Goal: Task Accomplishment & Management: Use online tool/utility

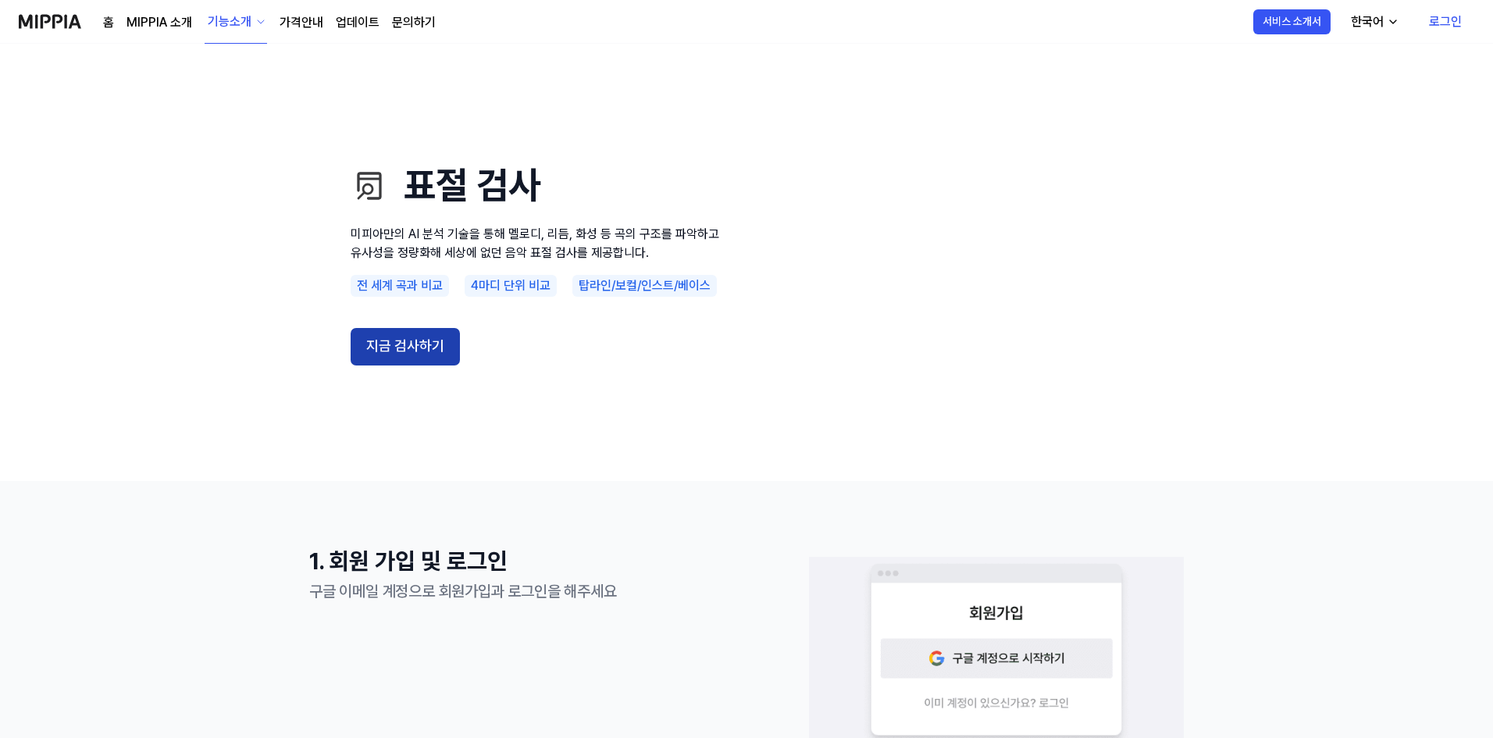
click at [429, 356] on button "지금 검사하기" at bounding box center [405, 346] width 109 height 37
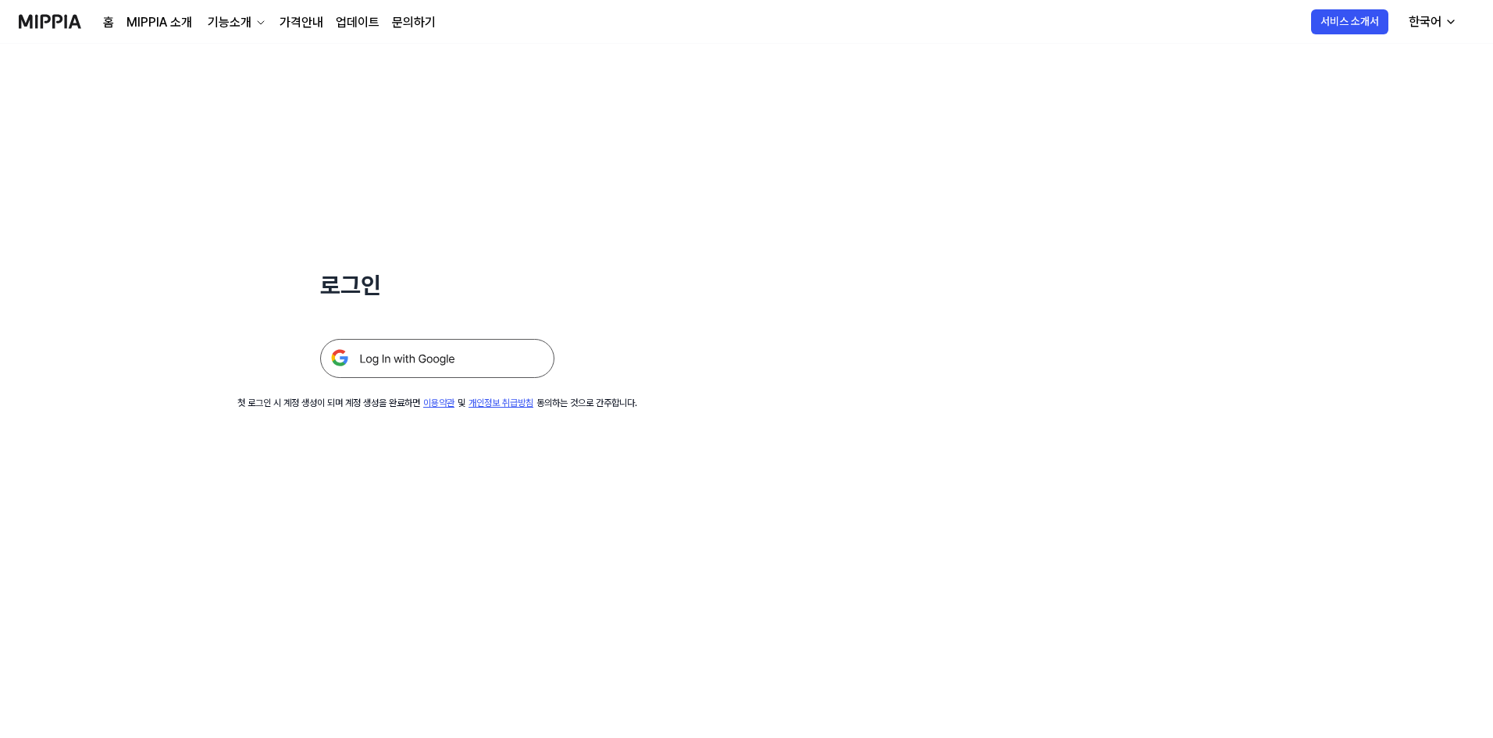
click at [467, 358] on img at bounding box center [437, 358] width 234 height 39
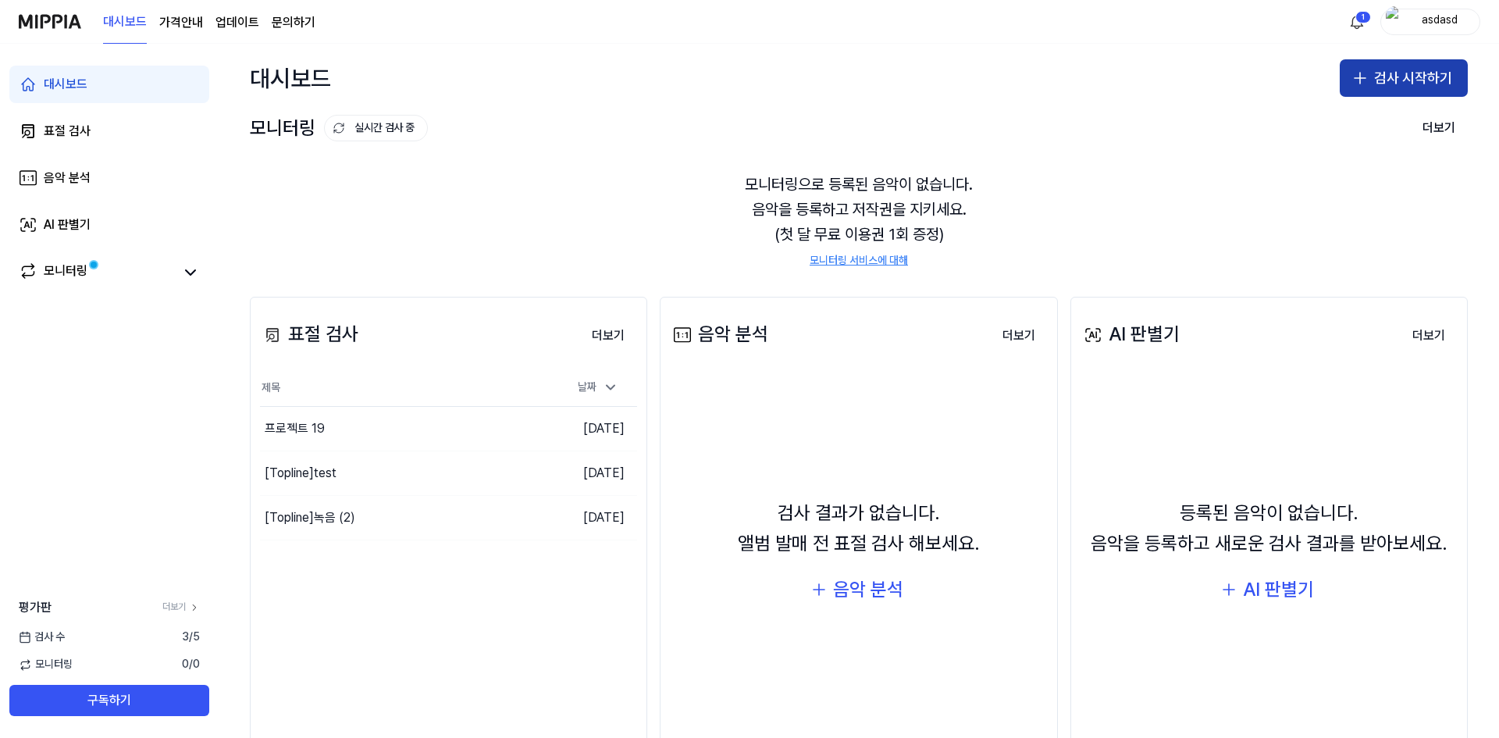
click at [1376, 81] on button "검사 시작하기" at bounding box center [1404, 77] width 128 height 37
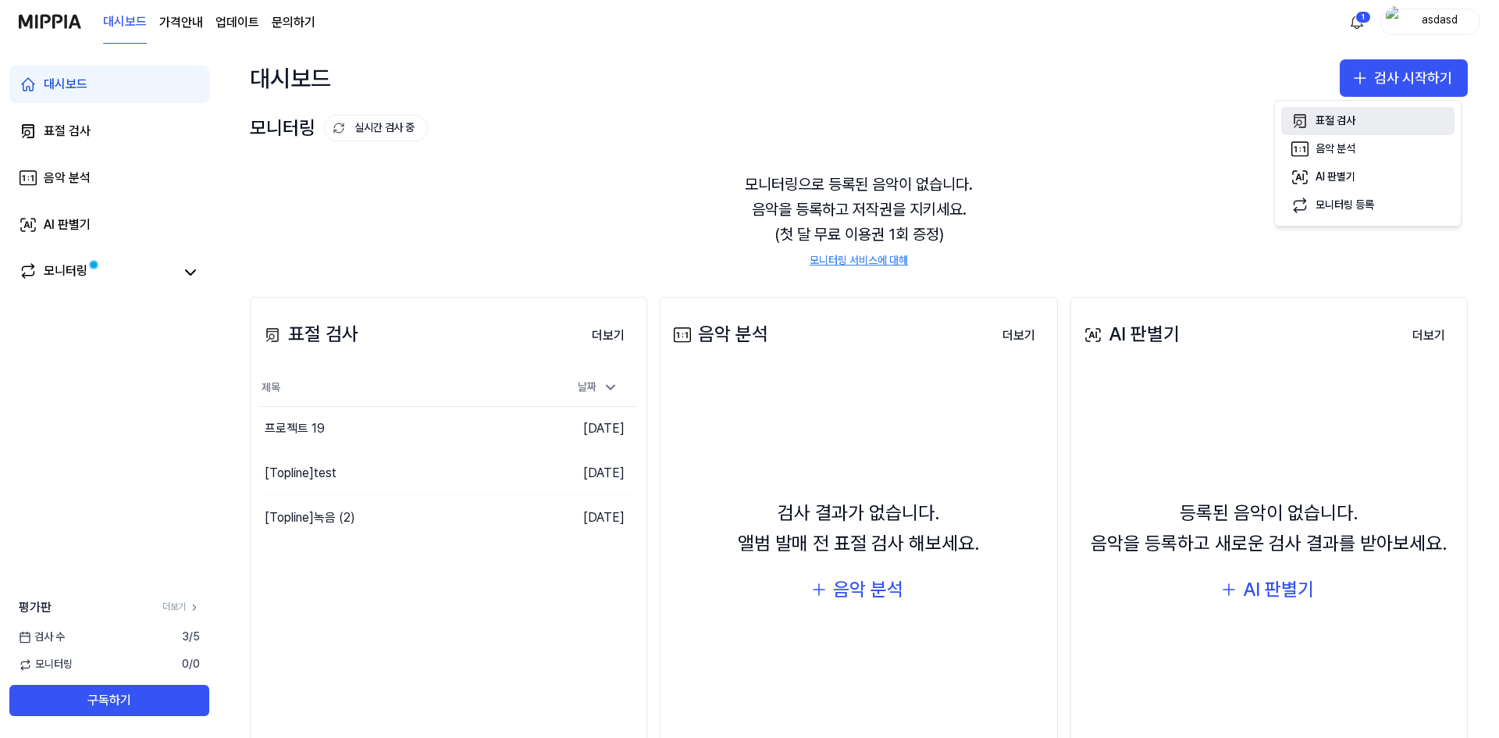
click at [1362, 121] on button "표절 검사" at bounding box center [1367, 121] width 173 height 28
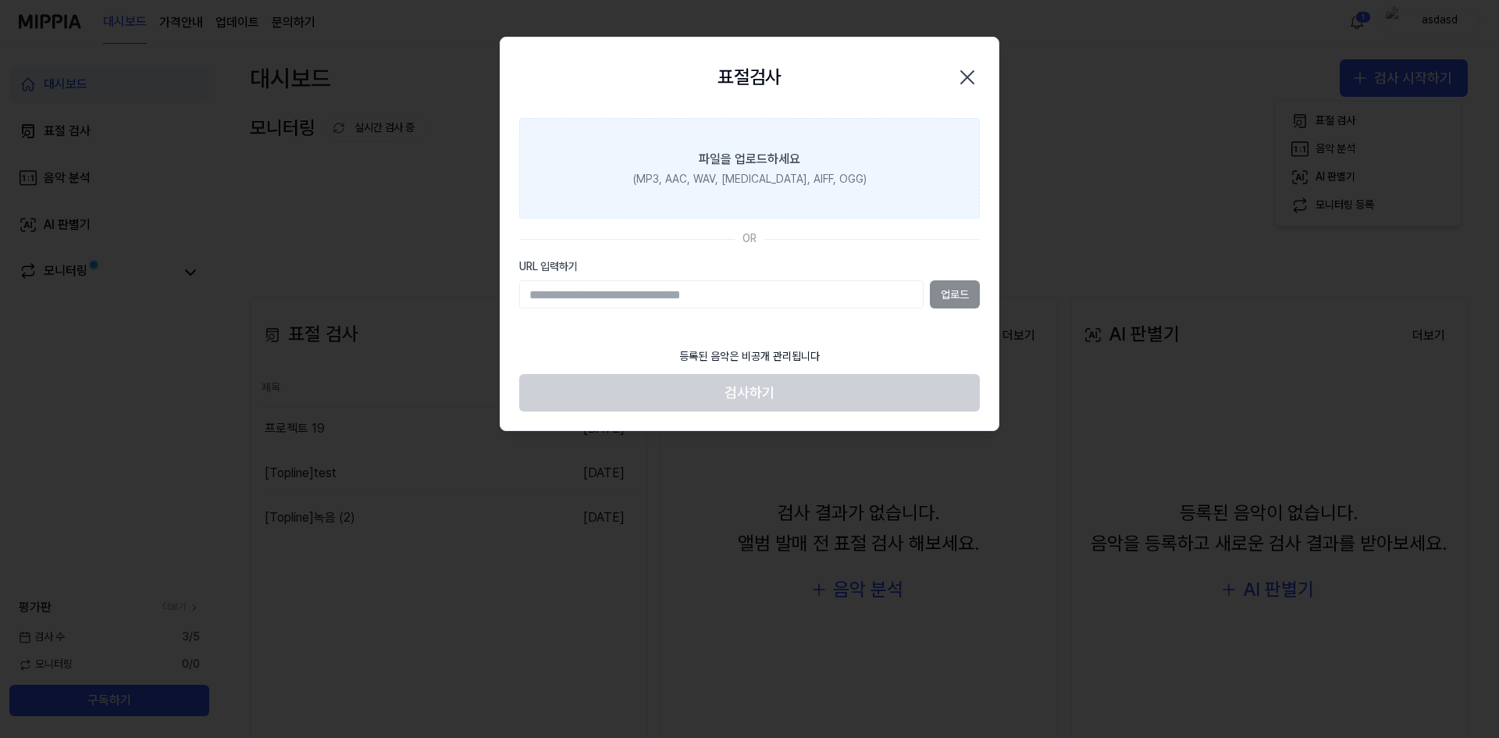
click at [767, 180] on div "(MP3, AAC, WAV, [MEDICAL_DATA], AIFF, OGG)" at bounding box center [749, 180] width 233 height 16
click at [0, 0] on input "파일을 업로드하세요 (MP3, AAC, WAV, FLAC, AIFF, OGG)" at bounding box center [0, 0] width 0 height 0
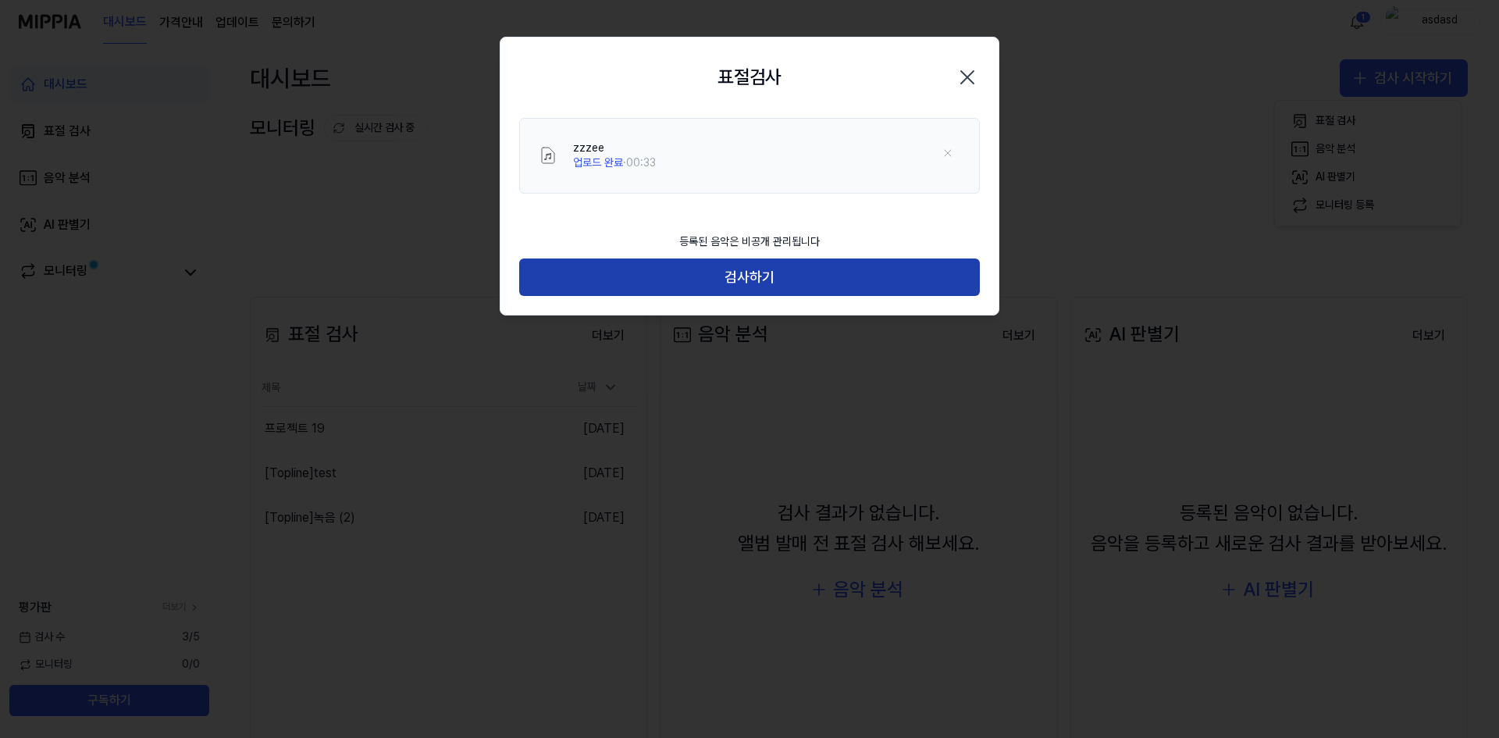
click at [780, 283] on button "검사하기" at bounding box center [749, 276] width 461 height 37
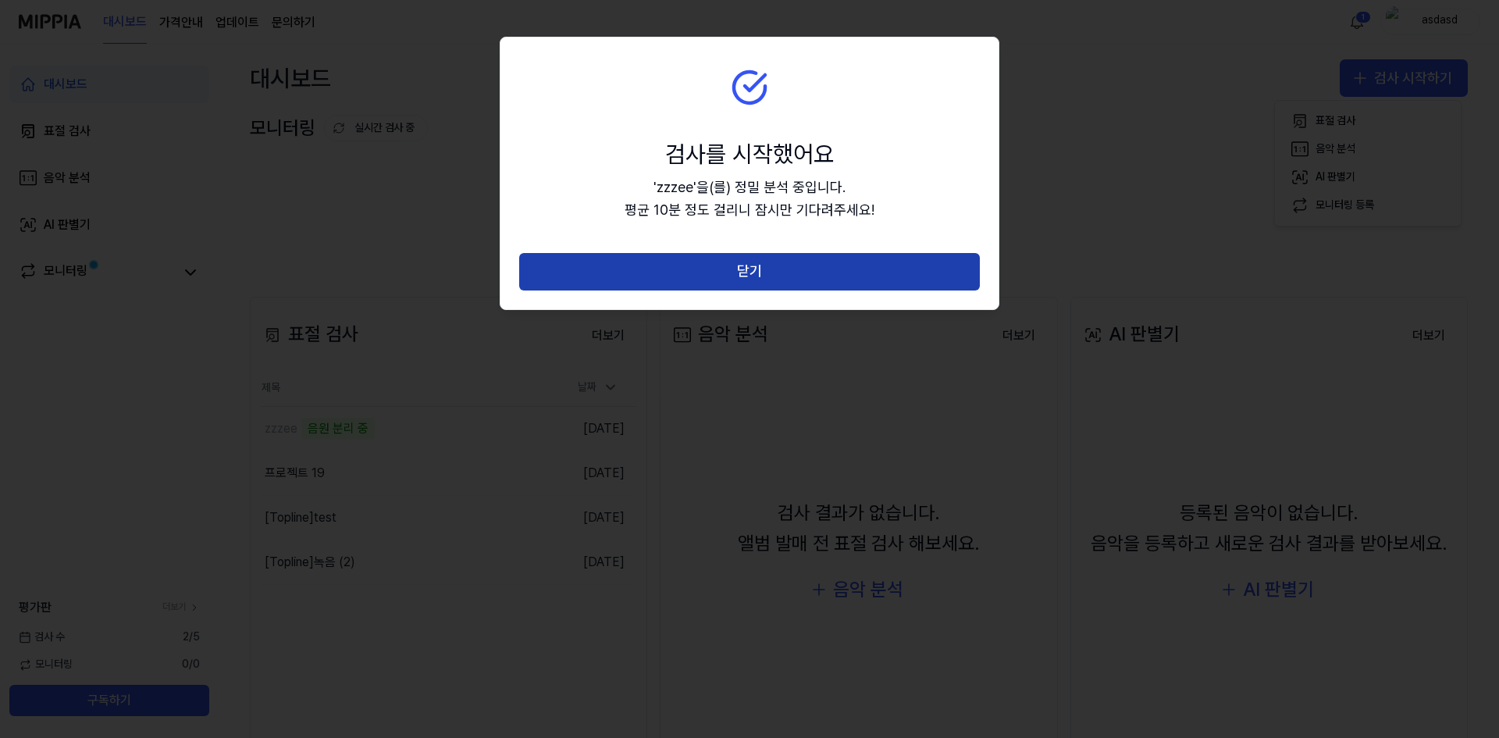
click at [774, 279] on button "닫기" at bounding box center [749, 271] width 461 height 37
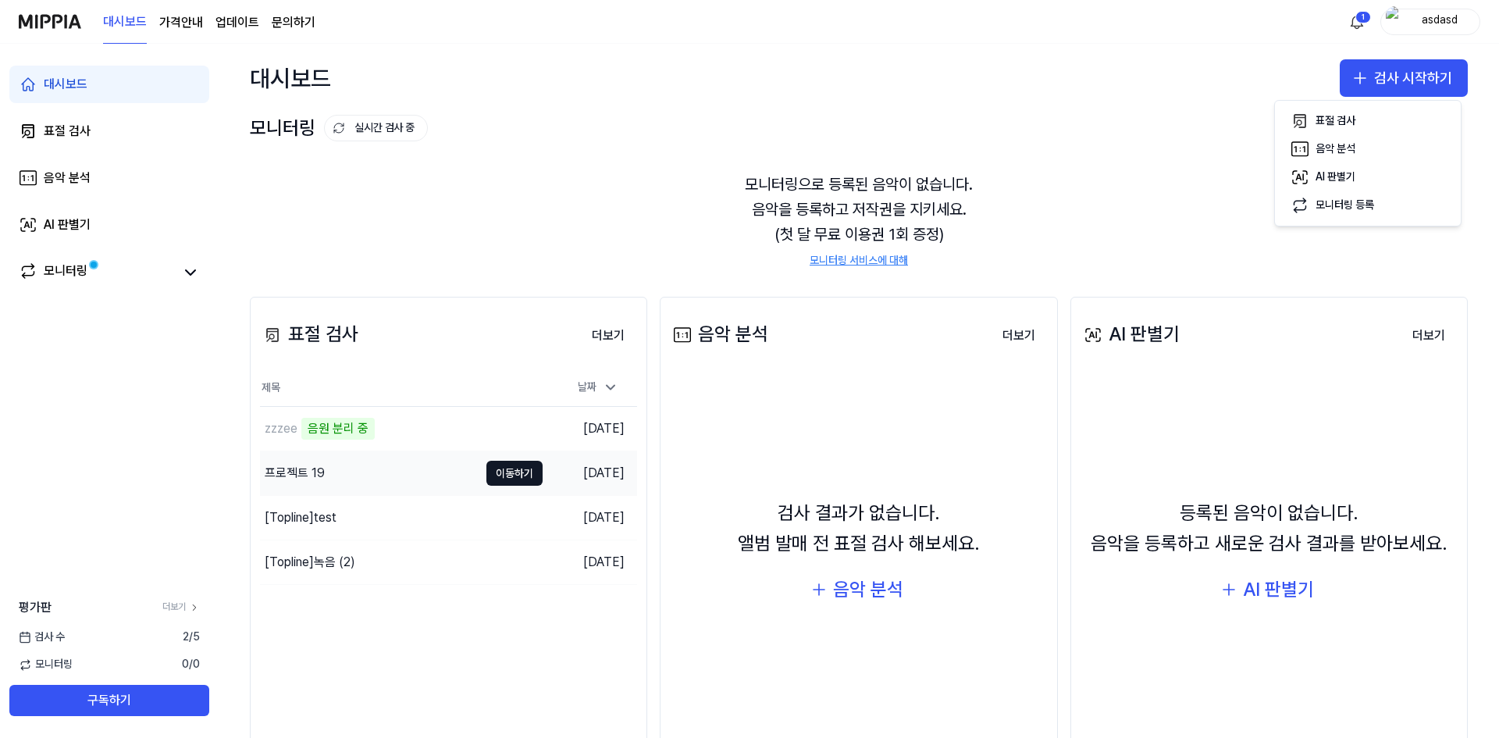
click at [304, 469] on div "프로젝트 19" at bounding box center [295, 473] width 60 height 19
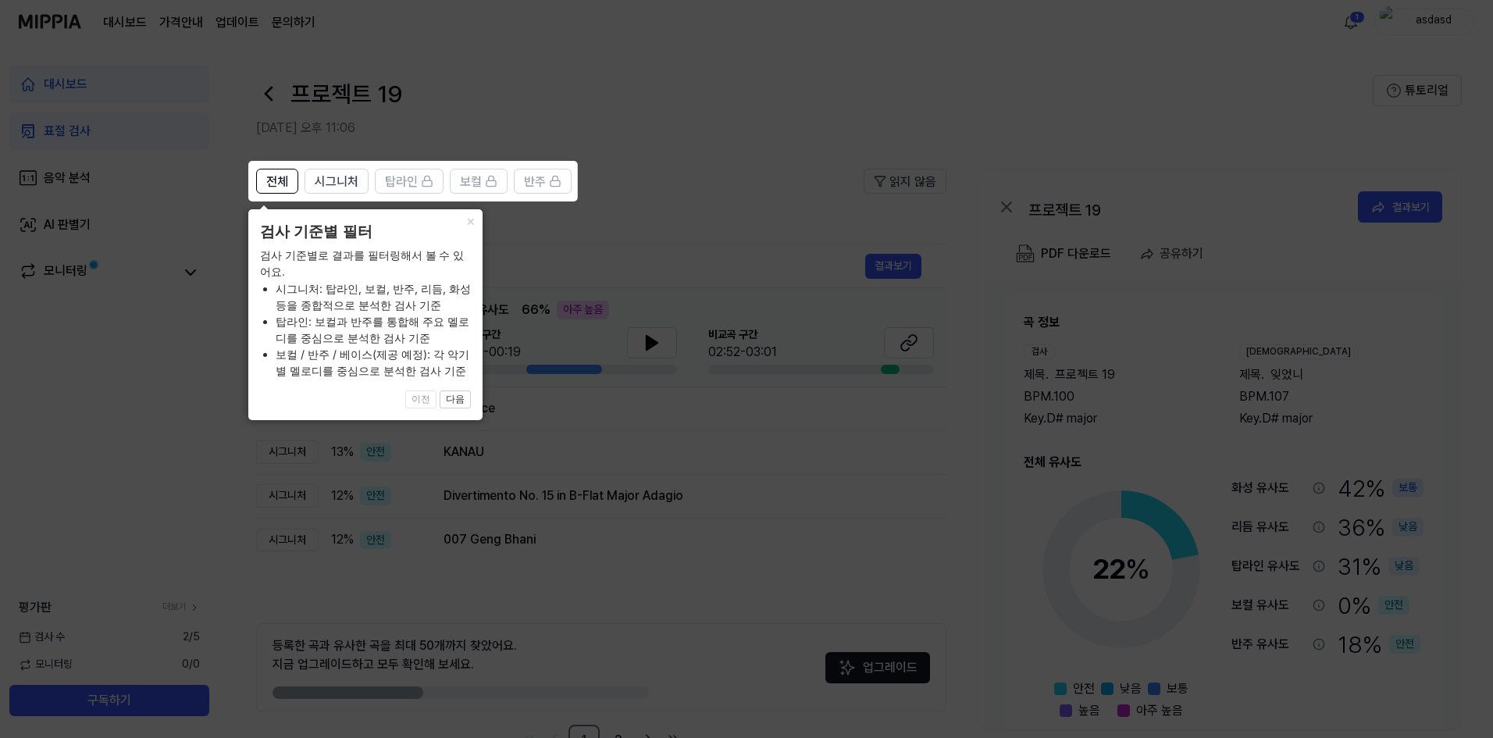
click at [648, 237] on icon at bounding box center [749, 369] width 1499 height 738
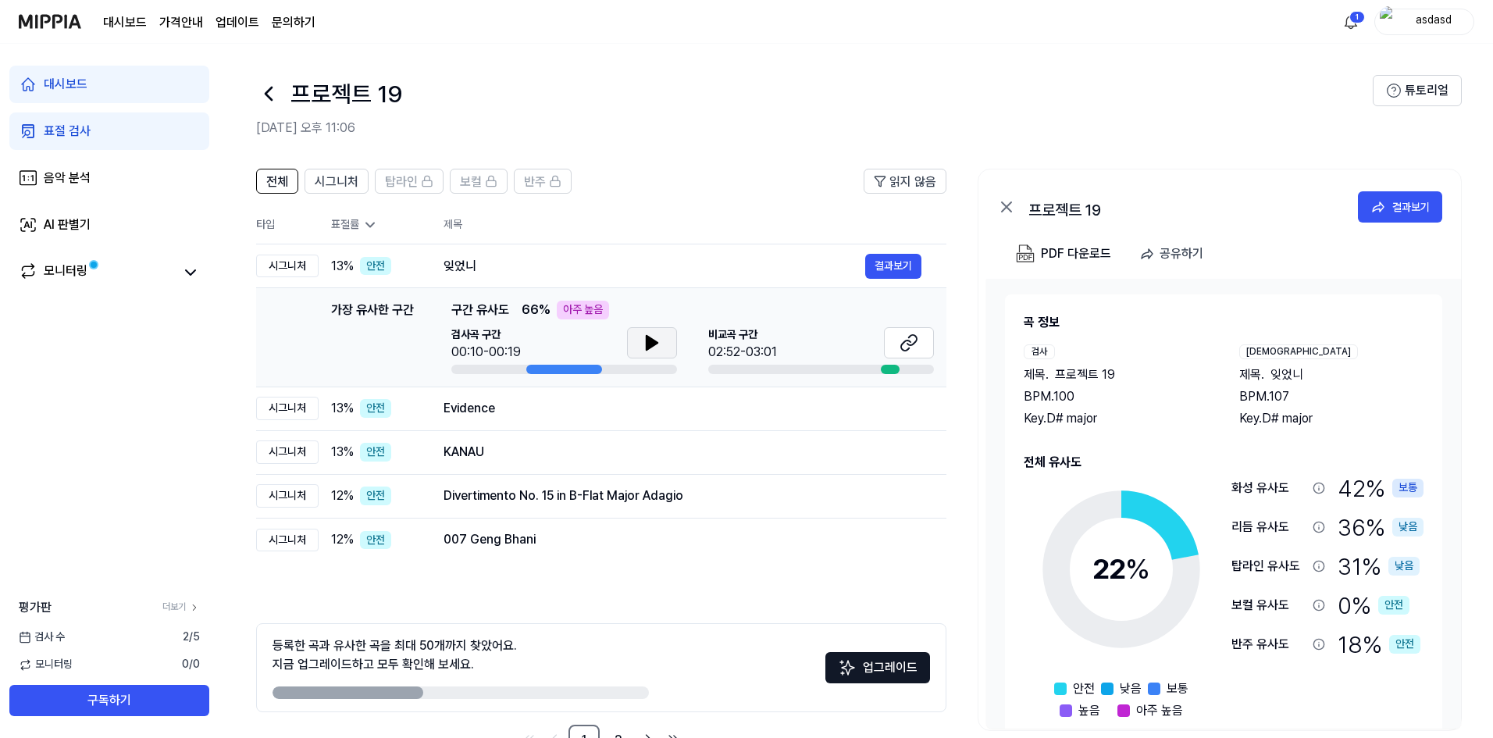
click at [646, 336] on icon at bounding box center [651, 343] width 11 height 14
click at [653, 339] on icon at bounding box center [654, 342] width 3 height 12
click at [898, 345] on button at bounding box center [909, 342] width 50 height 31
click at [532, 251] on td "잊었니 결과보기" at bounding box center [682, 266] width 528 height 44
click at [533, 262] on div "잊었니" at bounding box center [654, 266] width 422 height 19
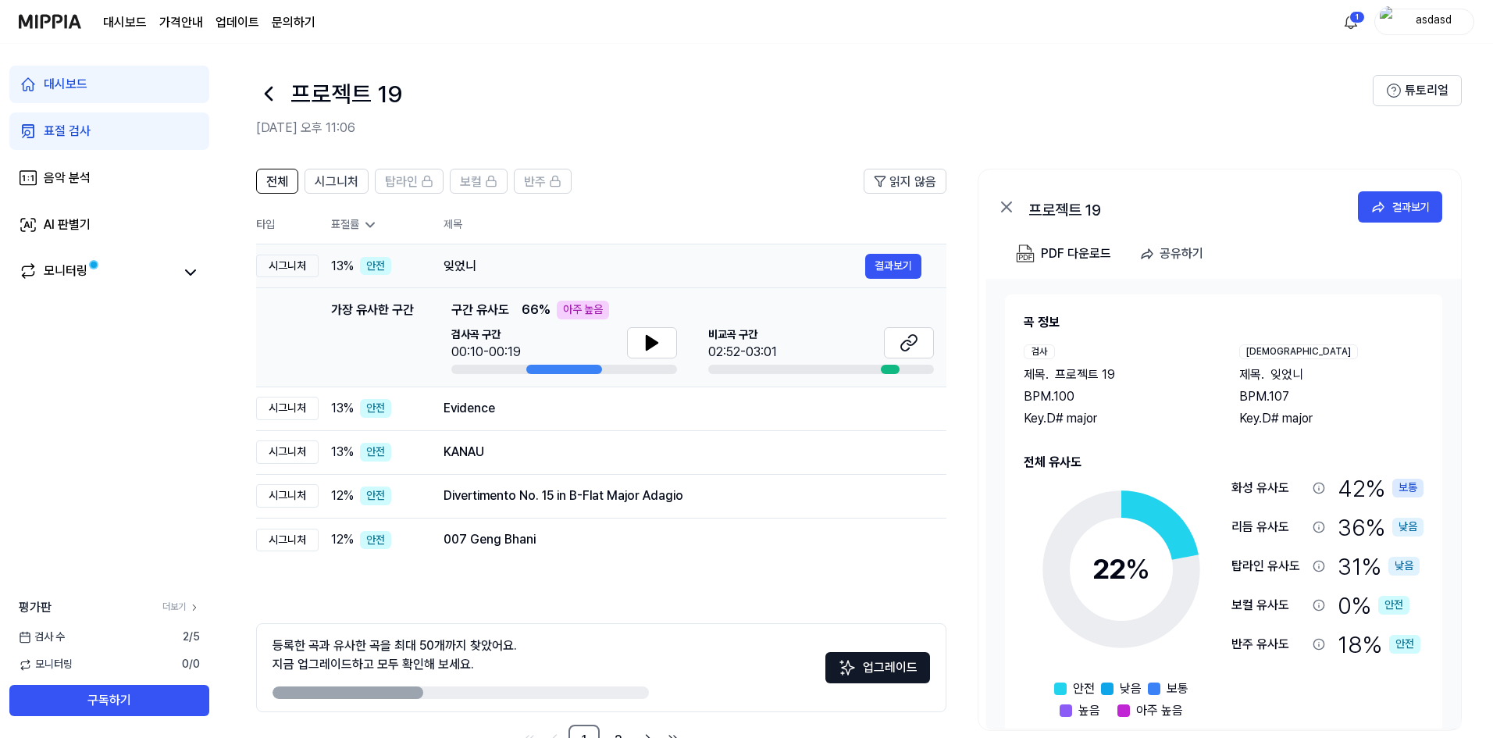
click at [533, 262] on div "잊었니" at bounding box center [654, 266] width 422 height 19
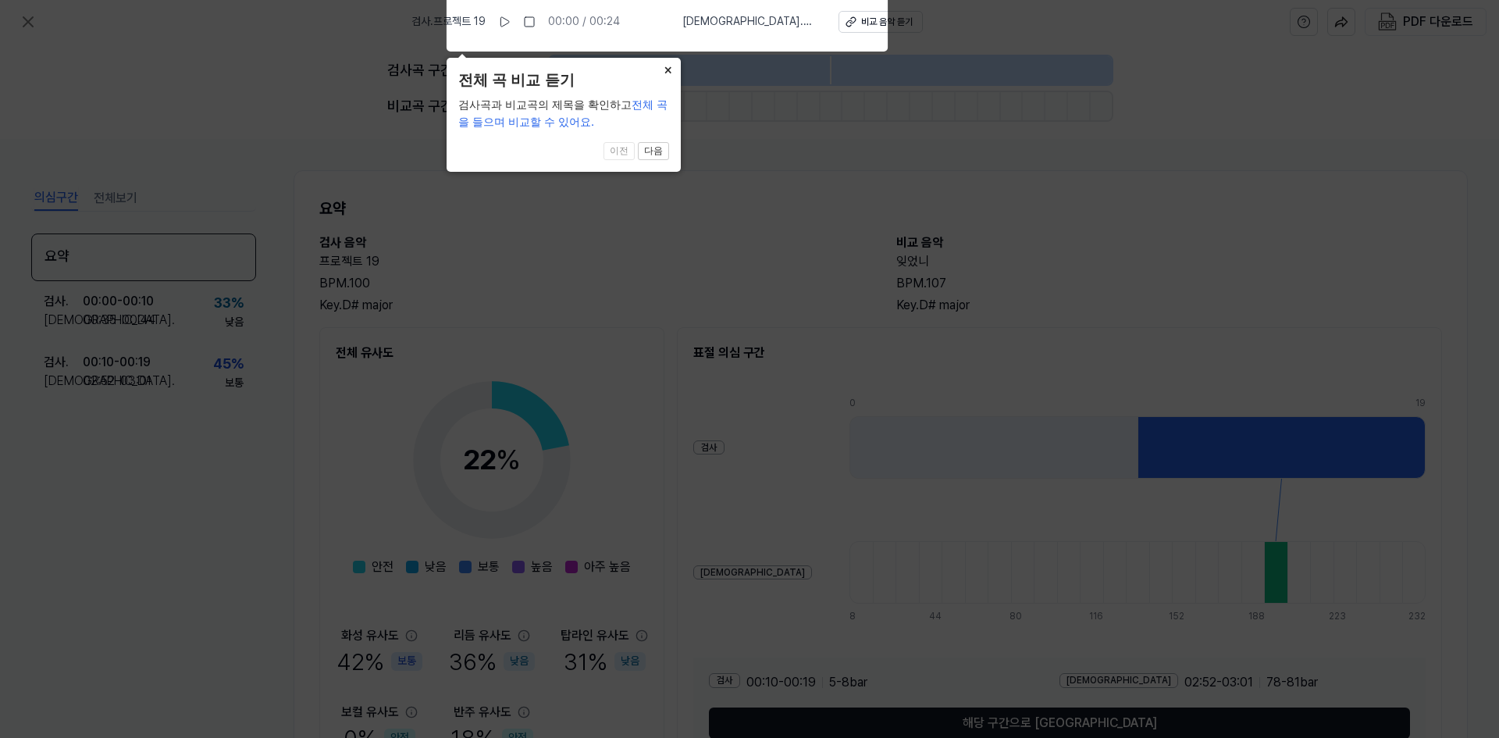
click at [739, 133] on icon at bounding box center [749, 365] width 1499 height 746
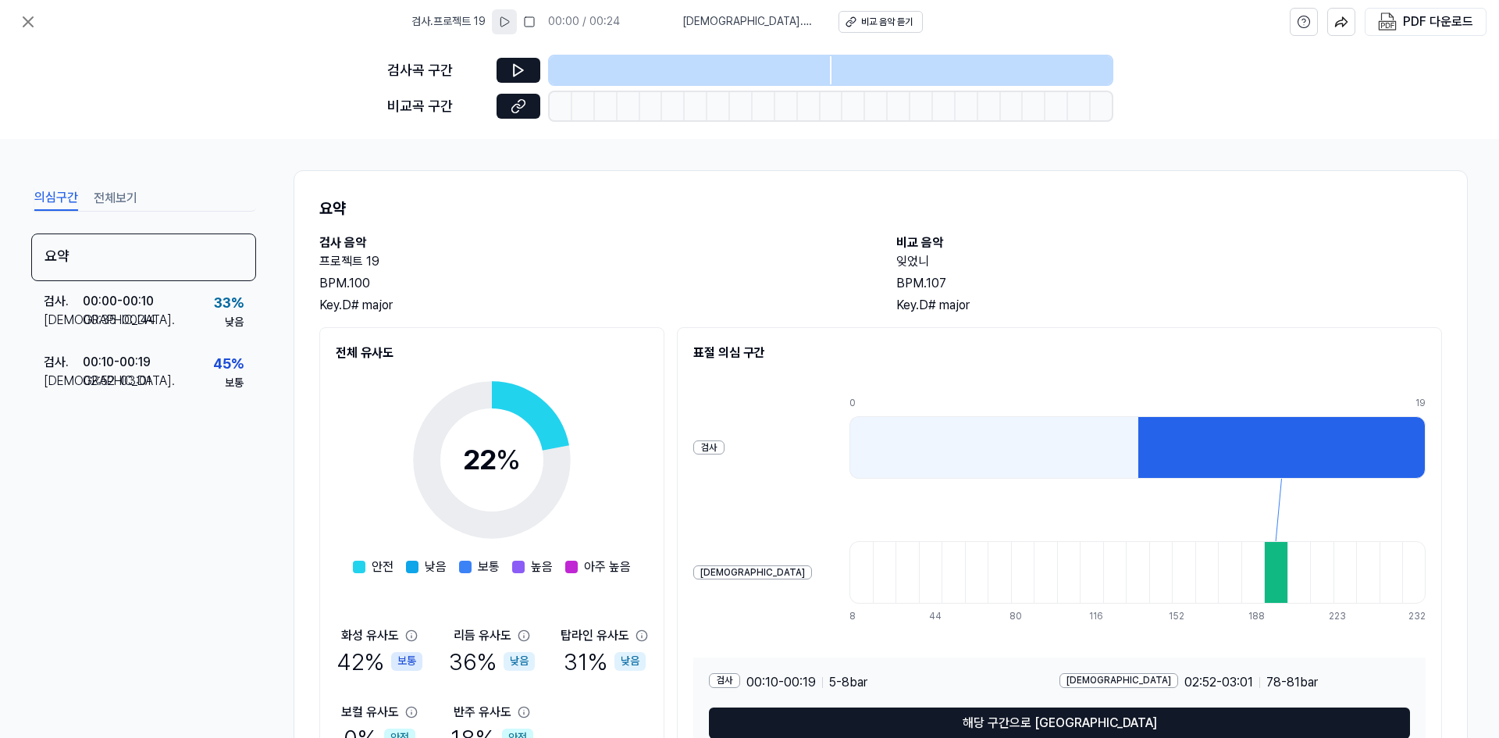
click at [511, 18] on icon at bounding box center [504, 22] width 12 height 12
click at [503, 18] on rect at bounding box center [501, 21] width 2 height 9
click at [137, 311] on div "00:35 - 00:44" at bounding box center [119, 320] width 73 height 19
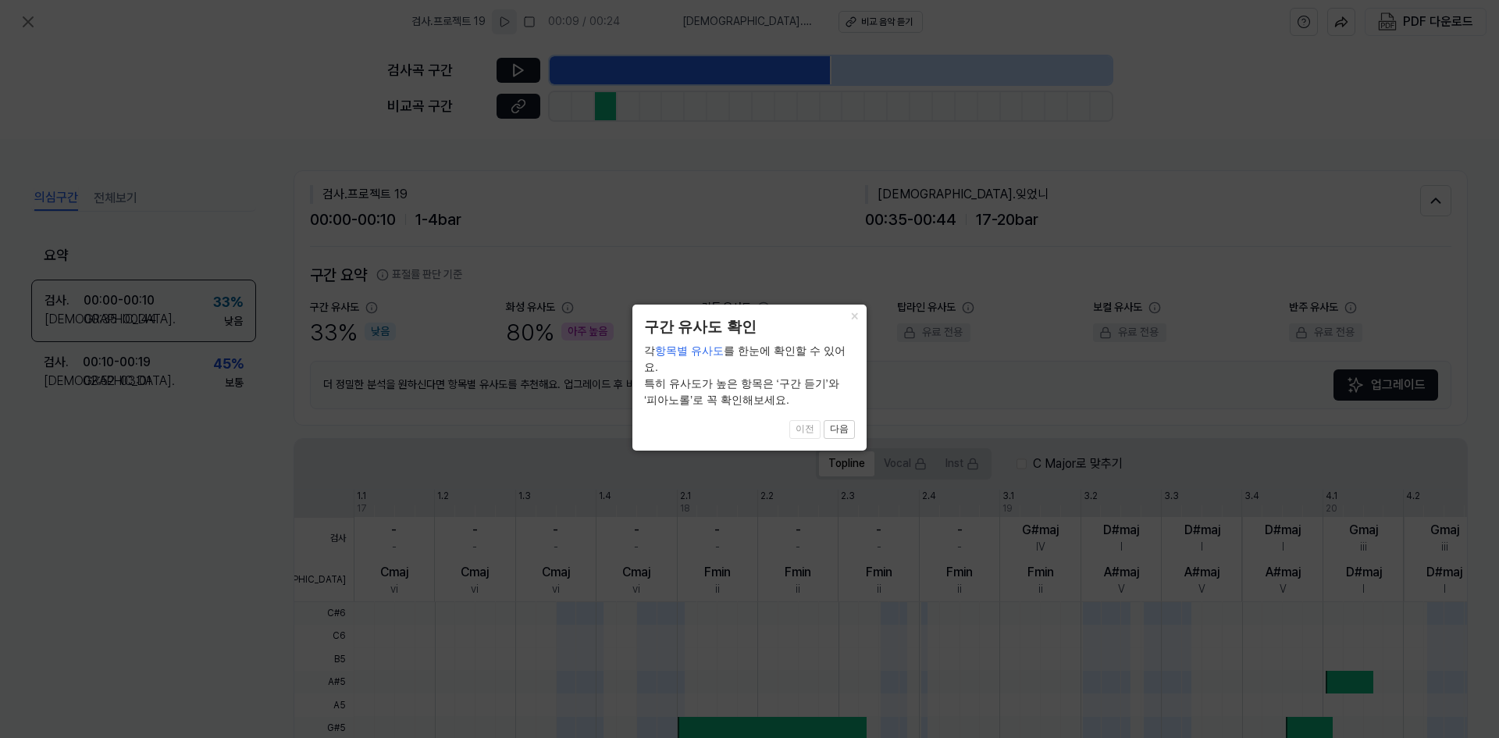
click at [158, 368] on icon at bounding box center [749, 369] width 1499 height 738
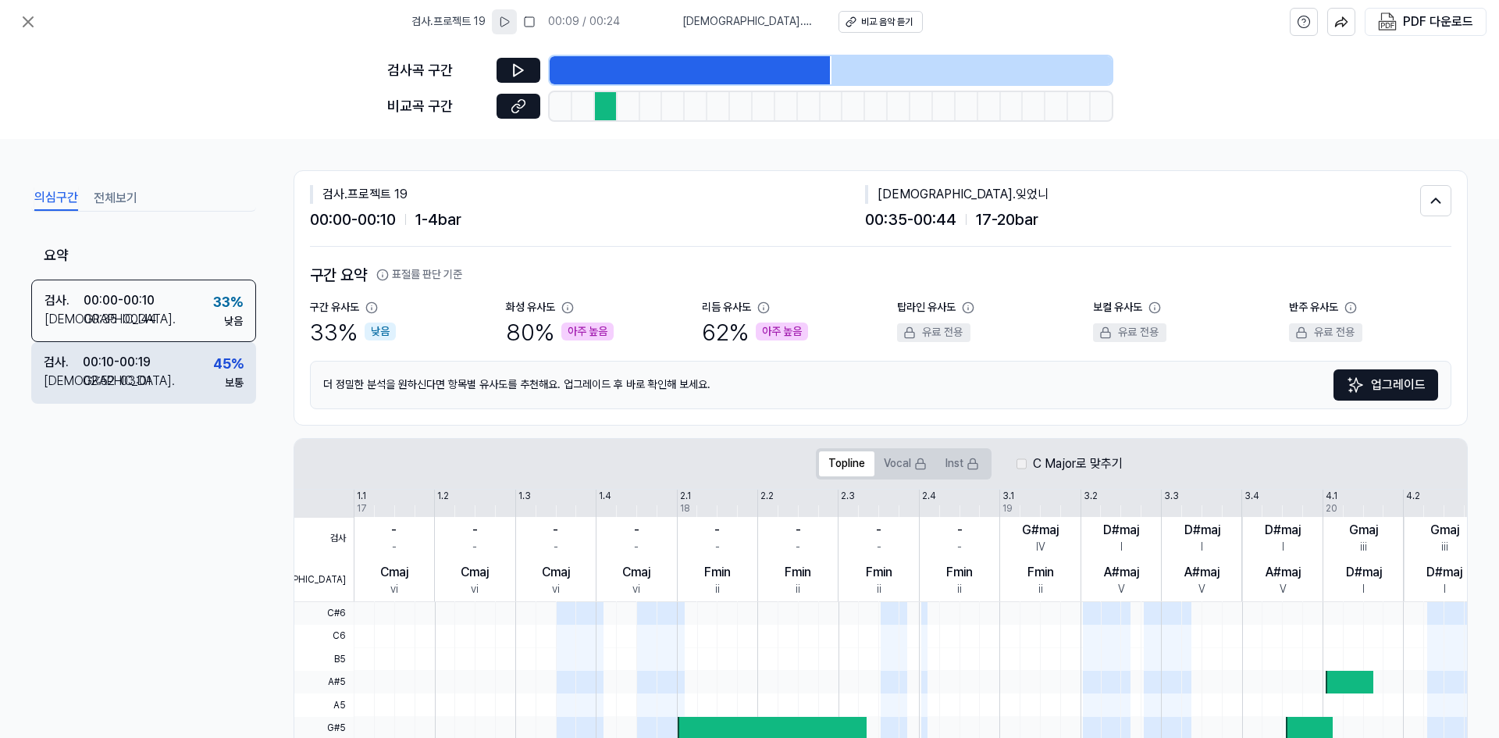
click at [158, 368] on div "검사 . 00:10 - 00:19 비교 . 02:52 - 03:01 45 % 보통" at bounding box center [143, 372] width 225 height 61
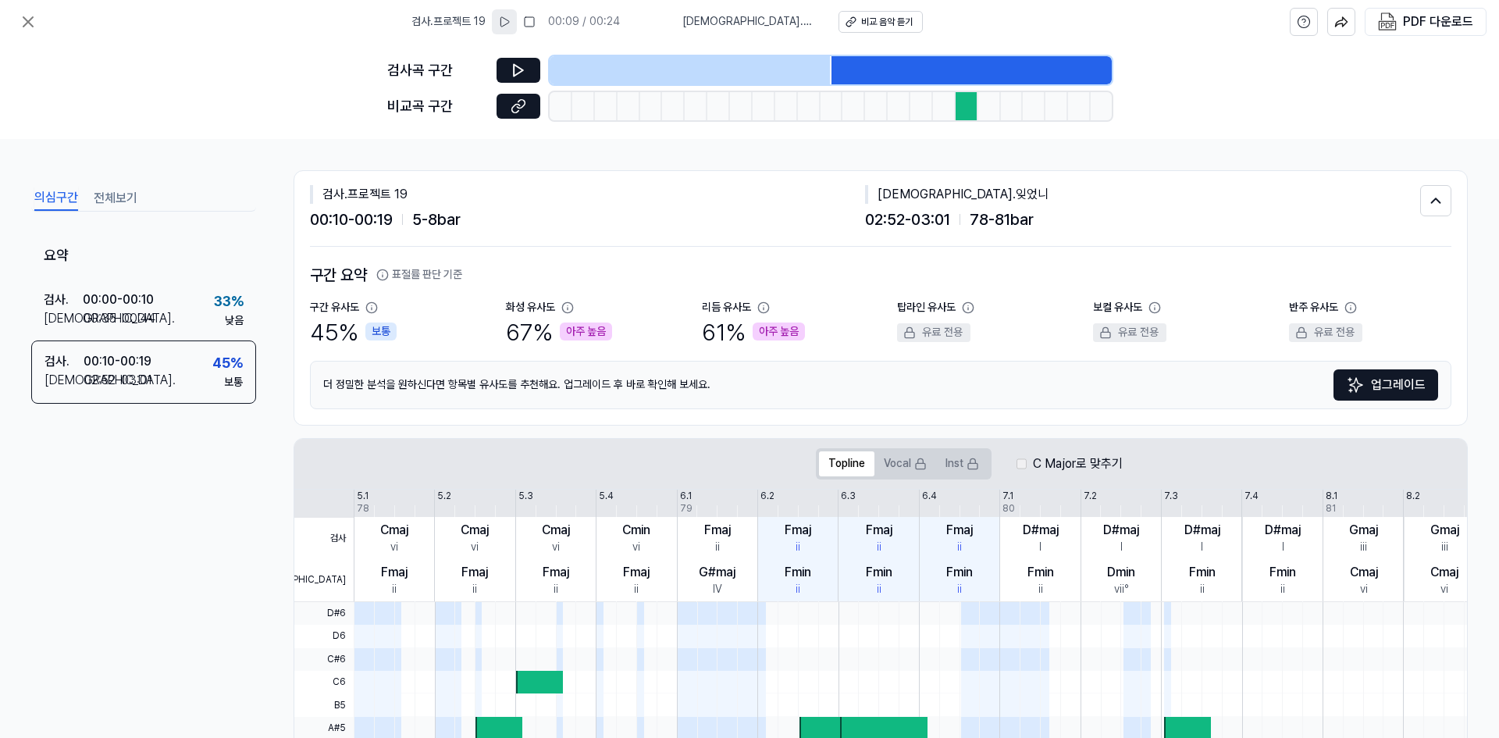
click at [521, 304] on div "화성 유사도" at bounding box center [530, 308] width 49 height 16
click at [519, 106] on icon at bounding box center [519, 106] width 16 height 16
click at [34, 24] on icon at bounding box center [28, 21] width 19 height 19
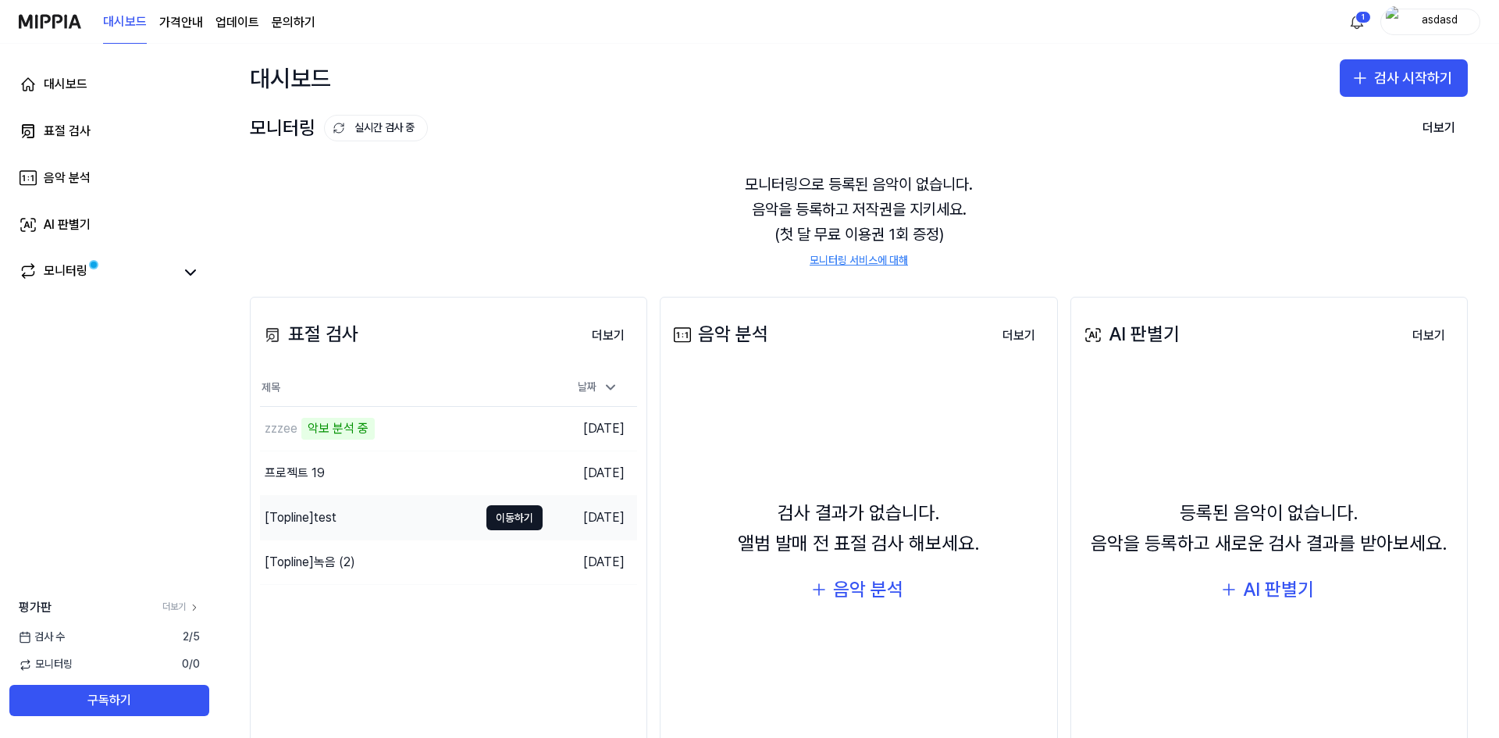
click at [302, 521] on div "[Topline] test" at bounding box center [301, 517] width 72 height 19
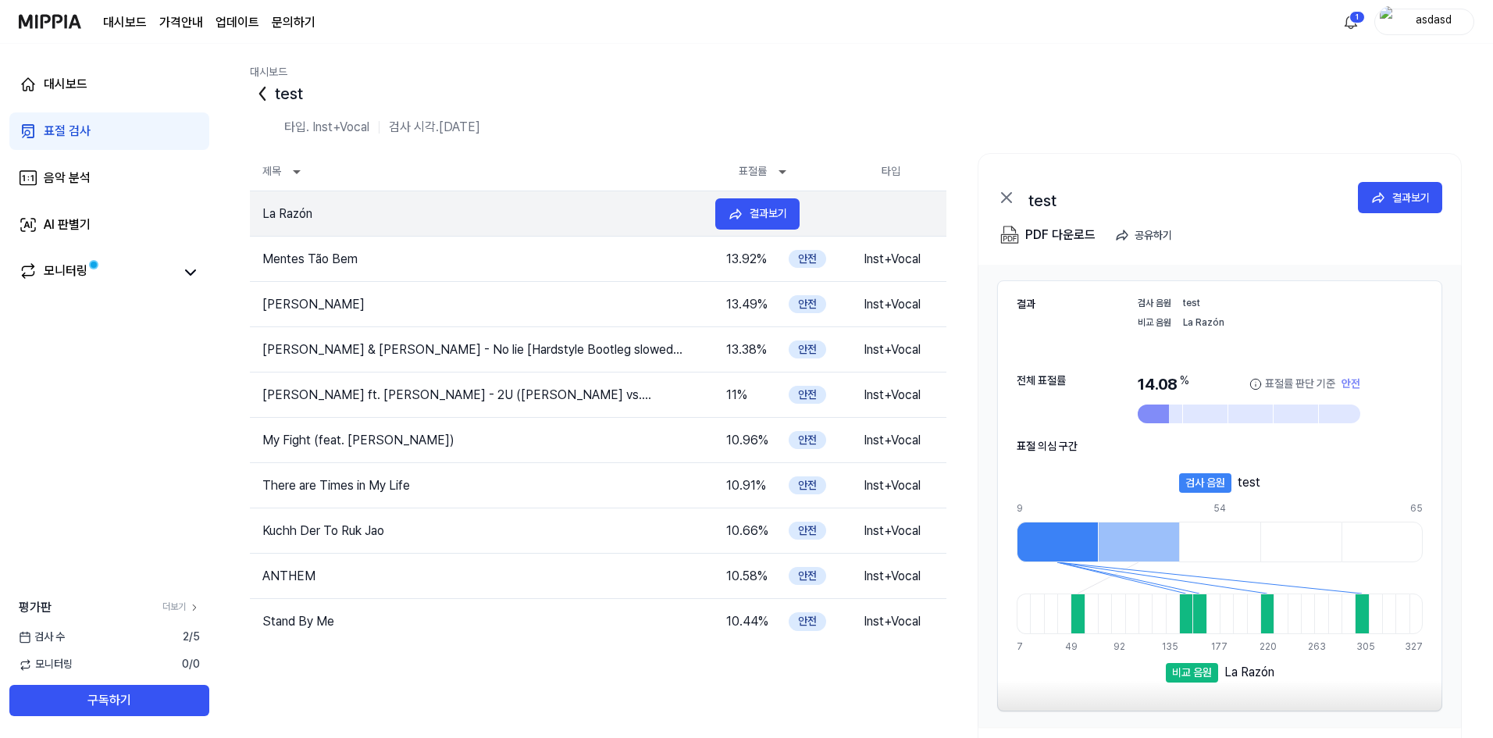
click at [385, 217] on td "La Razón" at bounding box center [476, 214] width 453 height 19
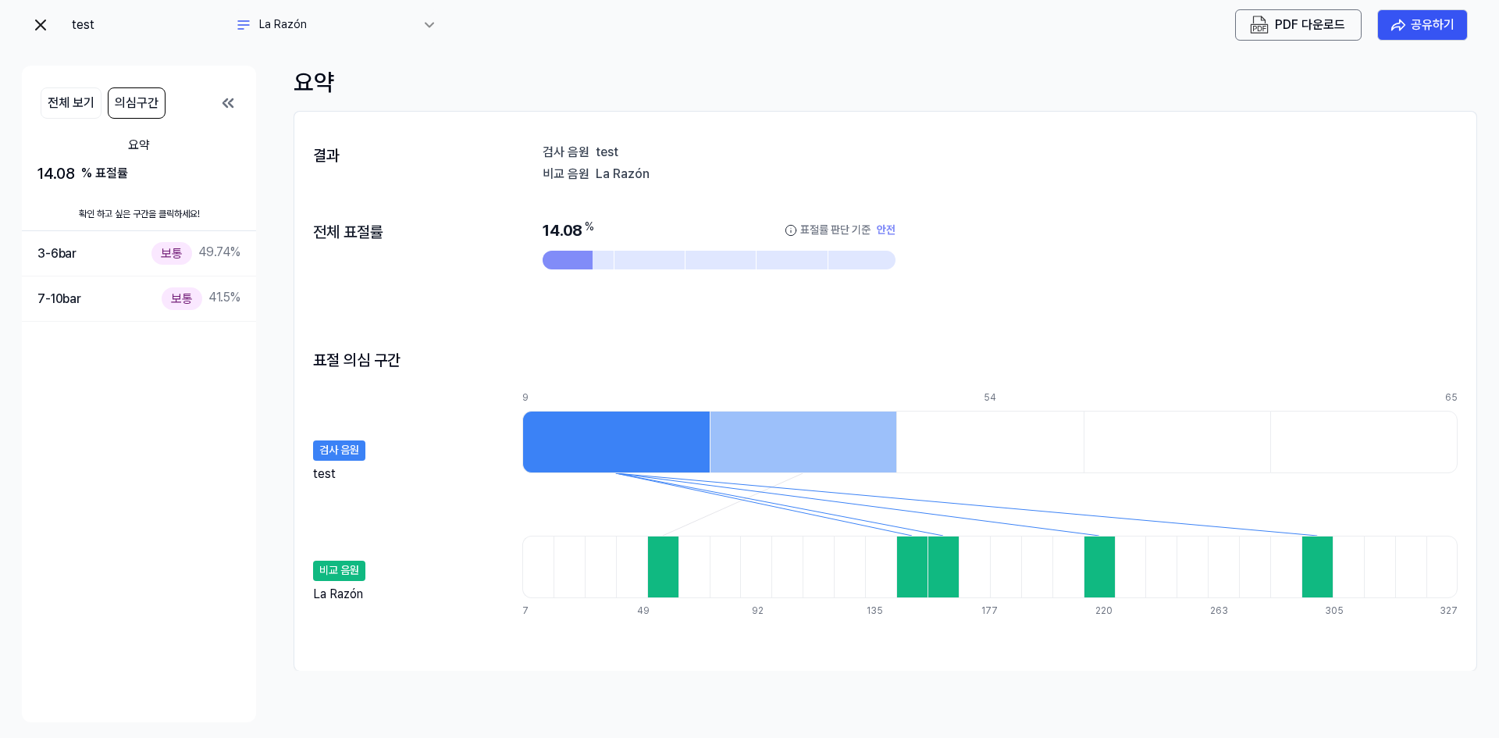
drag, startPoint x: 568, startPoint y: 151, endPoint x: 622, endPoint y: 153, distance: 53.9
click at [622, 153] on div "검사 음원 test" at bounding box center [1000, 151] width 915 height 16
click at [78, 105] on button "전체 보기" at bounding box center [71, 102] width 61 height 31
click at [91, 258] on div "3-6 bar 보통 49.74 %" at bounding box center [138, 253] width 203 height 23
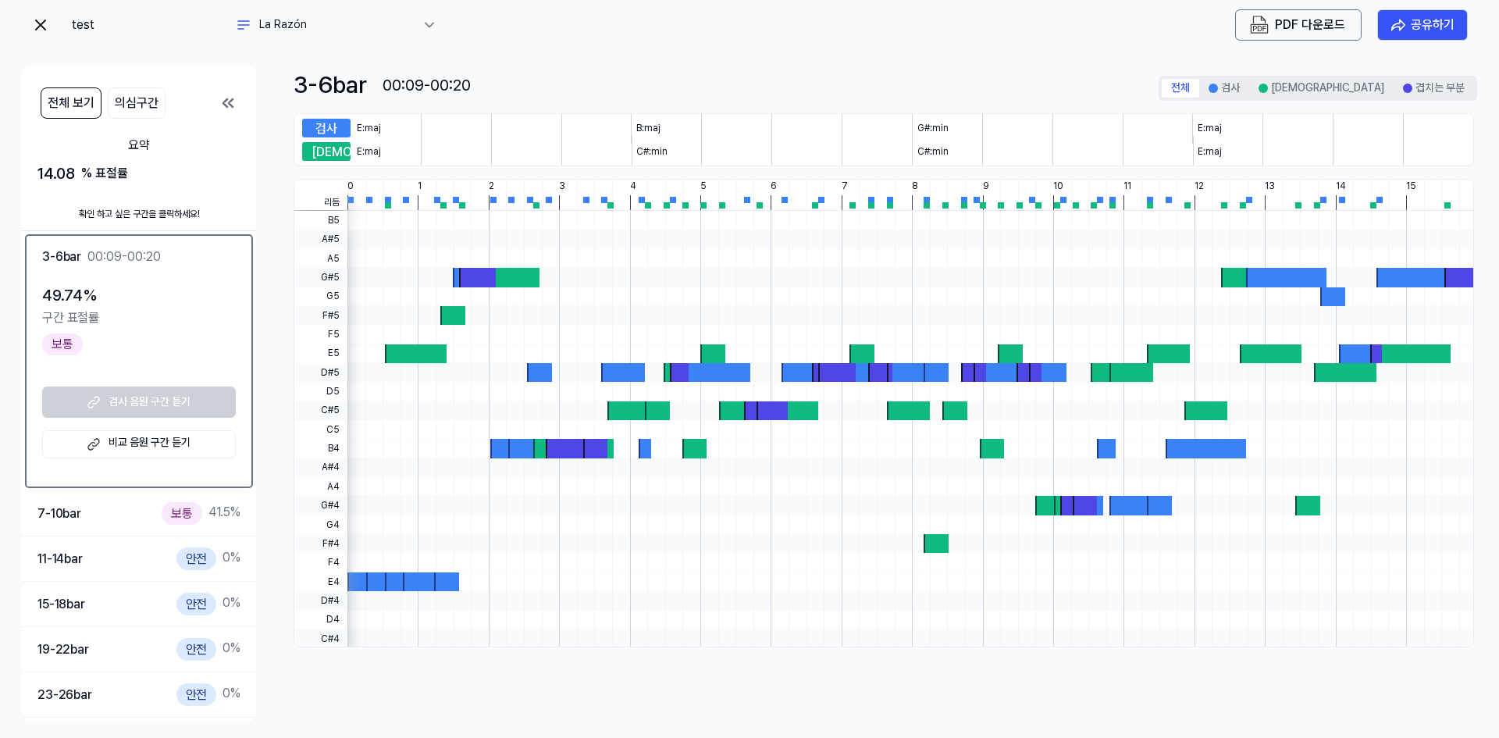
click at [76, 27] on div "test" at bounding box center [150, 25] width 156 height 19
click at [25, 23] on div "test La Razón PDF 다운로드 공유하기" at bounding box center [749, 25] width 1455 height 50
click at [38, 19] on img at bounding box center [40, 25] width 19 height 19
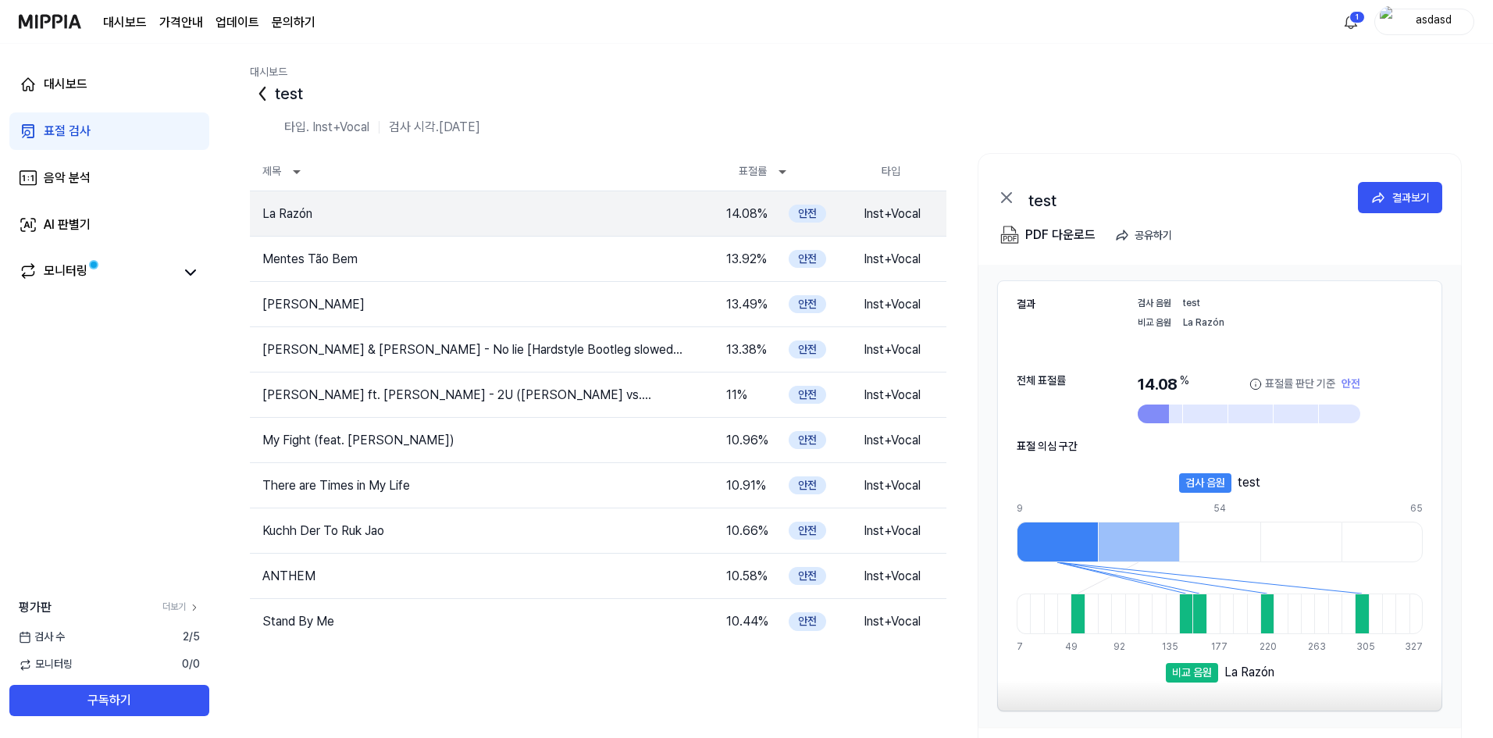
click at [38, 19] on img at bounding box center [50, 21] width 62 height 43
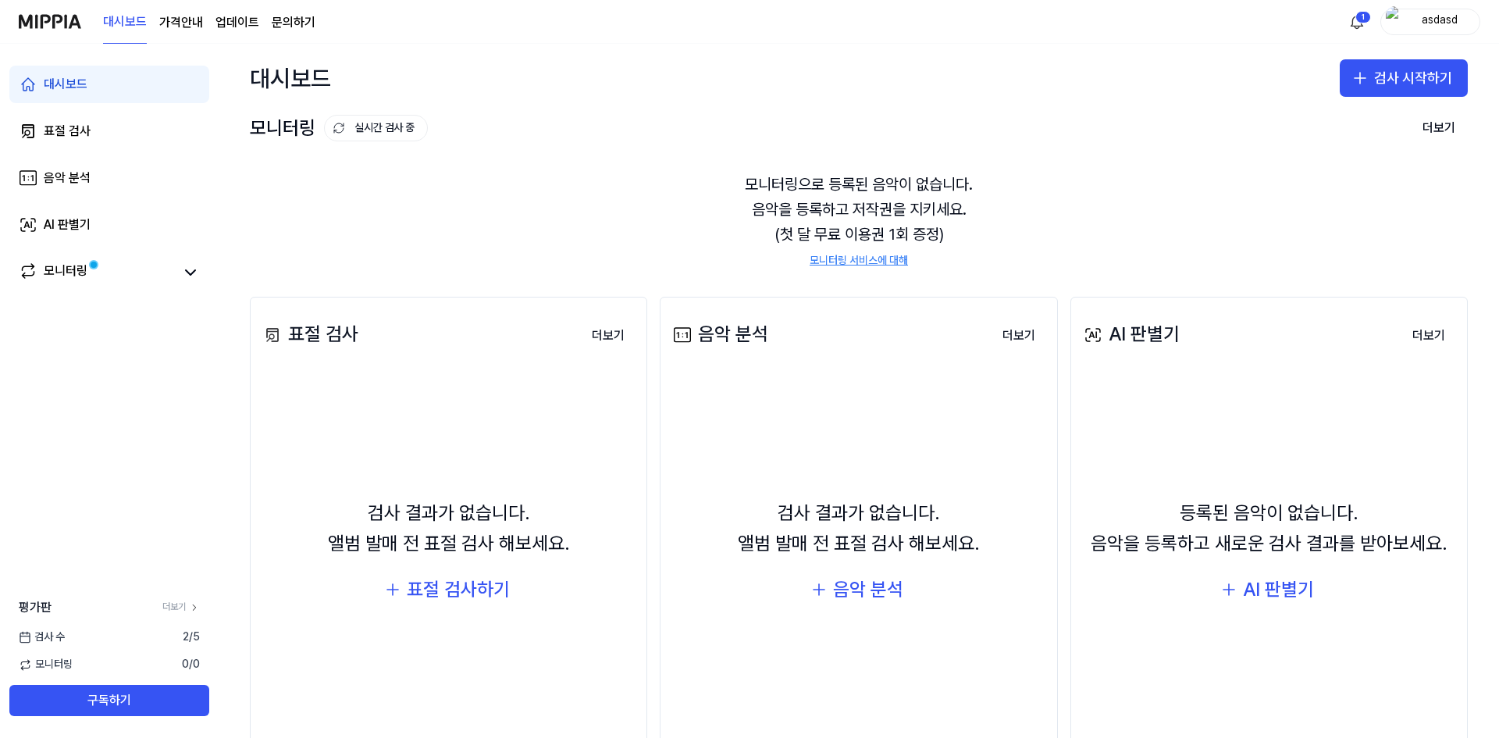
click at [38, 19] on img at bounding box center [50, 21] width 62 height 43
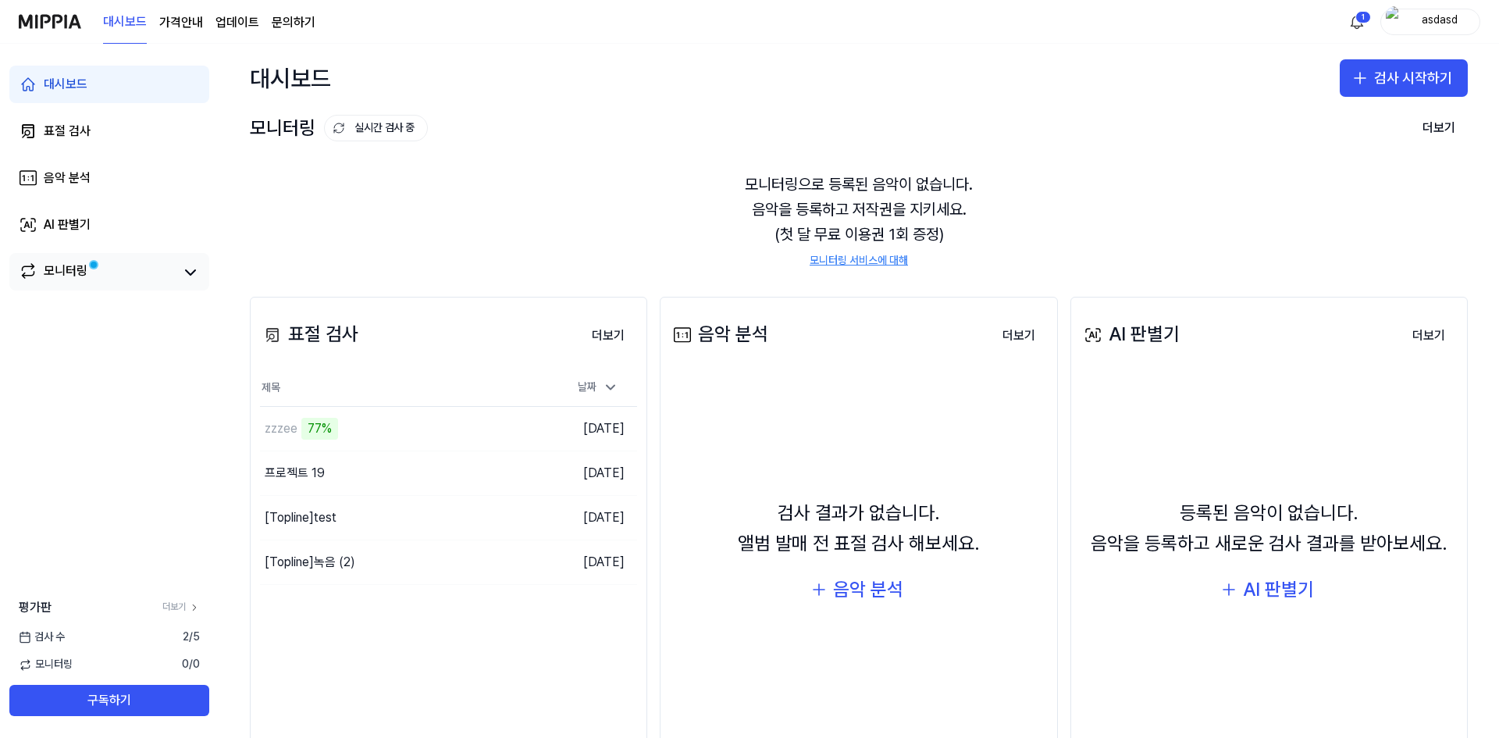
click at [88, 258] on span at bounding box center [93, 264] width 19 height 19
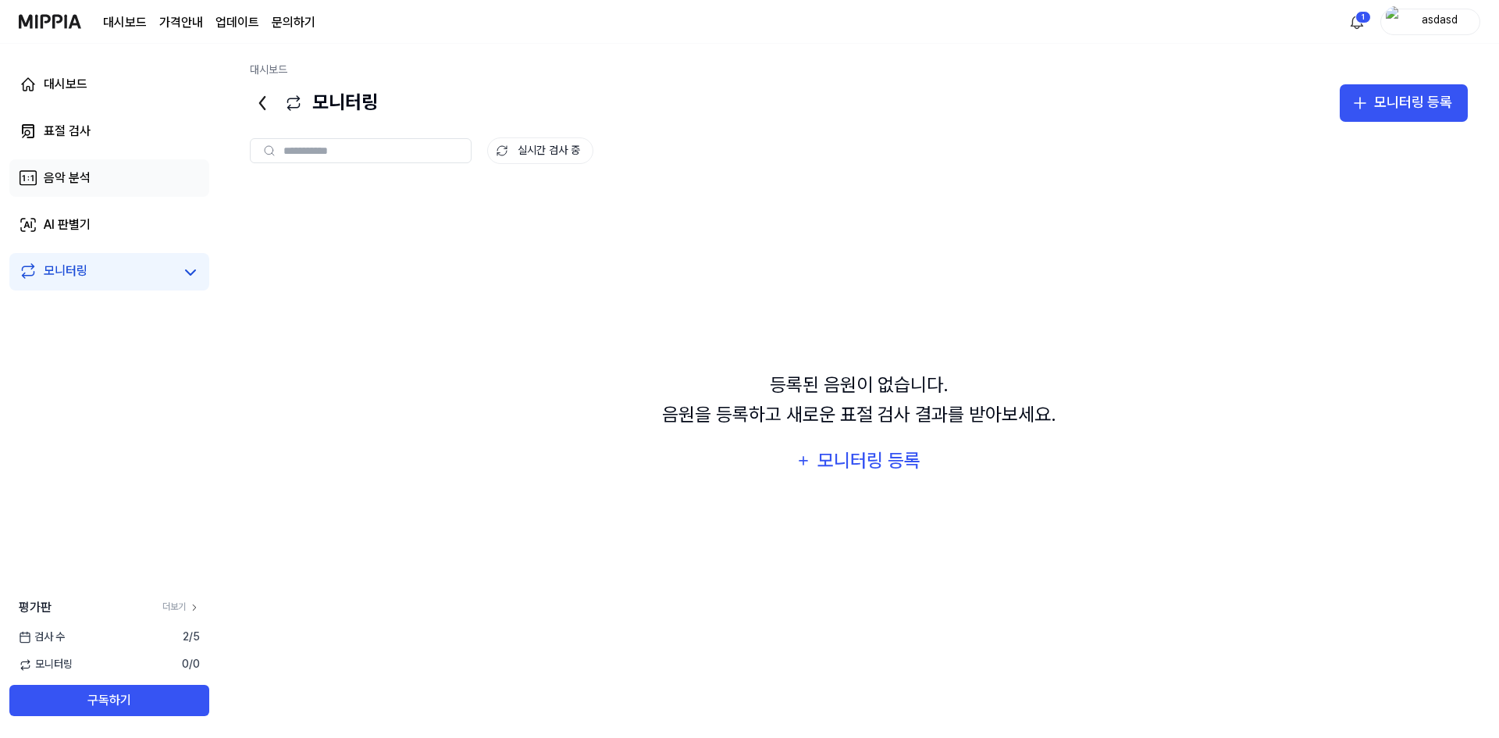
click at [107, 168] on link "음악 분석" at bounding box center [109, 177] width 200 height 37
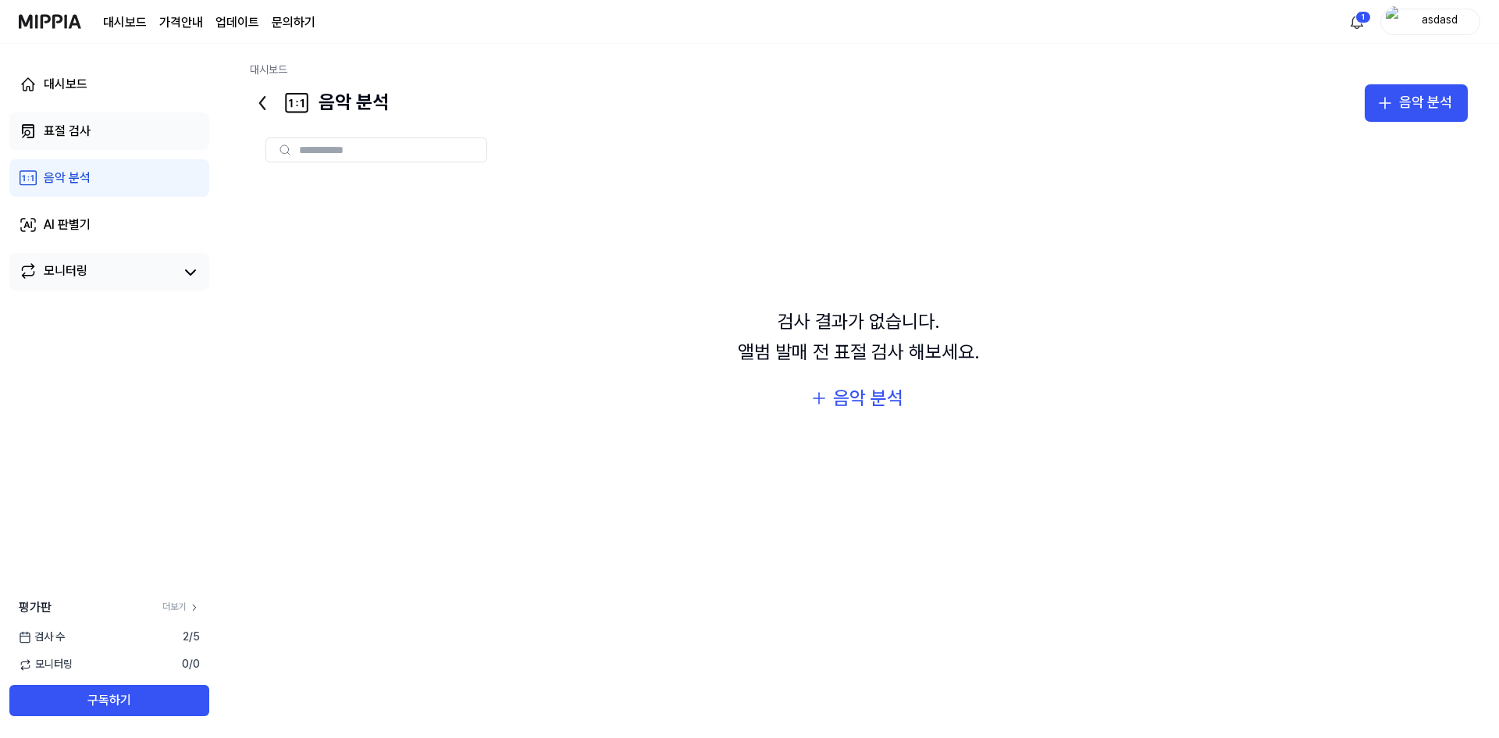
click at [117, 138] on link "표절 검사" at bounding box center [109, 130] width 200 height 37
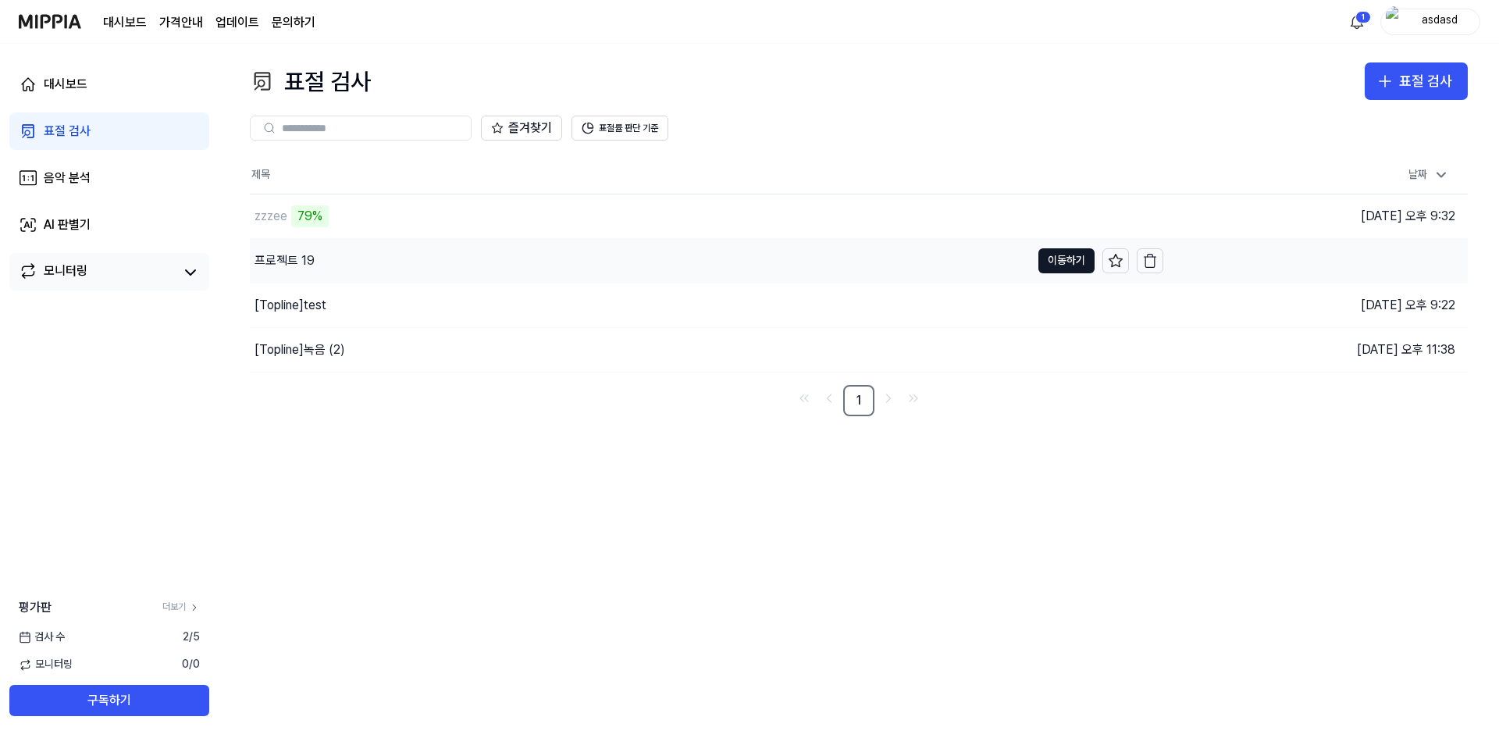
click at [392, 265] on div "프로젝트 19" at bounding box center [640, 261] width 781 height 44
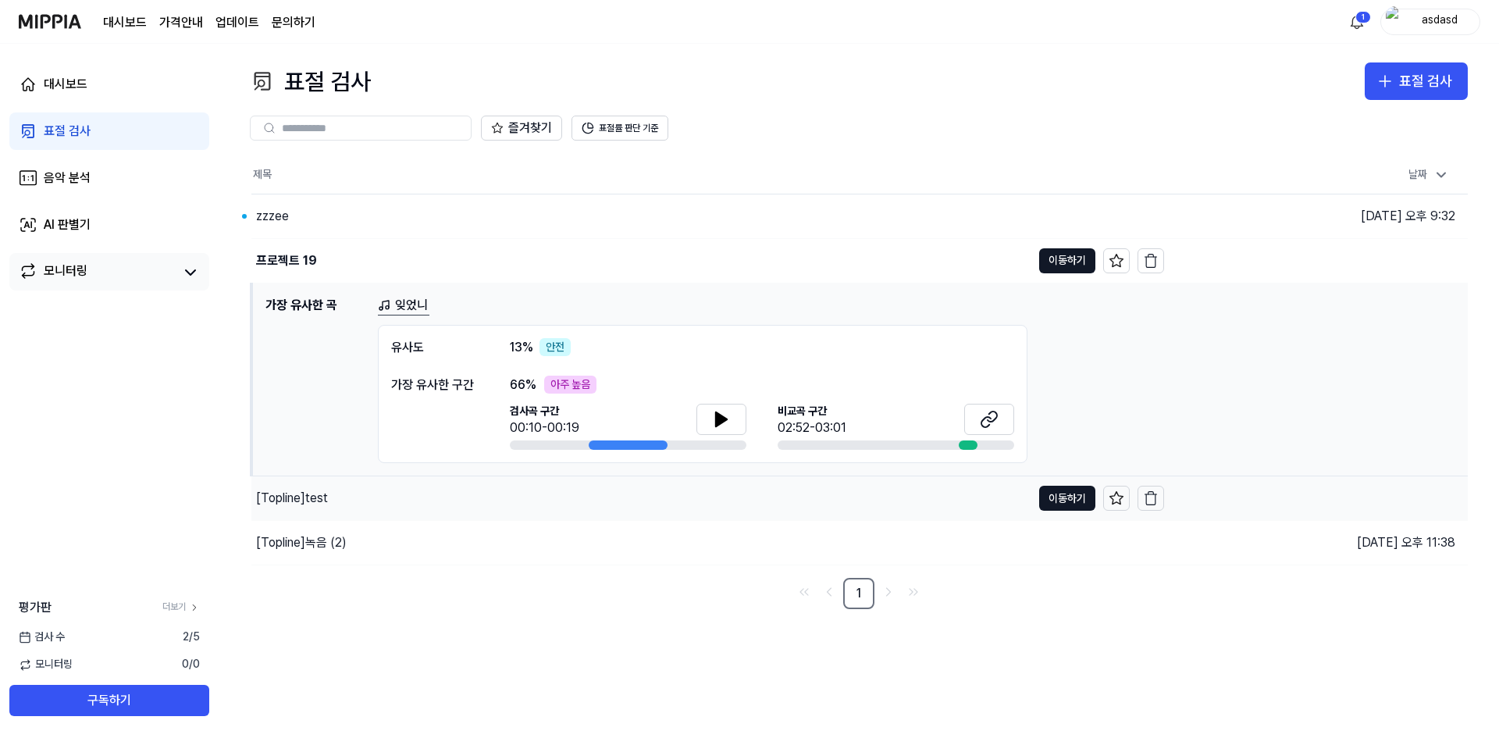
click at [553, 493] on div "[Topline] test" at bounding box center [641, 498] width 780 height 44
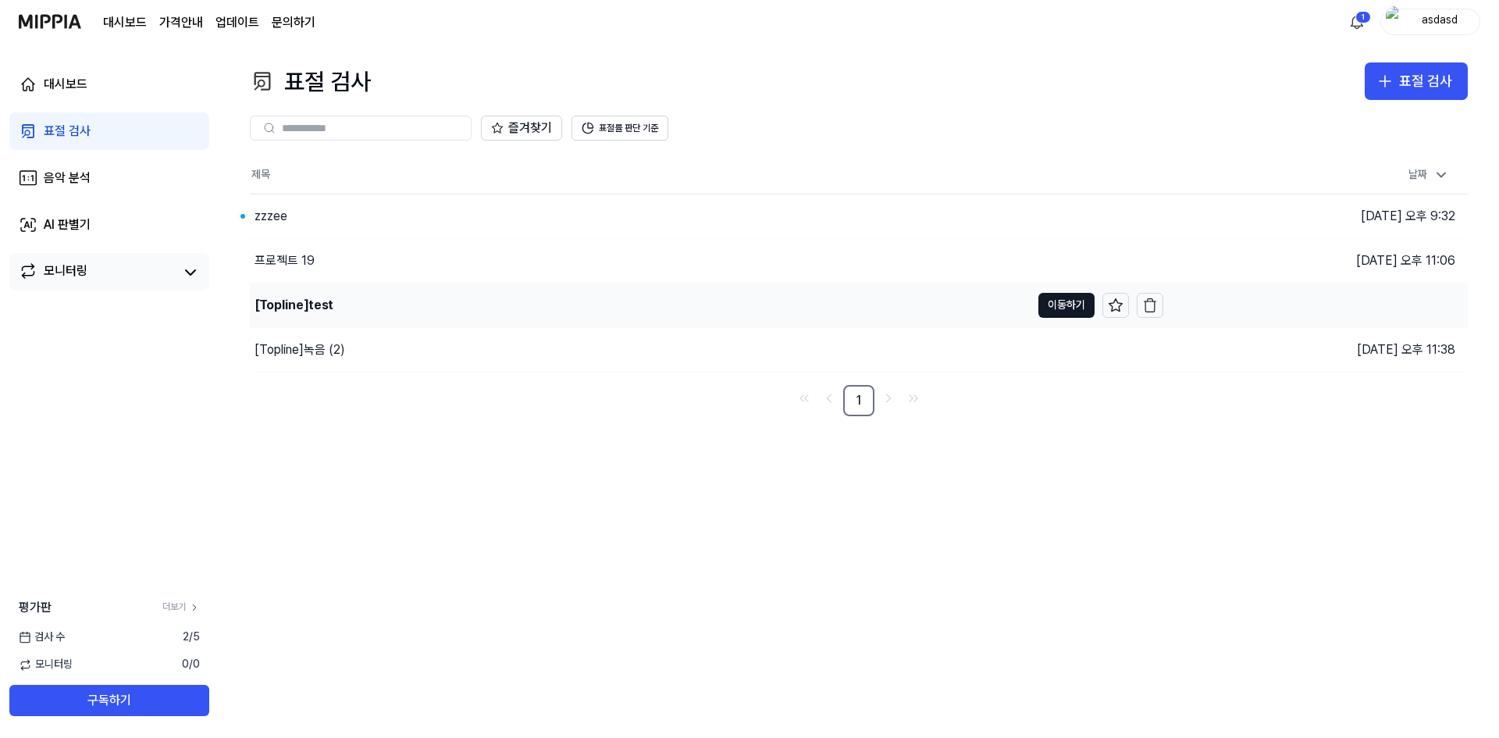
click at [906, 300] on div "[Topline] test" at bounding box center [640, 305] width 781 height 44
click at [347, 344] on div "[Topline] 녹음 (2)" at bounding box center [640, 350] width 781 height 44
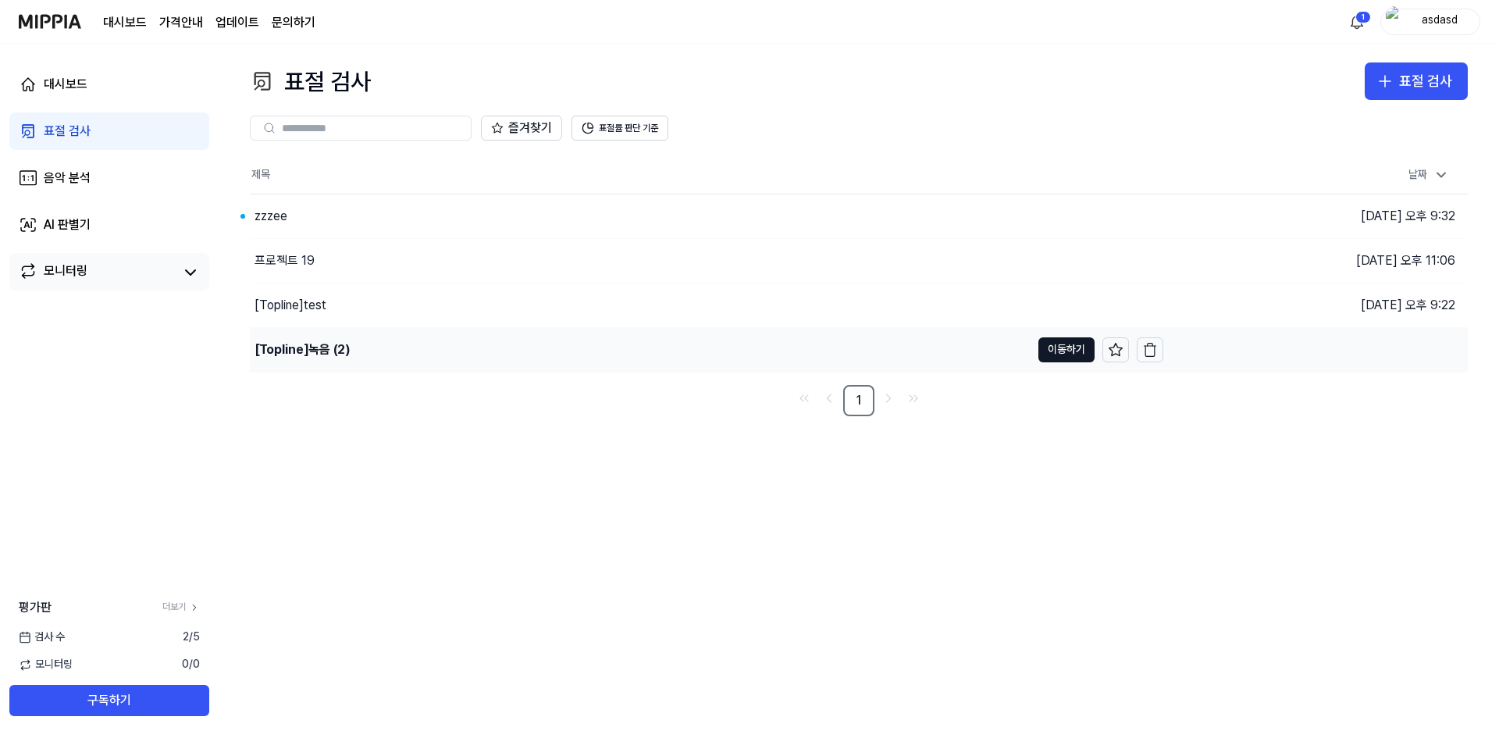
click at [319, 352] on div "[Topline] 녹음 (2)" at bounding box center [302, 349] width 95 height 19
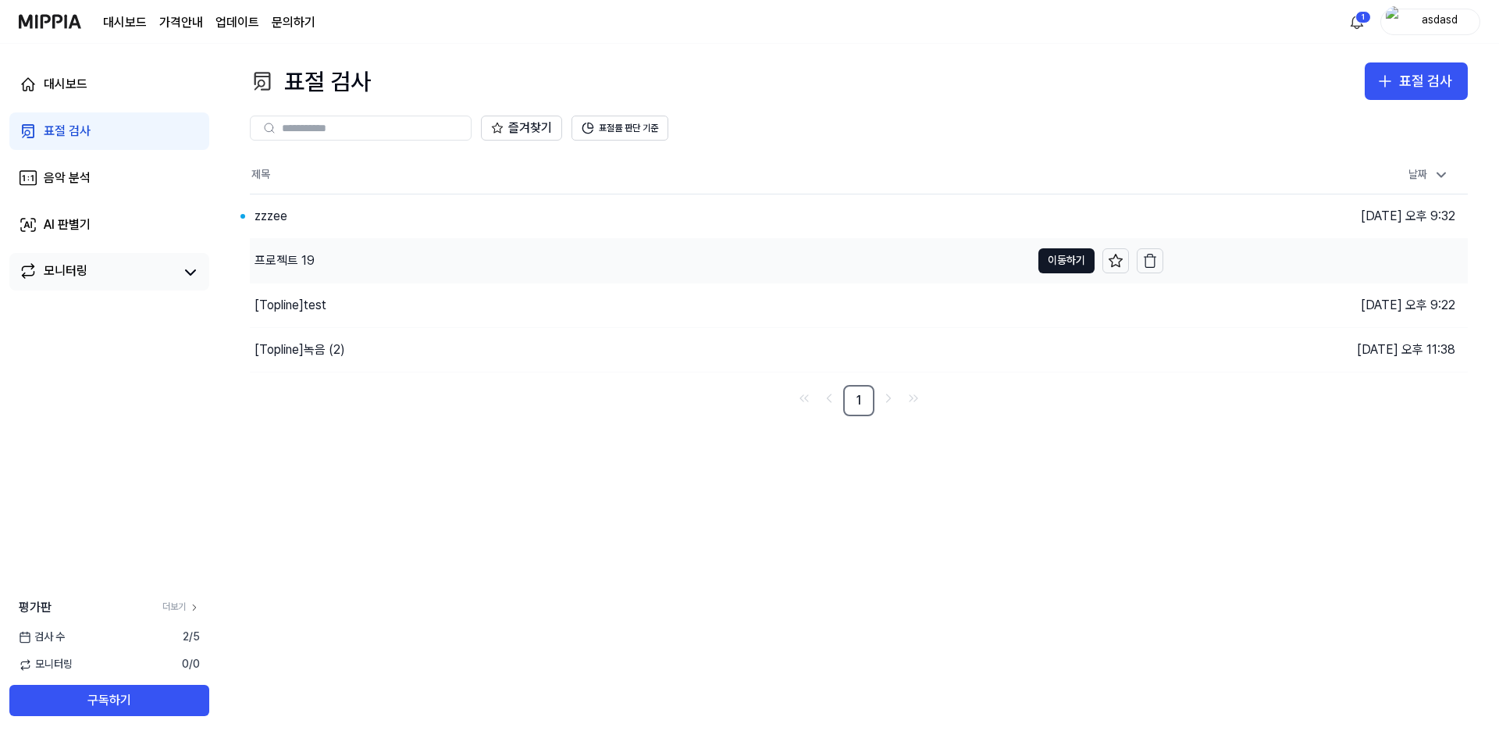
click at [309, 258] on div "프로젝트 19" at bounding box center [285, 260] width 60 height 19
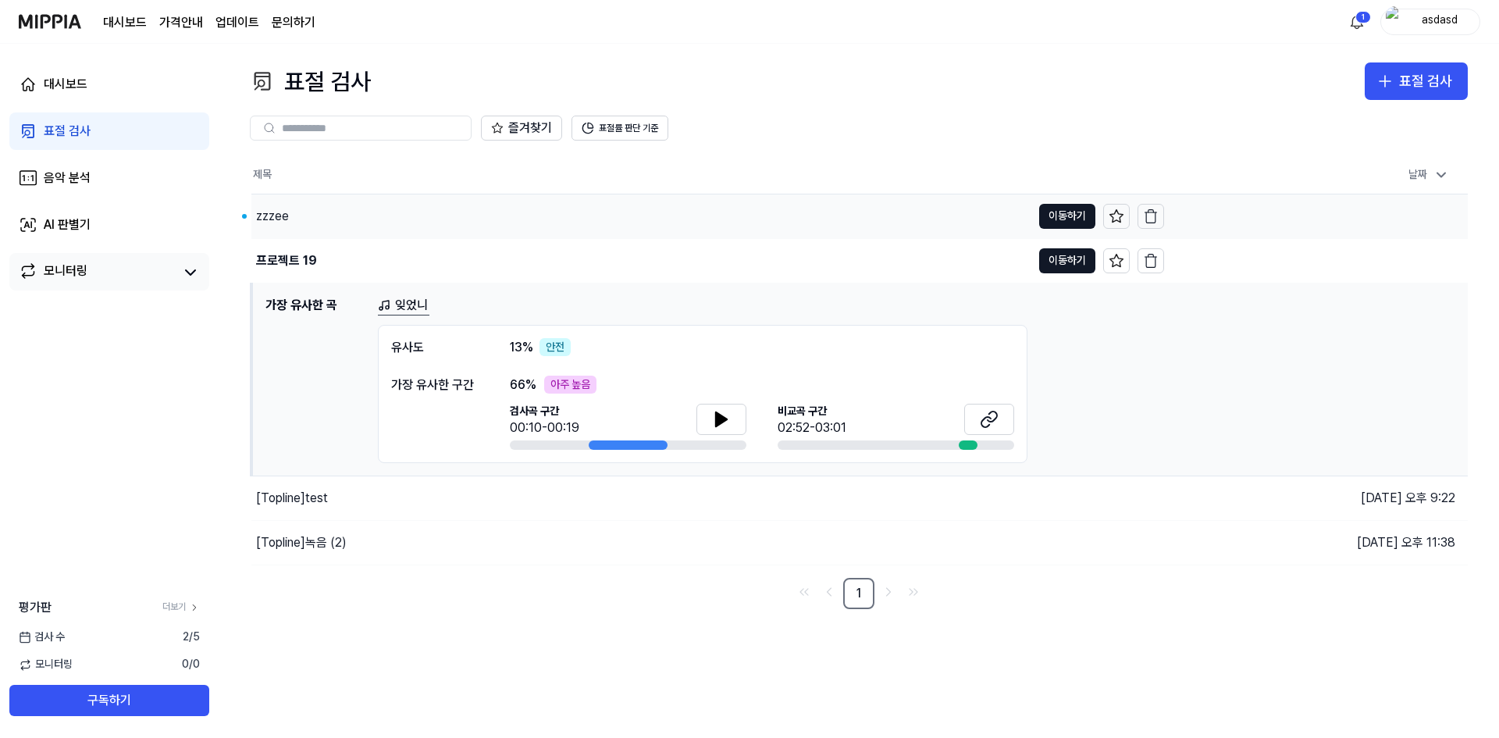
click at [407, 208] on div "zzzee" at bounding box center [641, 216] width 780 height 44
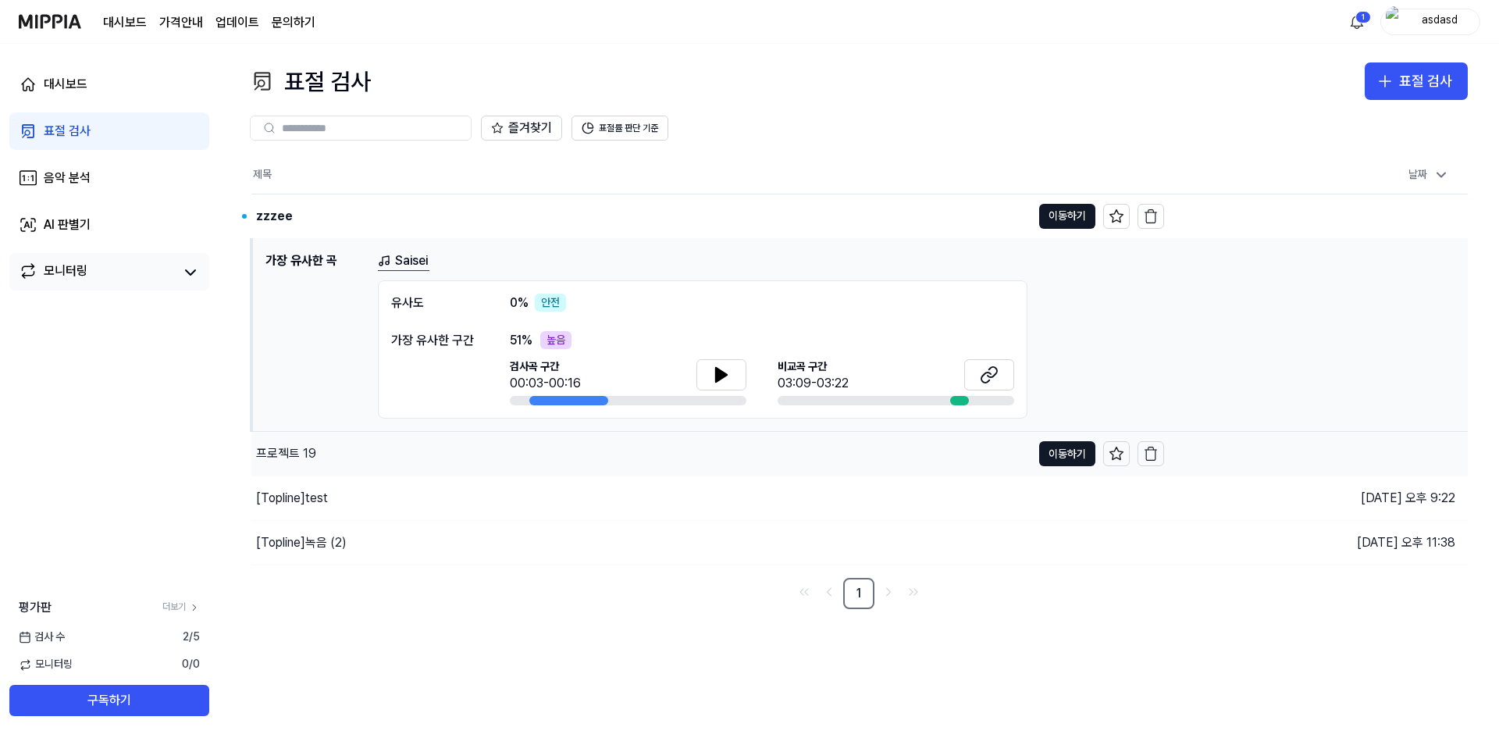
click at [576, 466] on div "프로젝트 19" at bounding box center [641, 454] width 780 height 44
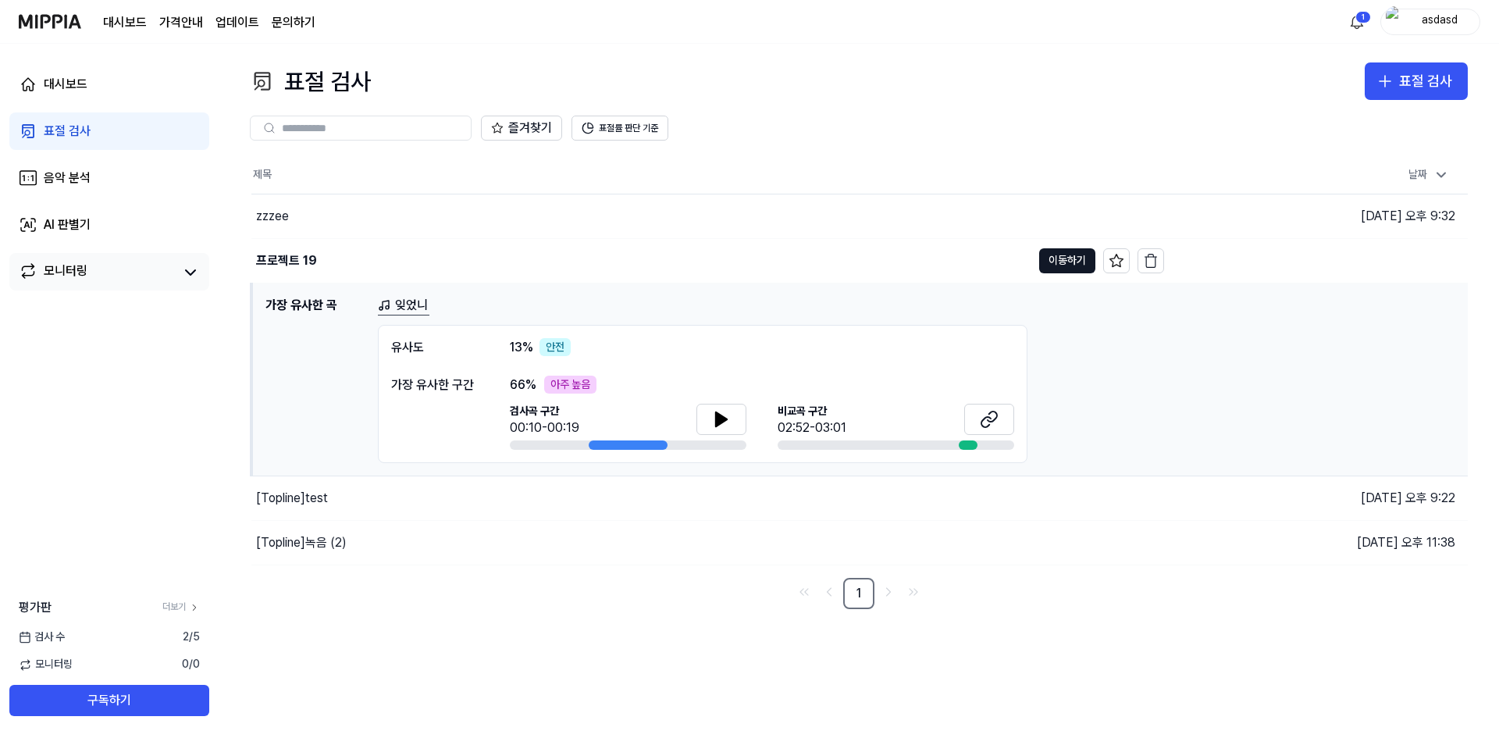
click at [1080, 304] on div "잊었니" at bounding box center [916, 306] width 1077 height 20
click at [1037, 317] on div "잊었니 유사도 13 % 안전 가장 유사한 구간 66 % 아주 높음 검사곡 구간 00:10-00:19 비교곡 구간 02:52-03:01" at bounding box center [916, 380] width 1077 height 168
click at [300, 301] on h1 "가장 유사한 곡" at bounding box center [315, 380] width 100 height 168
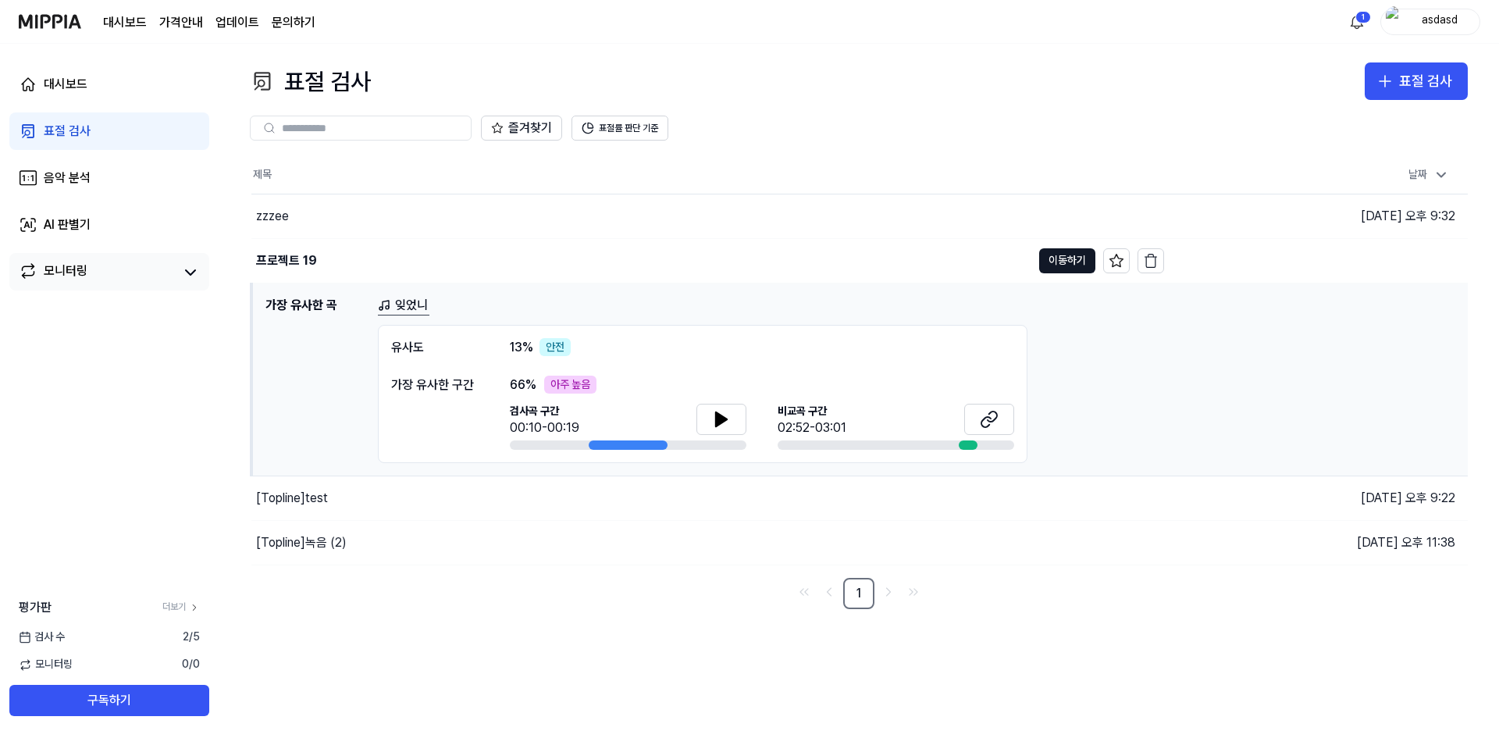
click at [767, 372] on div "유사도 13 % 안전 가장 유사한 구간 66 % 아주 높음 검사곡 구간 00:10-00:19 비교곡 구간 02:52-03:01" at bounding box center [703, 394] width 650 height 139
click at [1048, 255] on button "이동하기" at bounding box center [1067, 260] width 56 height 25
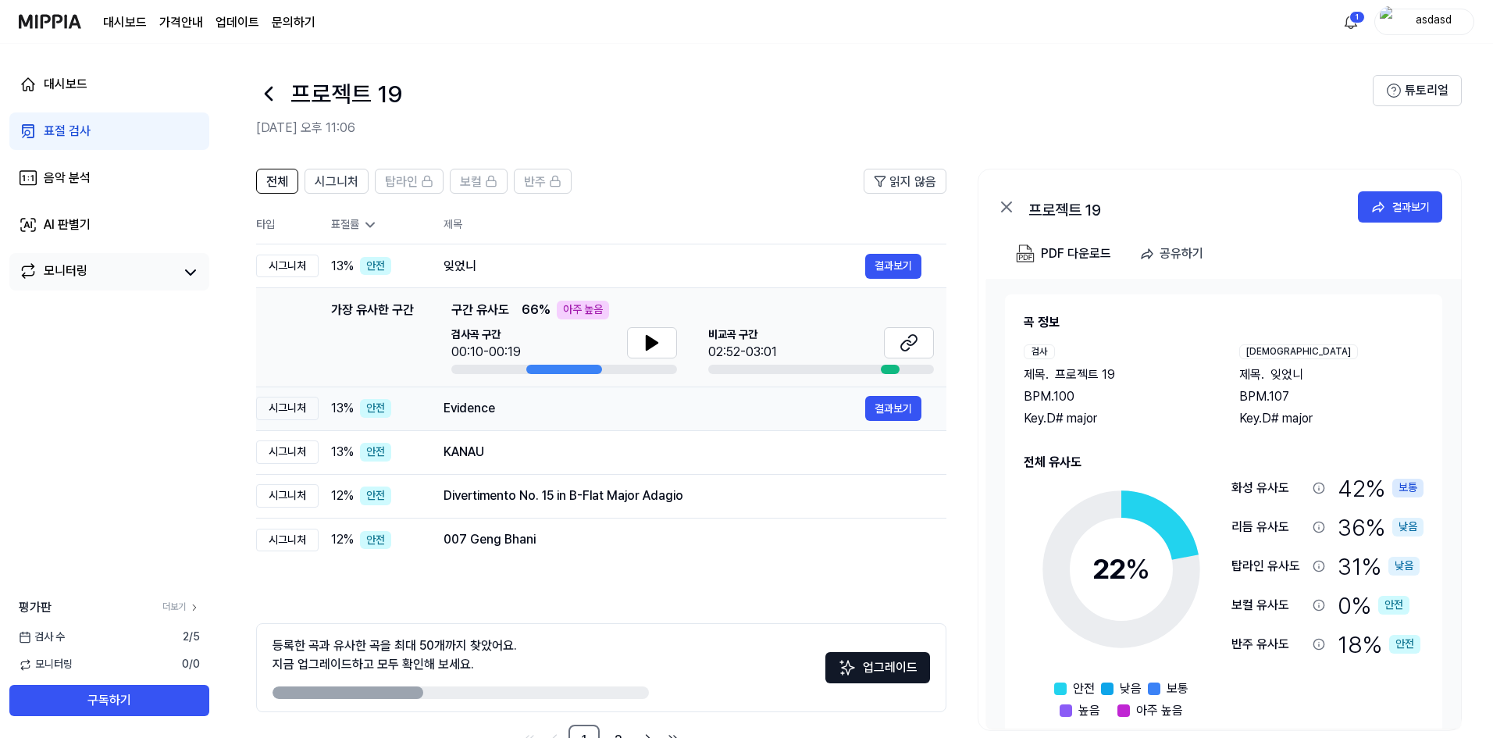
click at [482, 413] on div "Evidence" at bounding box center [654, 408] width 422 height 19
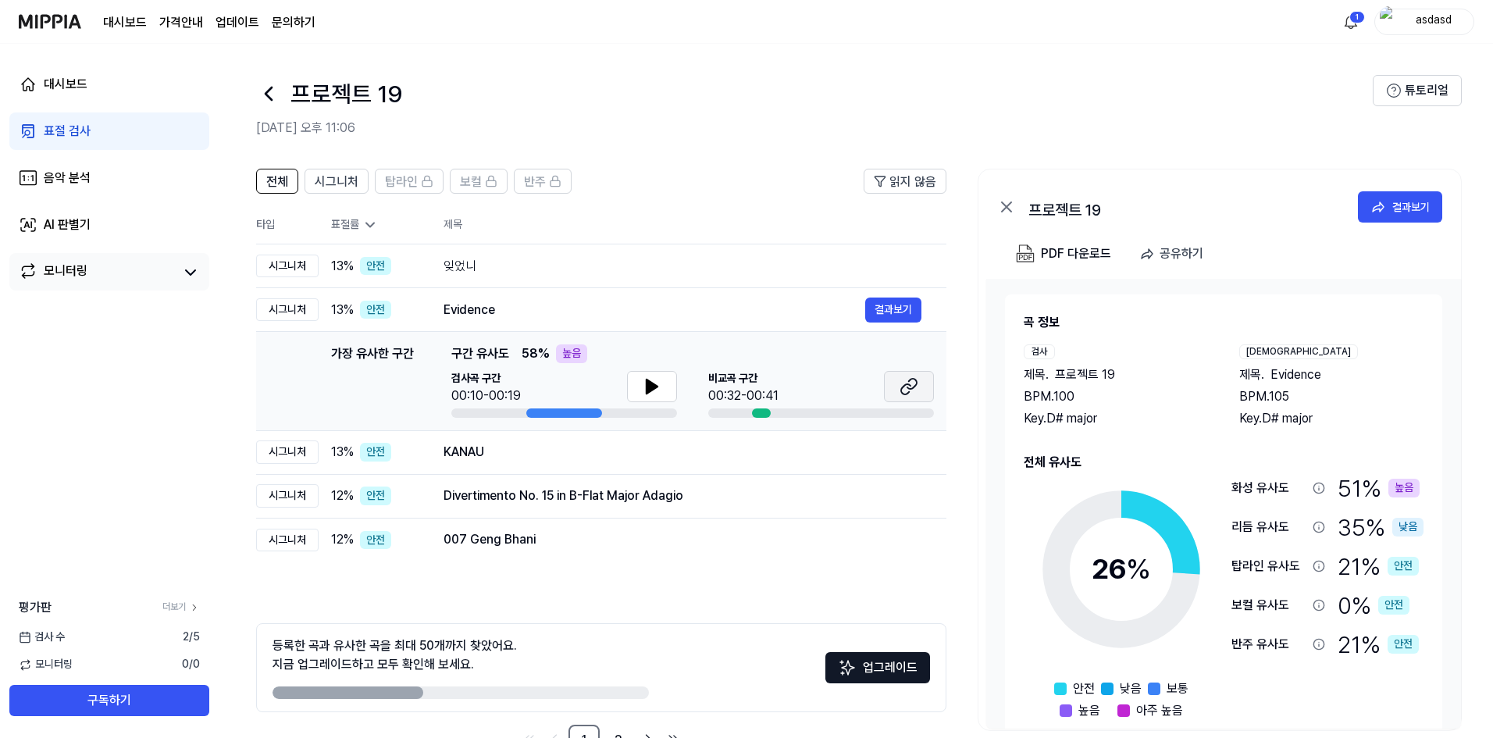
click at [908, 377] on icon at bounding box center [908, 386] width 19 height 19
click at [1095, 43] on nav "대시보드 가격안내 업데이트 문의하기 1 asdasd" at bounding box center [746, 22] width 1493 height 44
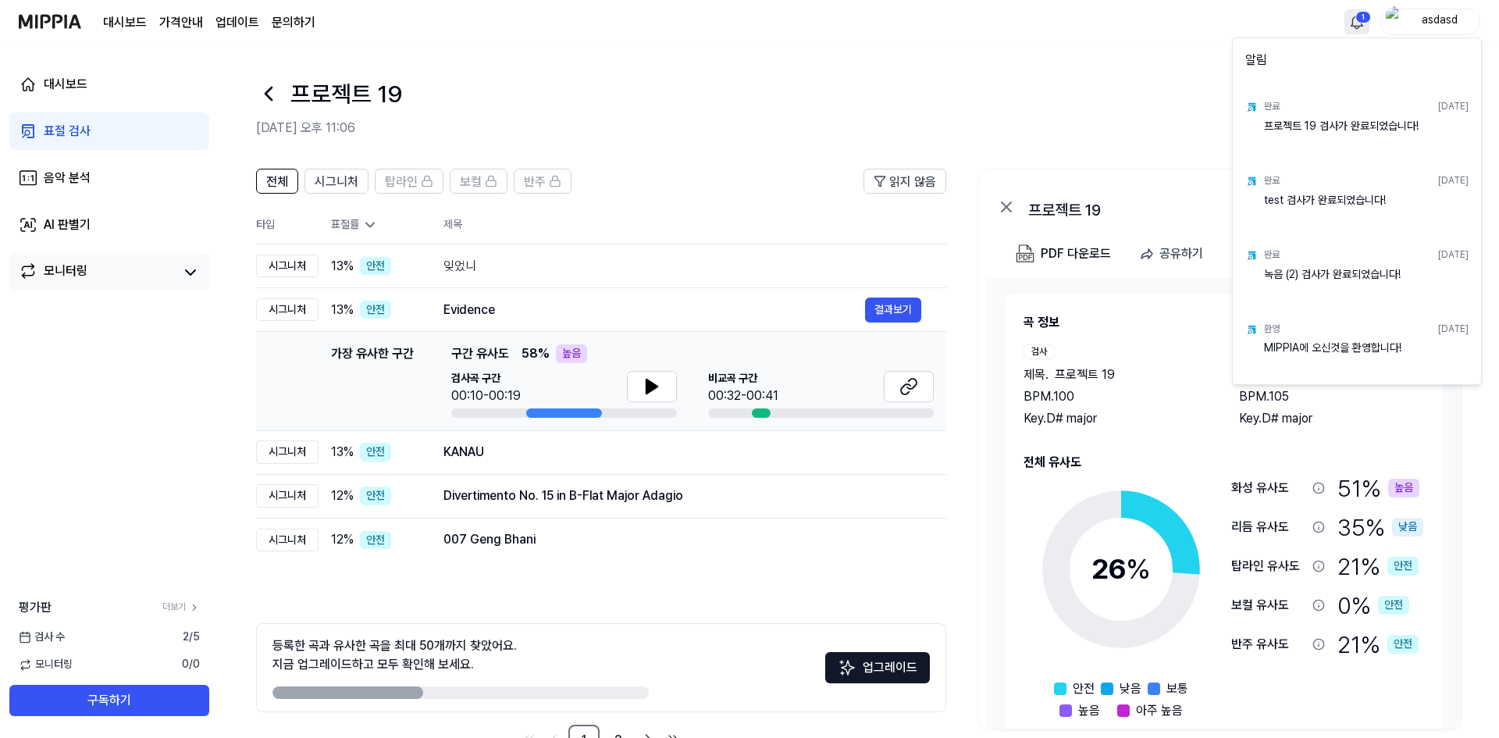
click at [1356, 20] on html "대시보드 가격안내 업데이트 문의하기 1 asdasd 대시보드 표절 검사 음악 분석 AI 판별기 모니터링 평가판 더보기 검사 수 2 / 5 모니…" at bounding box center [749, 369] width 1499 height 738
click at [1137, 57] on html "대시보드 가격안내 업데이트 문의하기 asdasd 대시보드 표절 검사 음악 분석 AI 판별기 모니터링 평가판 더보기 검사 수 2 / 5 모니터링…" at bounding box center [749, 369] width 1499 height 738
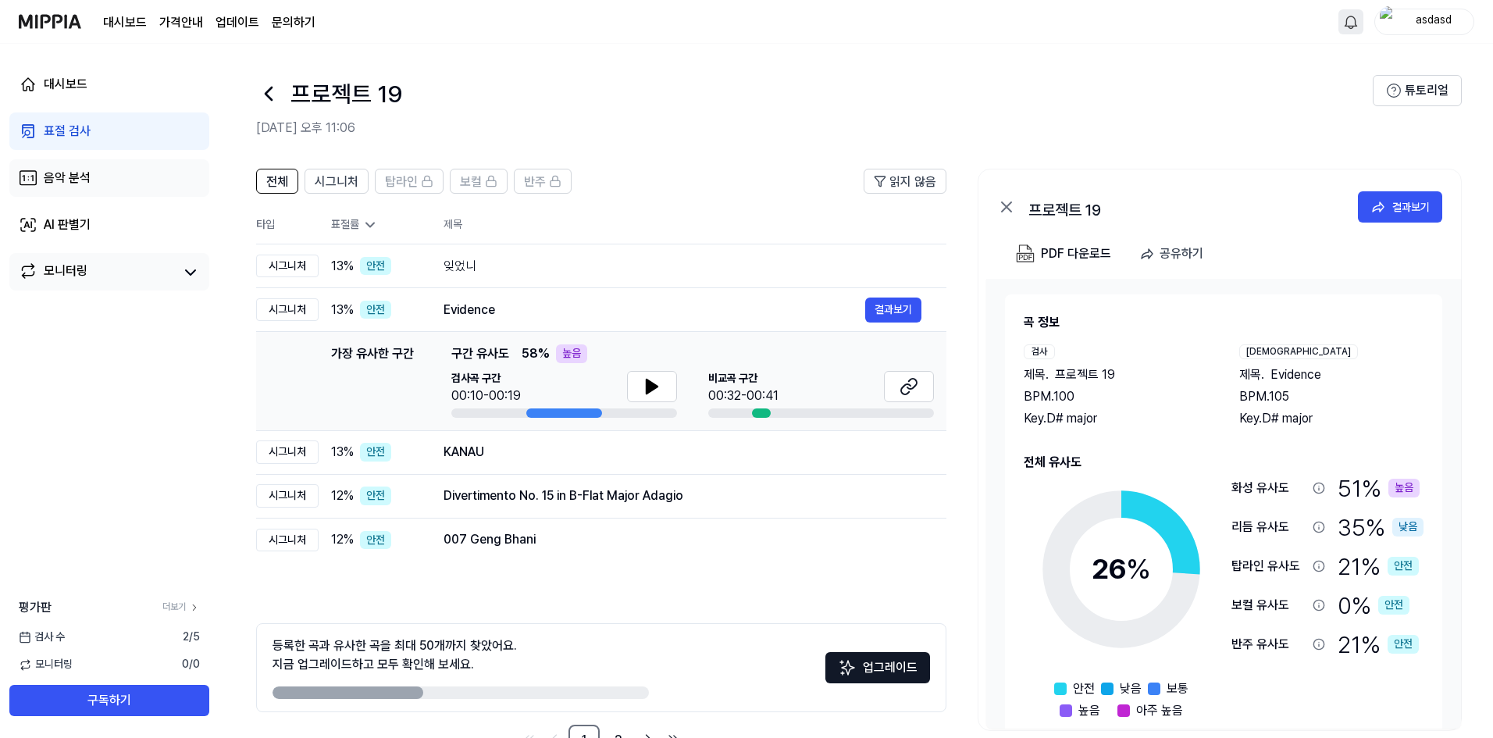
click at [86, 190] on link "음악 분석" at bounding box center [109, 177] width 200 height 37
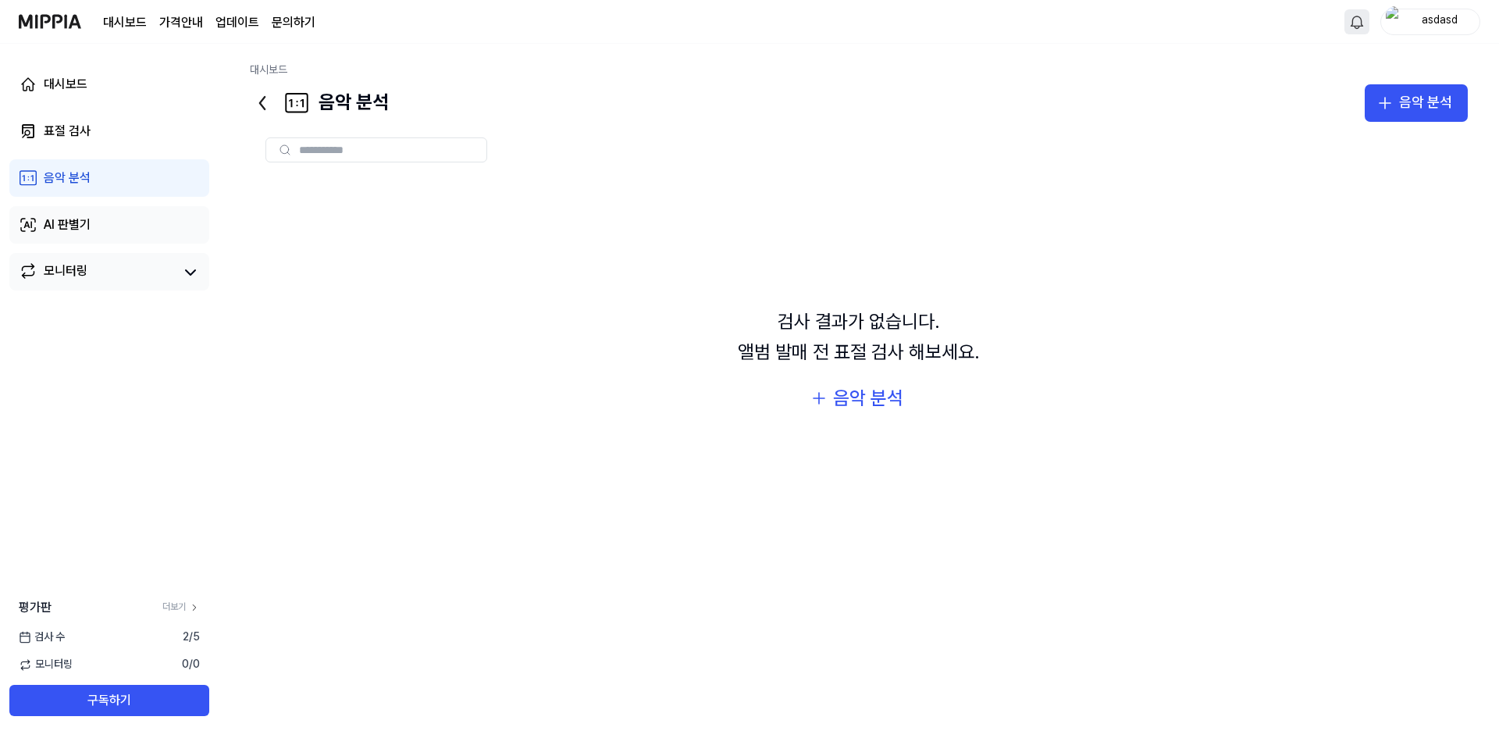
click at [94, 213] on link "AI 판별기" at bounding box center [109, 224] width 200 height 37
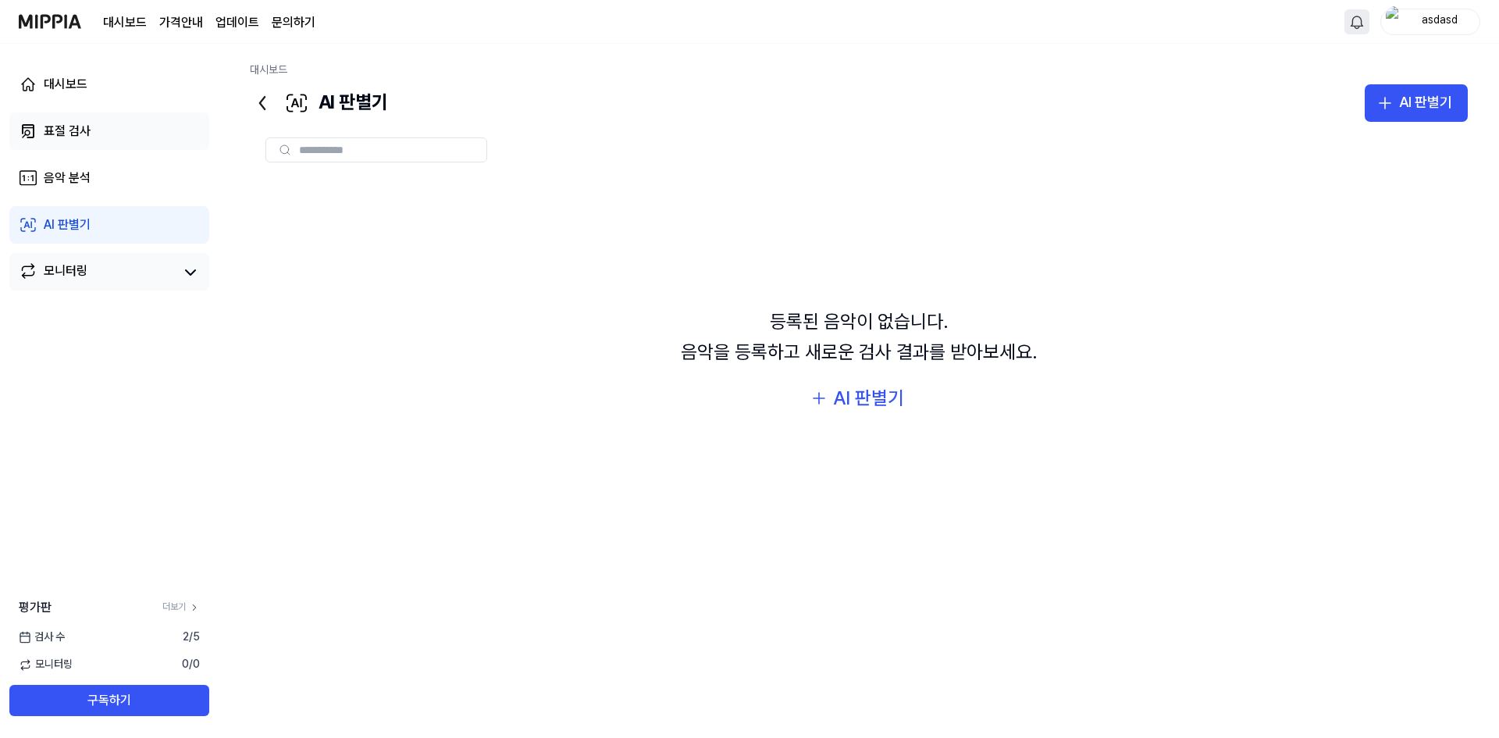
click at [94, 139] on link "표절 검사" at bounding box center [109, 130] width 200 height 37
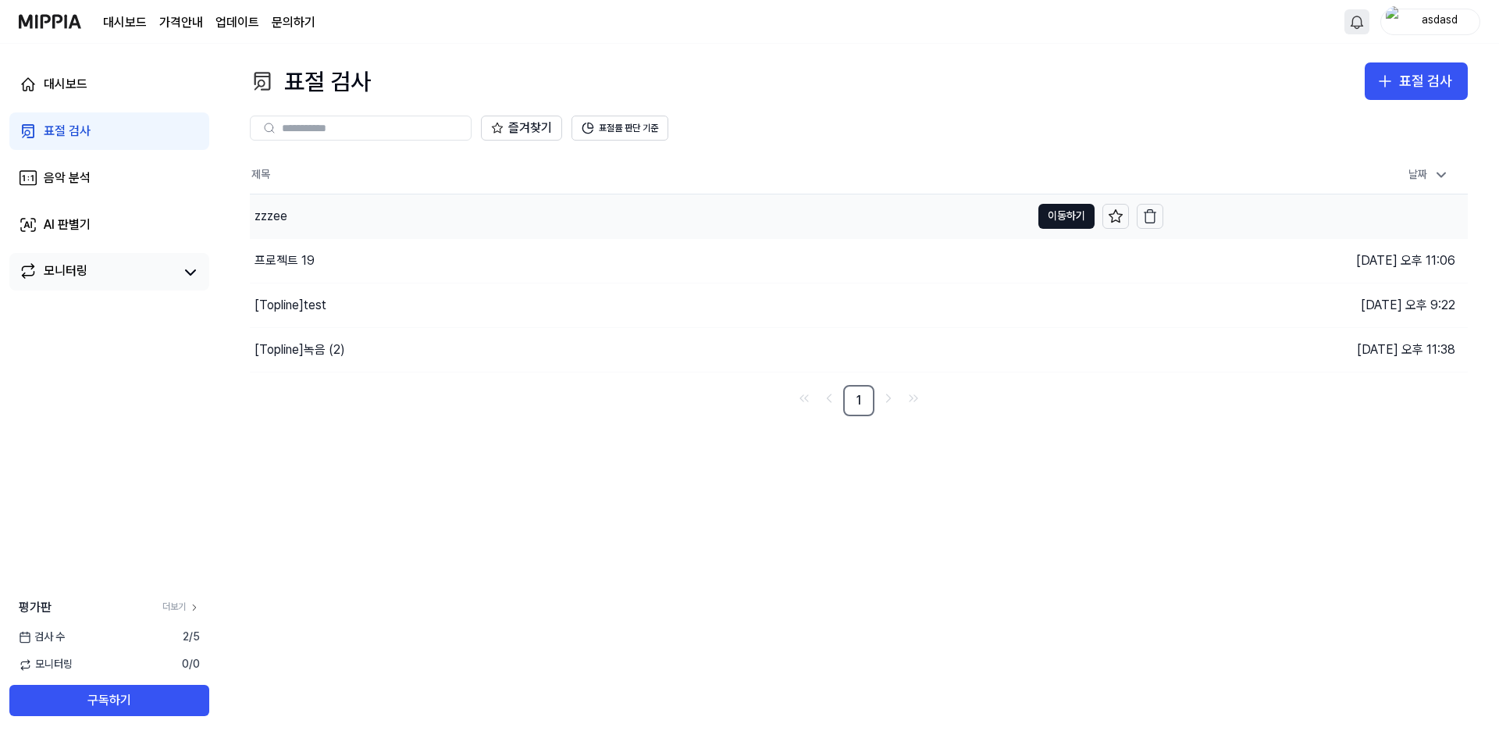
click at [326, 215] on div "zzzee" at bounding box center [640, 216] width 781 height 44
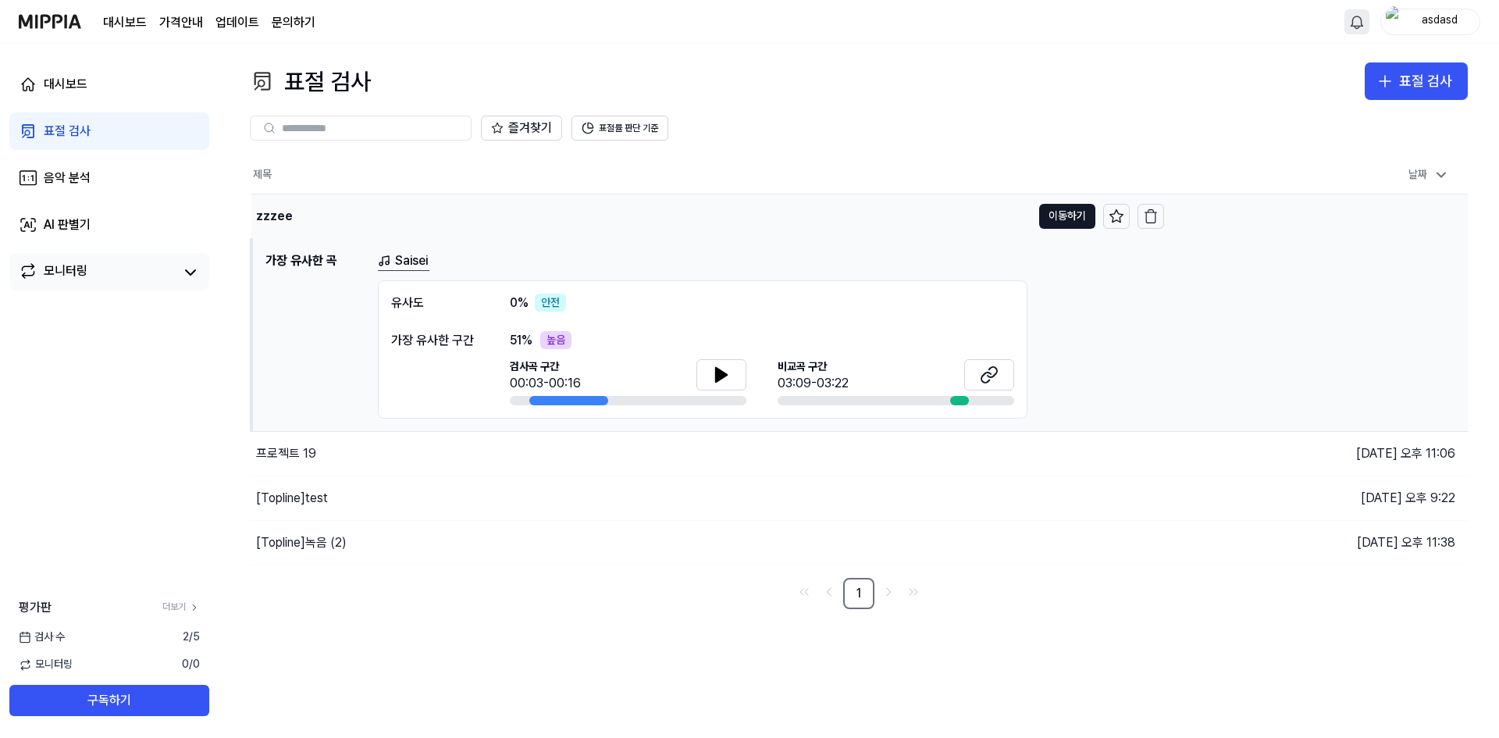
click at [407, 215] on div "zzzee" at bounding box center [641, 216] width 780 height 44
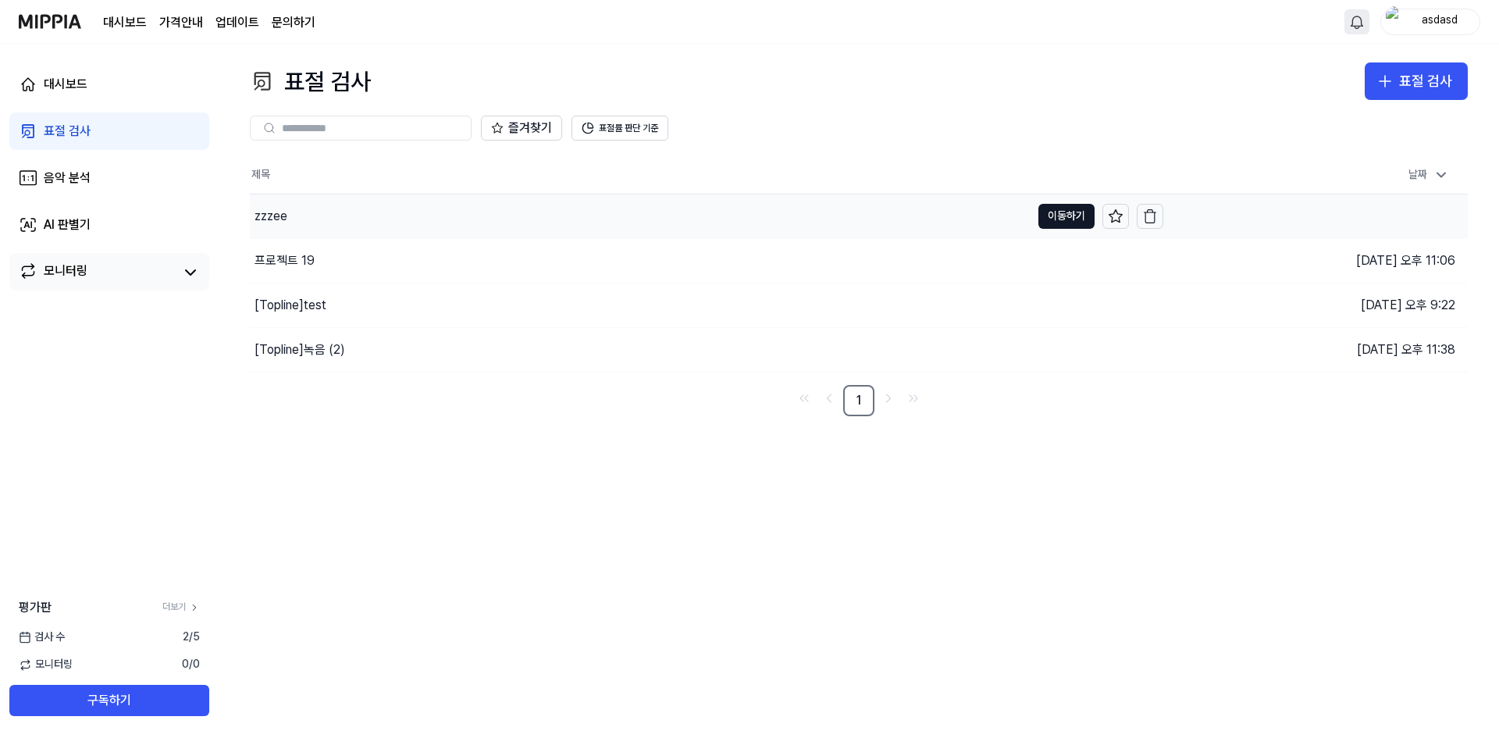
click at [407, 215] on div "zzzee" at bounding box center [640, 216] width 781 height 44
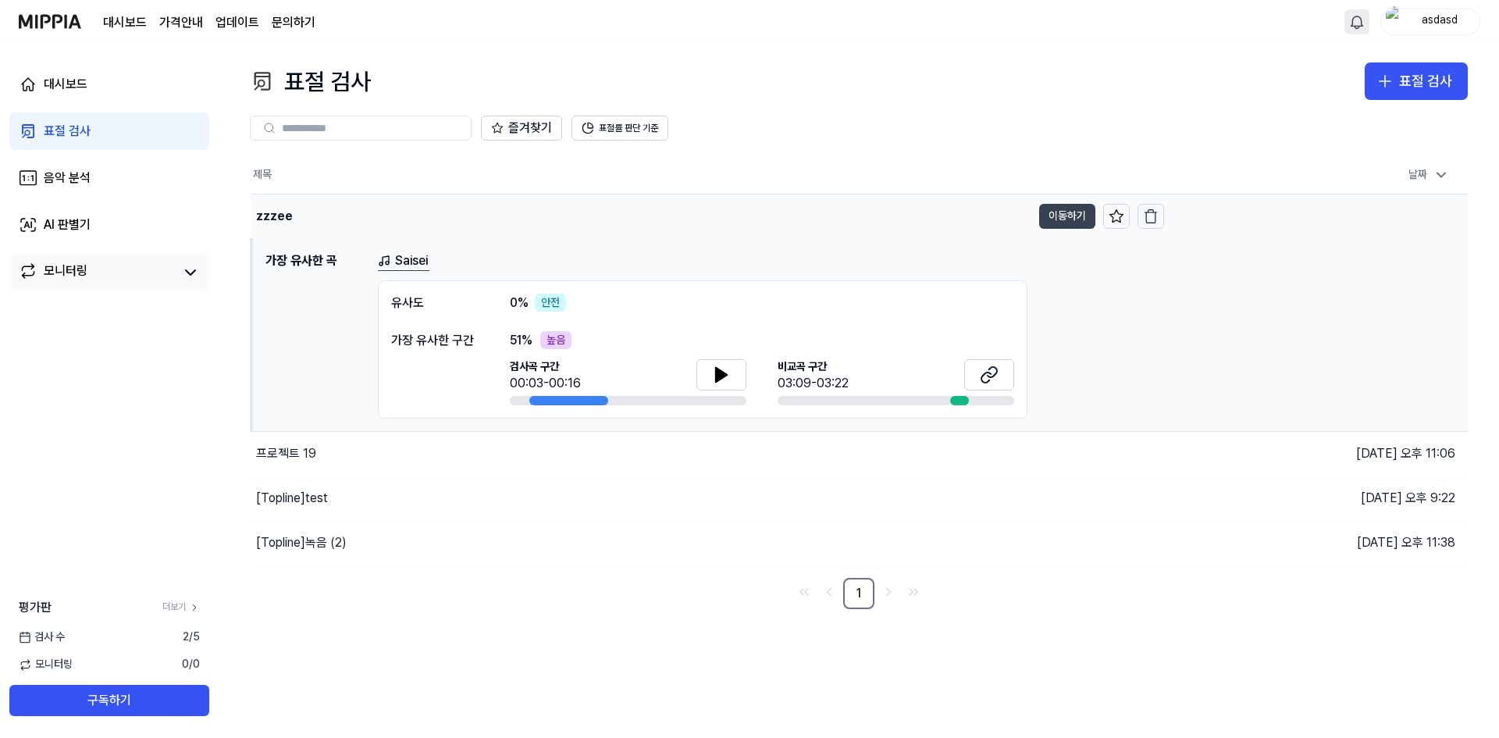
click at [1064, 212] on button "이동하기" at bounding box center [1067, 216] width 56 height 25
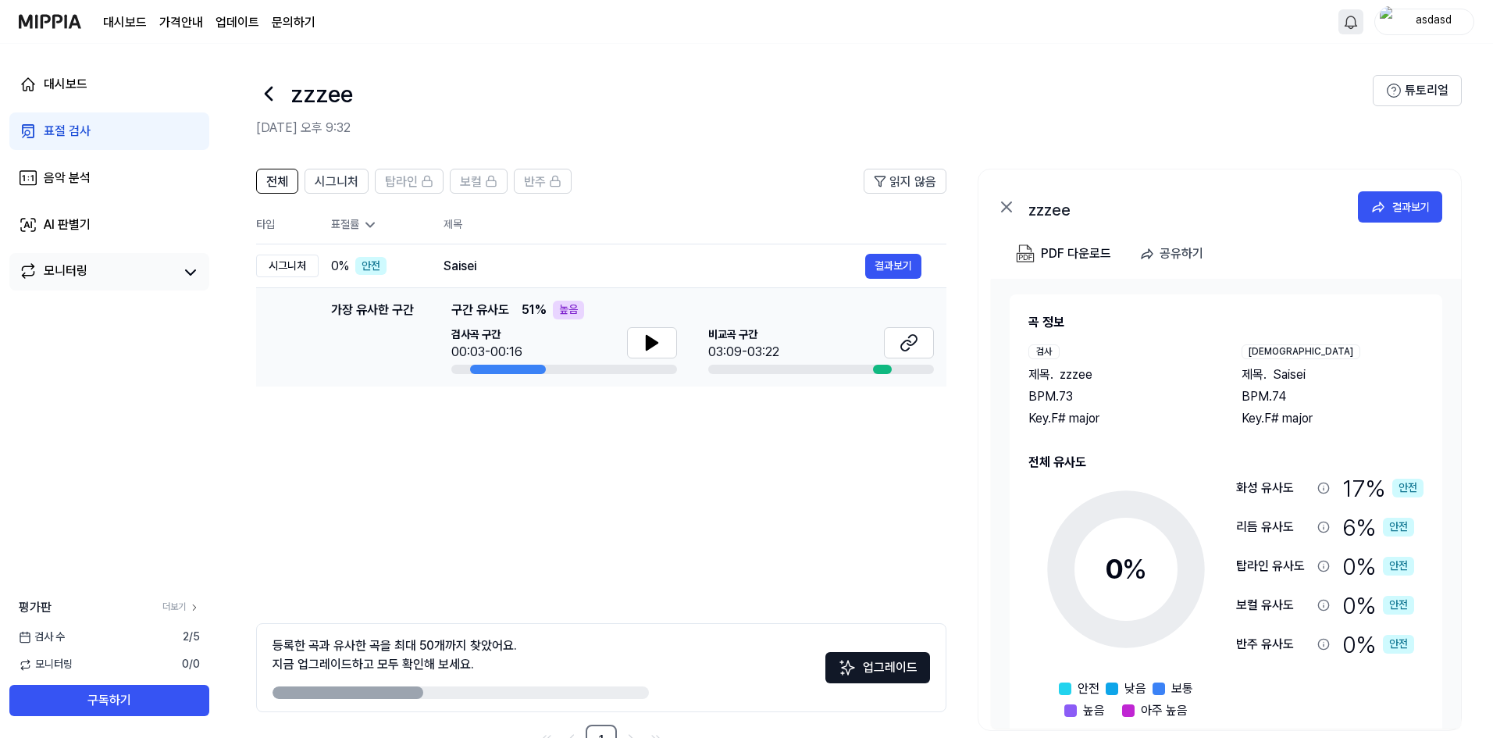
scroll to position [49, 0]
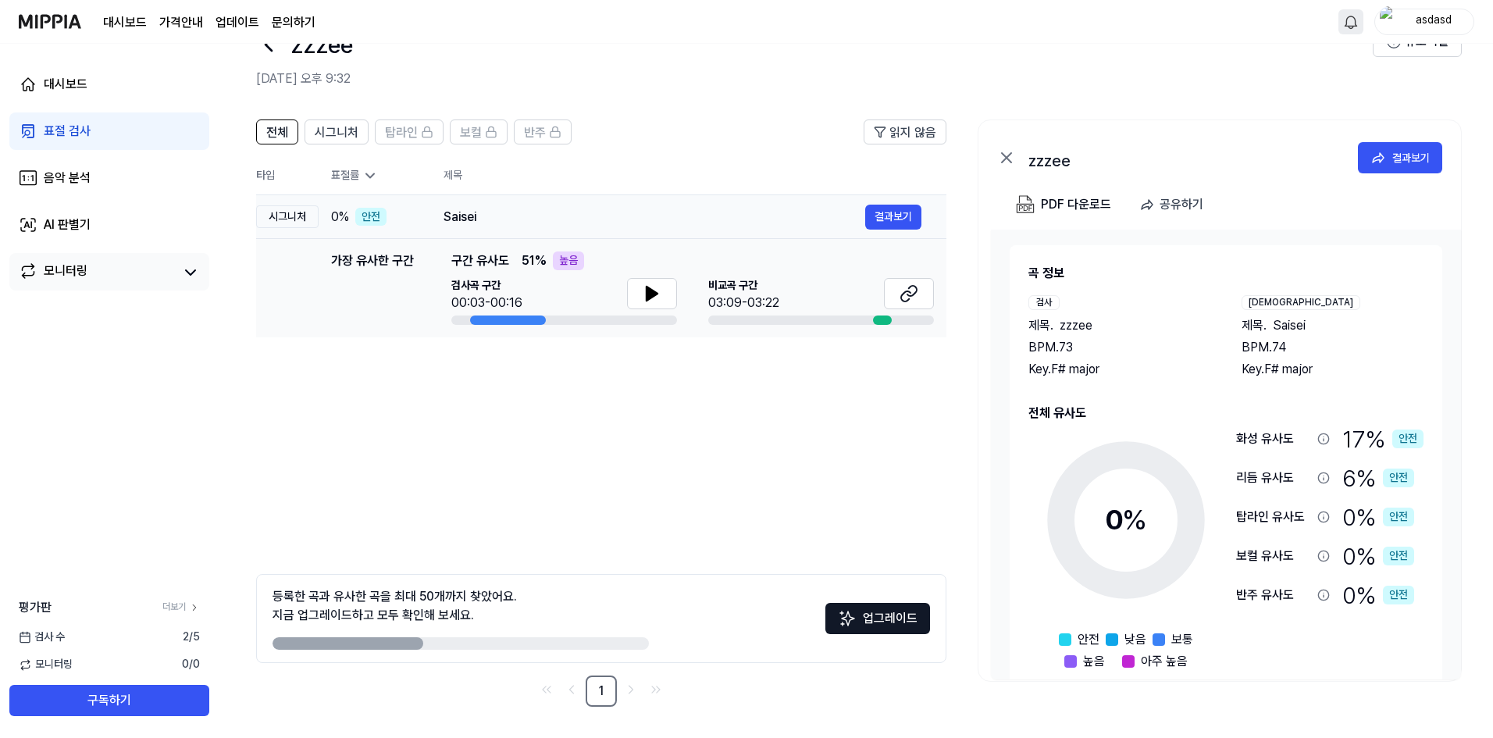
click at [486, 226] on div "Saisei" at bounding box center [654, 217] width 422 height 19
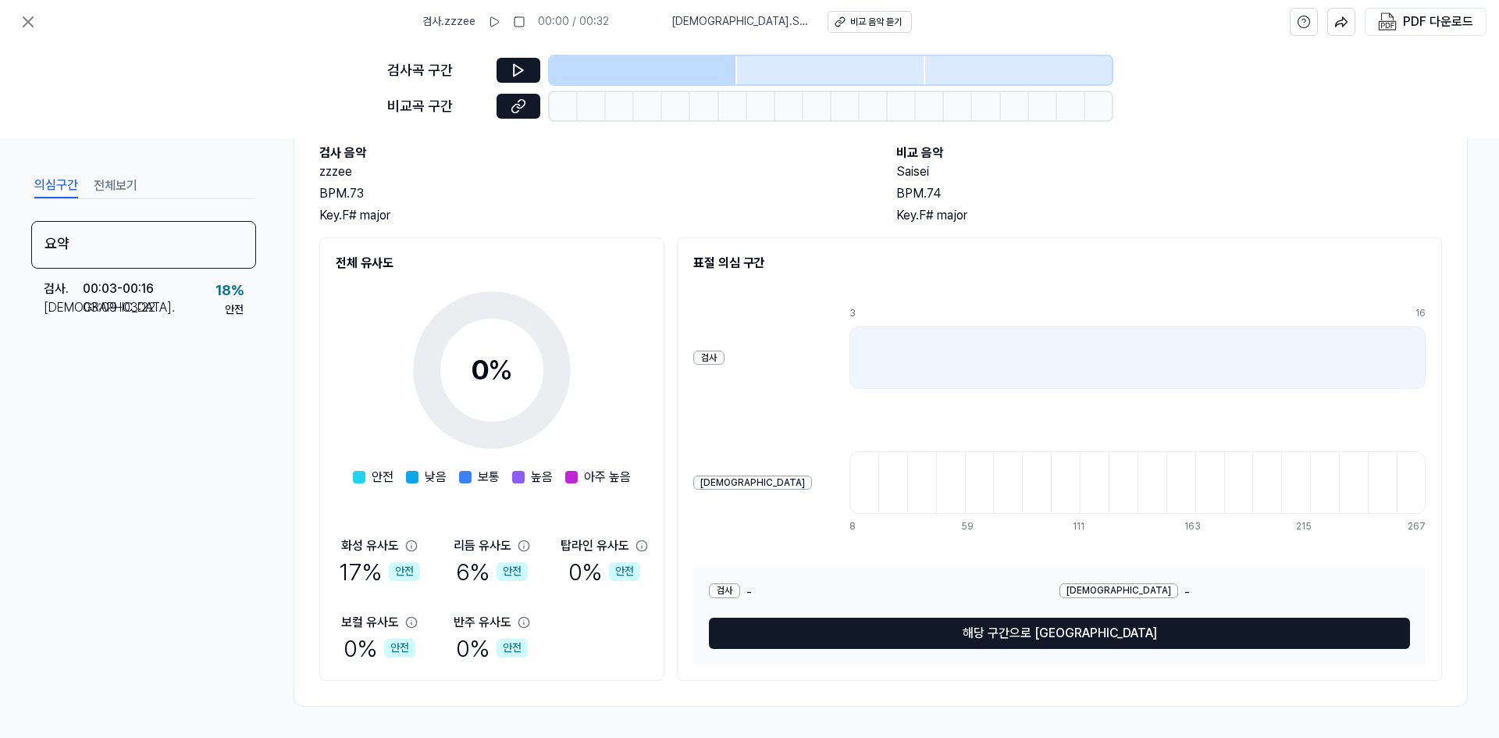
scroll to position [0, 0]
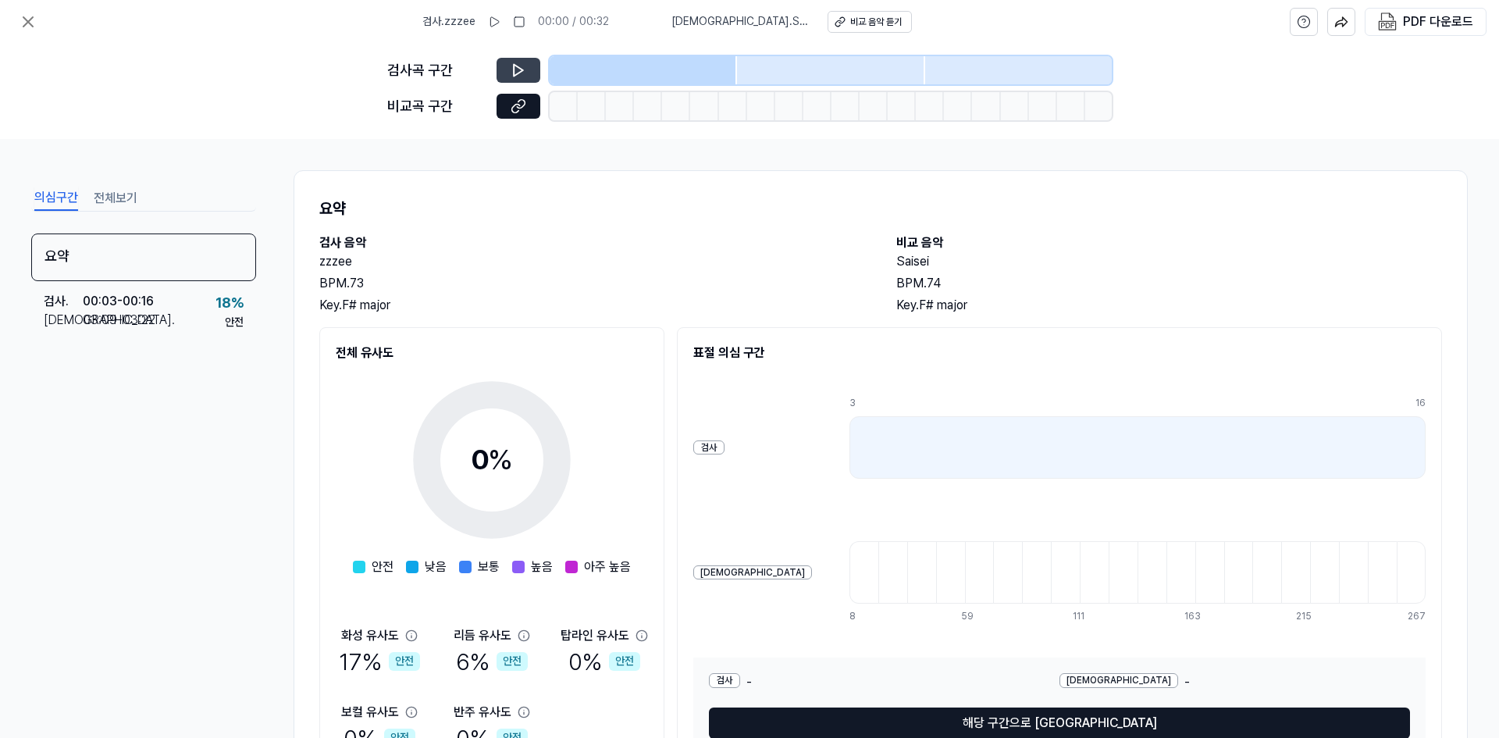
click at [515, 65] on icon at bounding box center [519, 70] width 16 height 16
click at [514, 67] on icon at bounding box center [518, 71] width 9 height 12
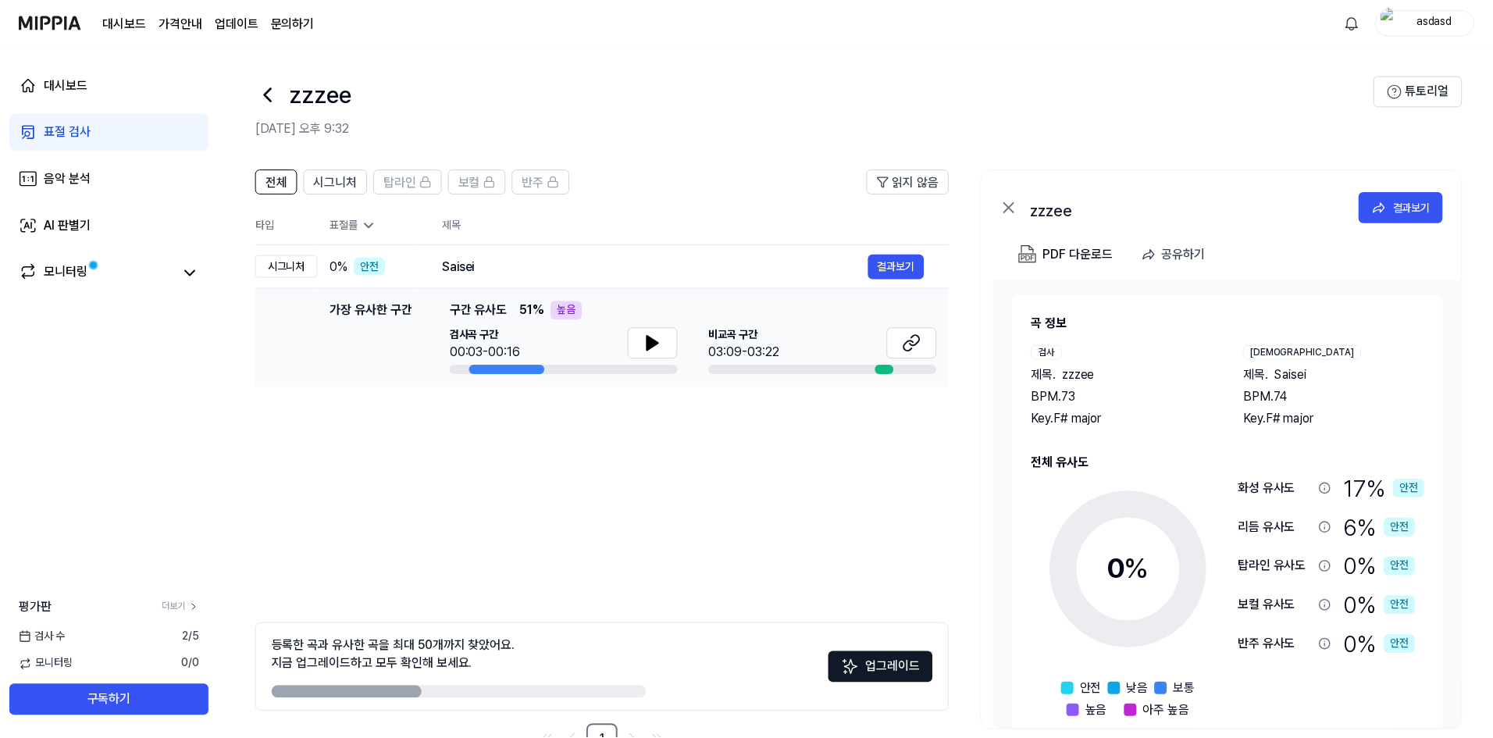
scroll to position [49, 0]
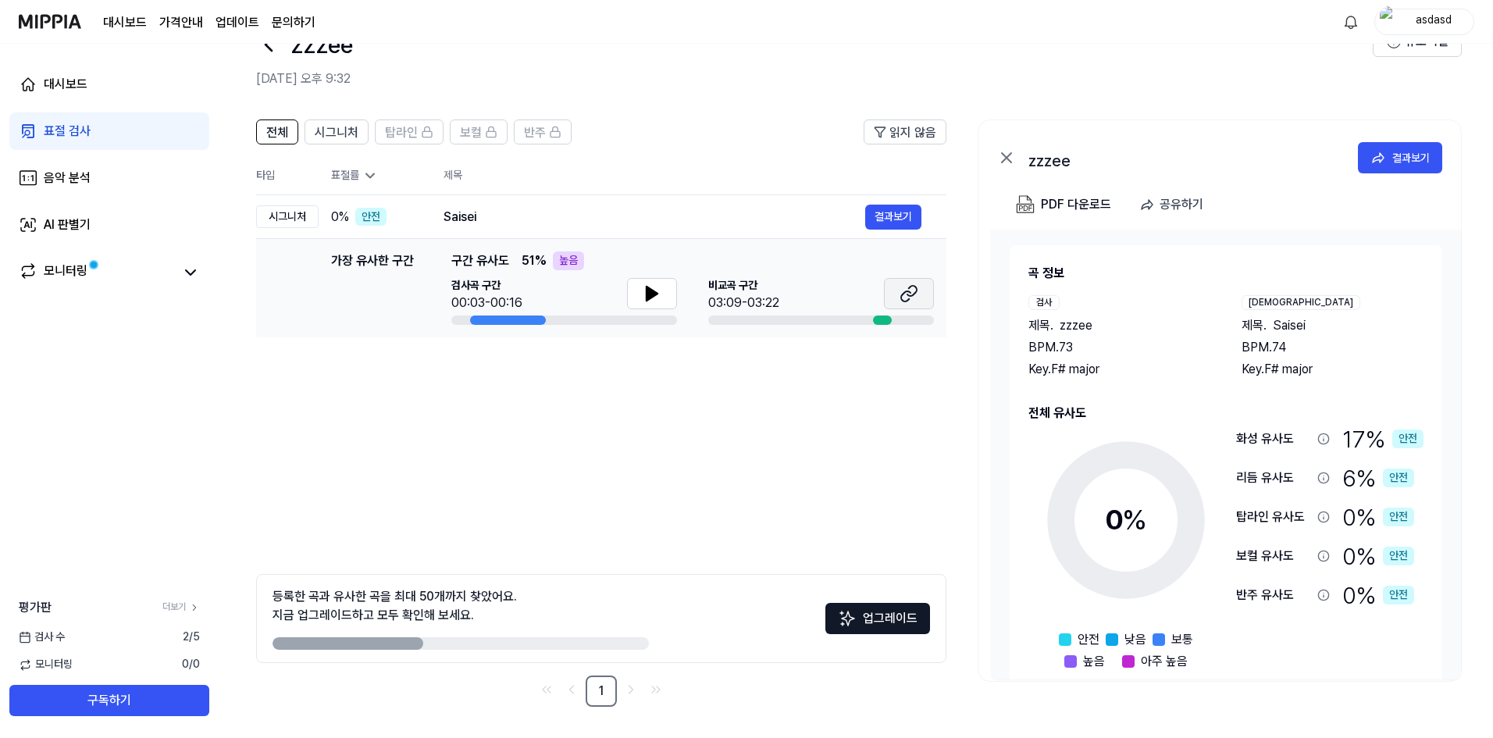
click at [920, 292] on button at bounding box center [909, 293] width 50 height 31
click at [666, 290] on button at bounding box center [652, 293] width 50 height 31
click at [657, 288] on icon at bounding box center [654, 293] width 3 height 12
click at [336, 135] on span "시그니처" at bounding box center [337, 132] width 44 height 19
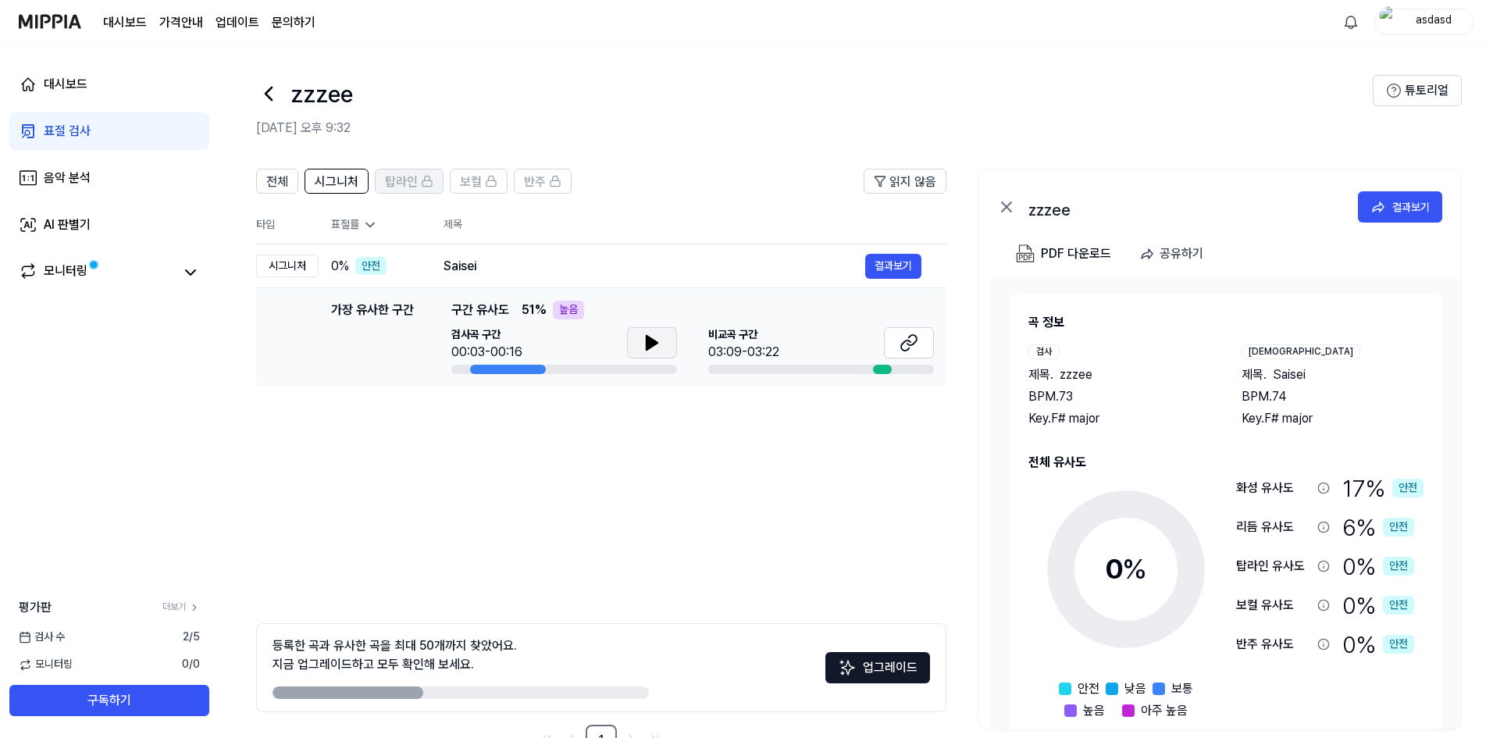
click at [410, 172] on div "탑라인" at bounding box center [409, 181] width 48 height 20
click at [98, 267] on span at bounding box center [93, 264] width 11 height 11
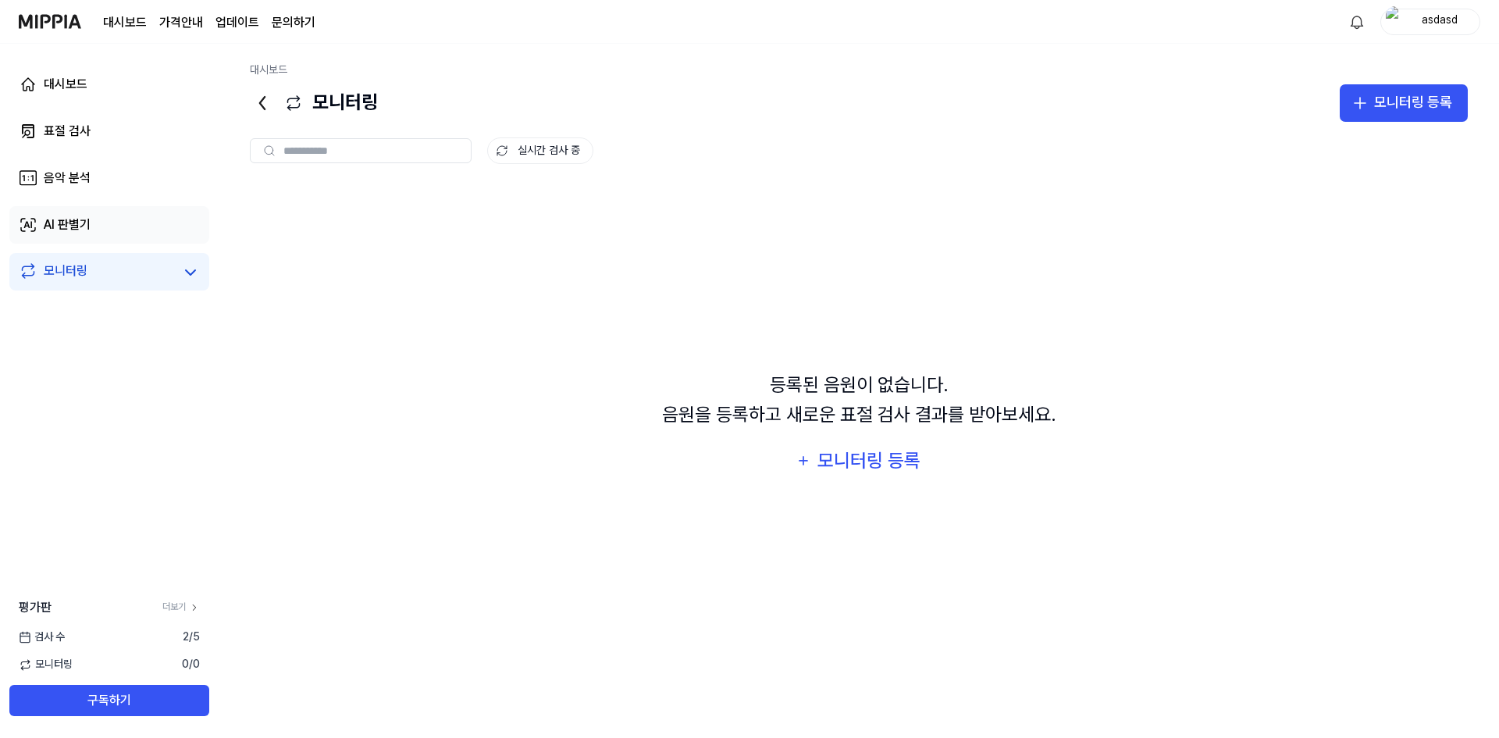
click at [101, 234] on link "AI 판별기" at bounding box center [109, 224] width 200 height 37
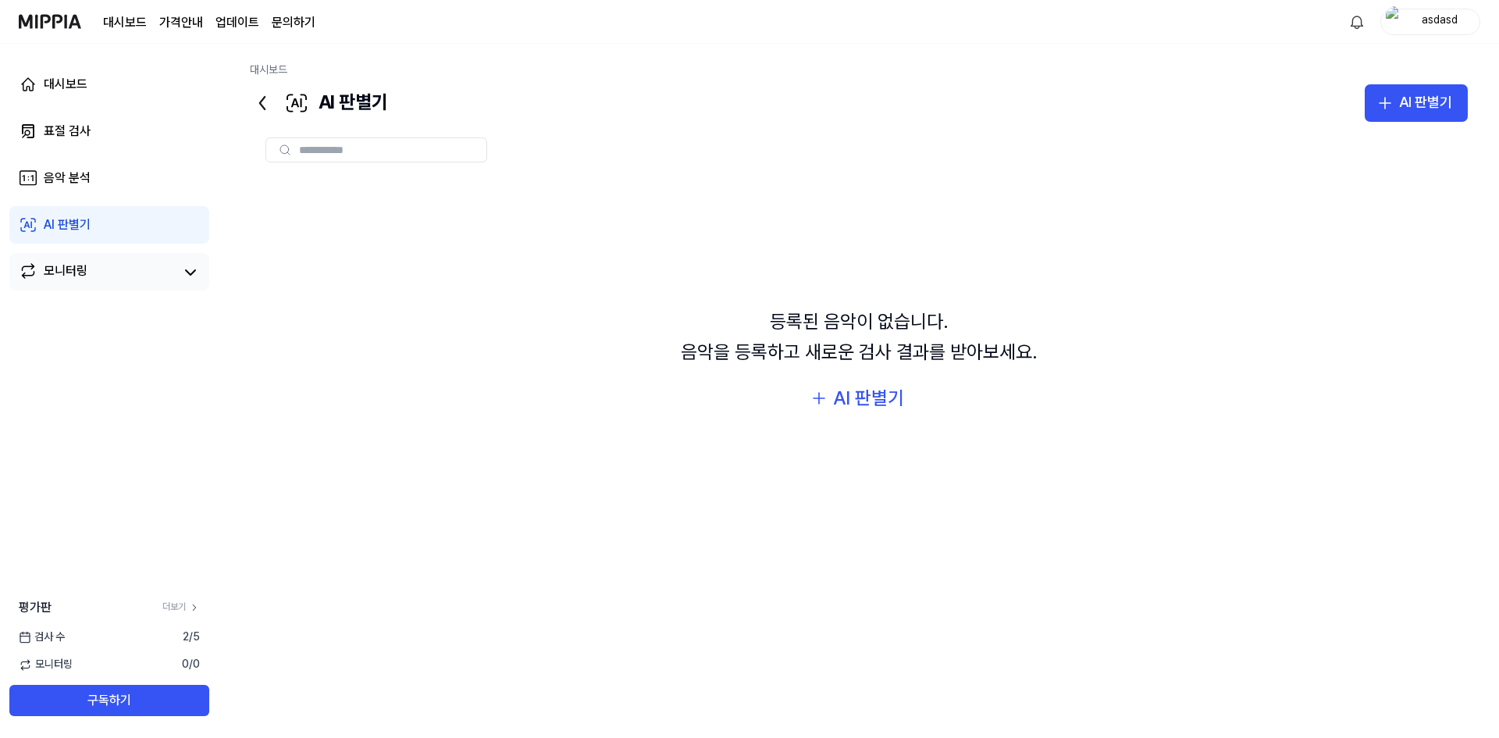
click at [105, 201] on div "대시보드 표절 검사 음악 분석 AI 판별기 모니터링" at bounding box center [109, 178] width 219 height 269
click at [93, 176] on link "음악 분석" at bounding box center [109, 177] width 200 height 37
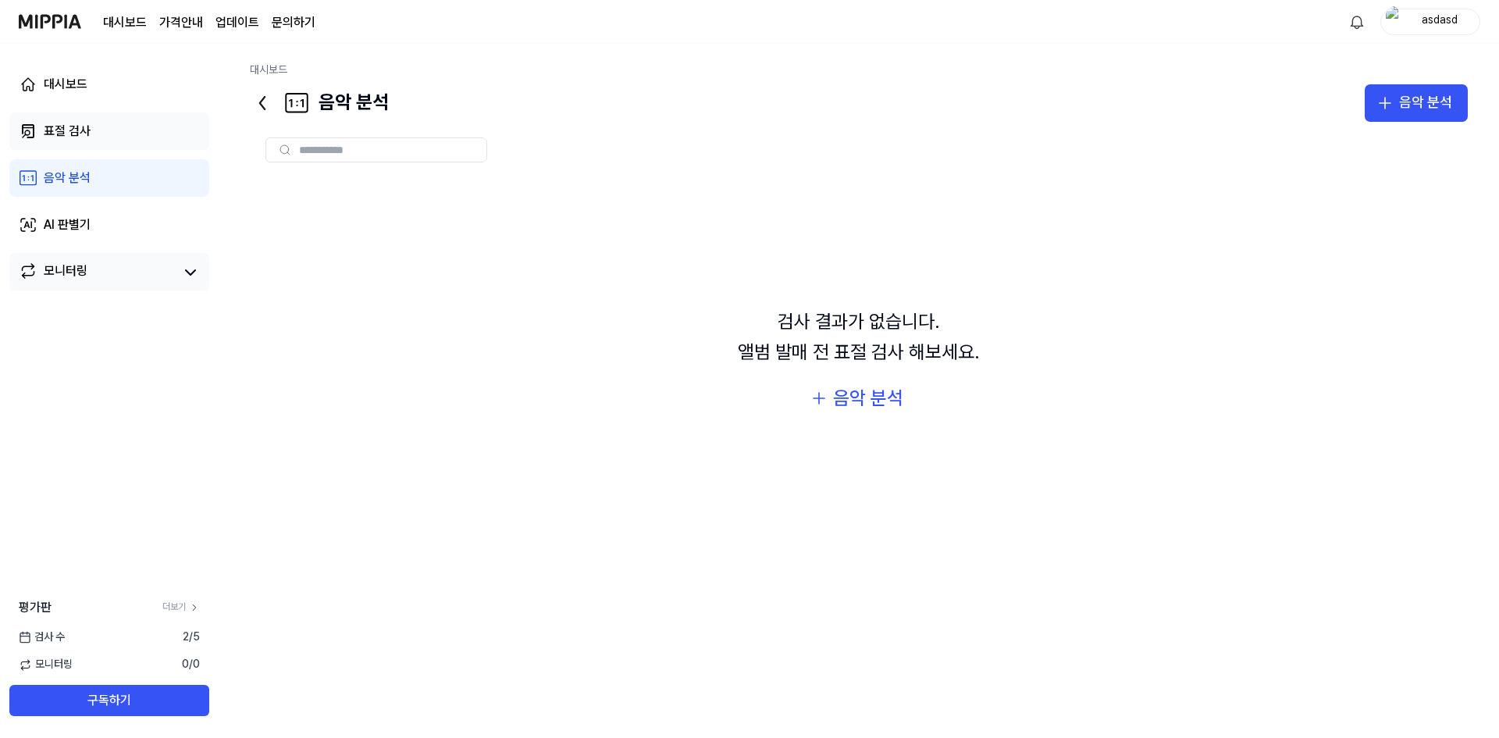
click at [93, 146] on link "표절 검사" at bounding box center [109, 130] width 200 height 37
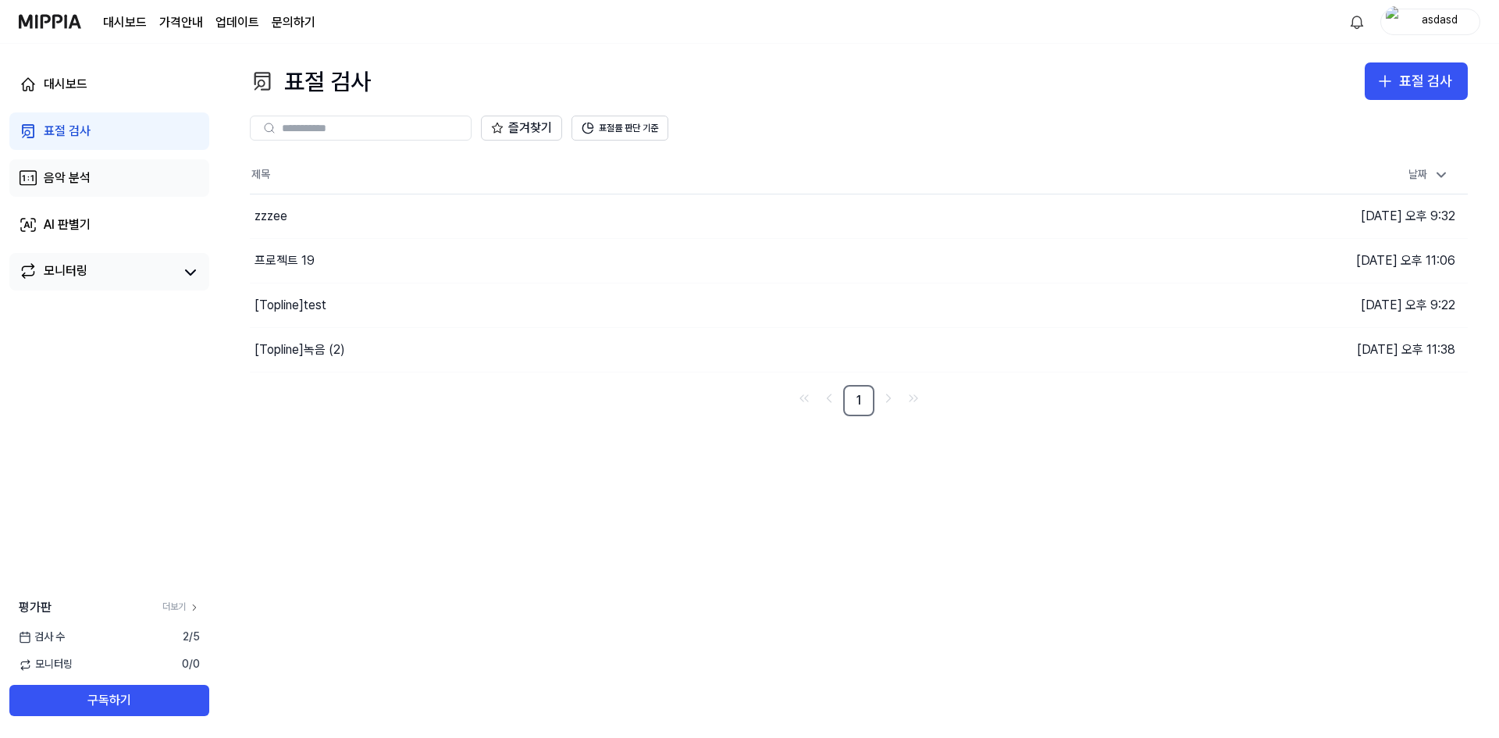
click at [82, 181] on div "음악 분석" at bounding box center [67, 178] width 47 height 19
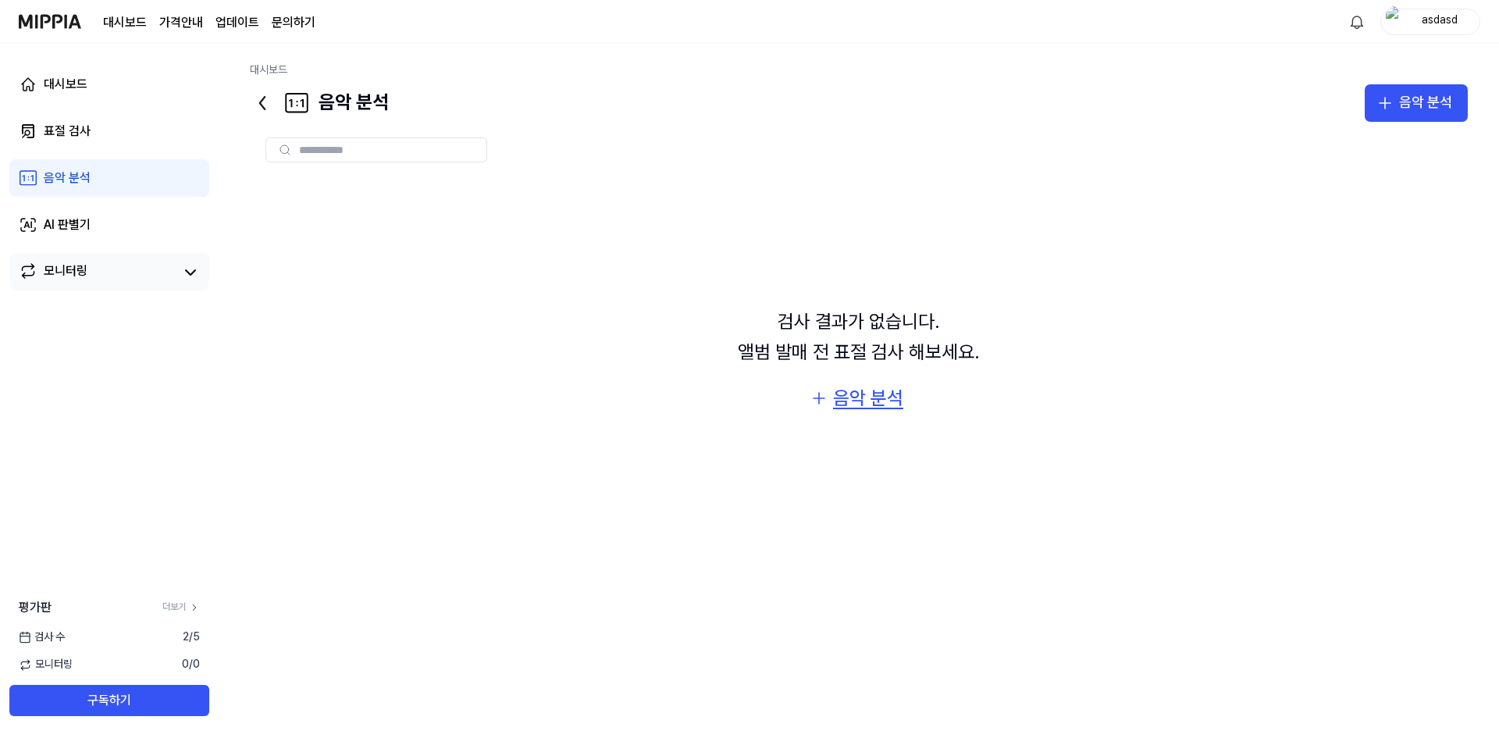
click at [862, 394] on div "음악 분석" at bounding box center [868, 398] width 70 height 30
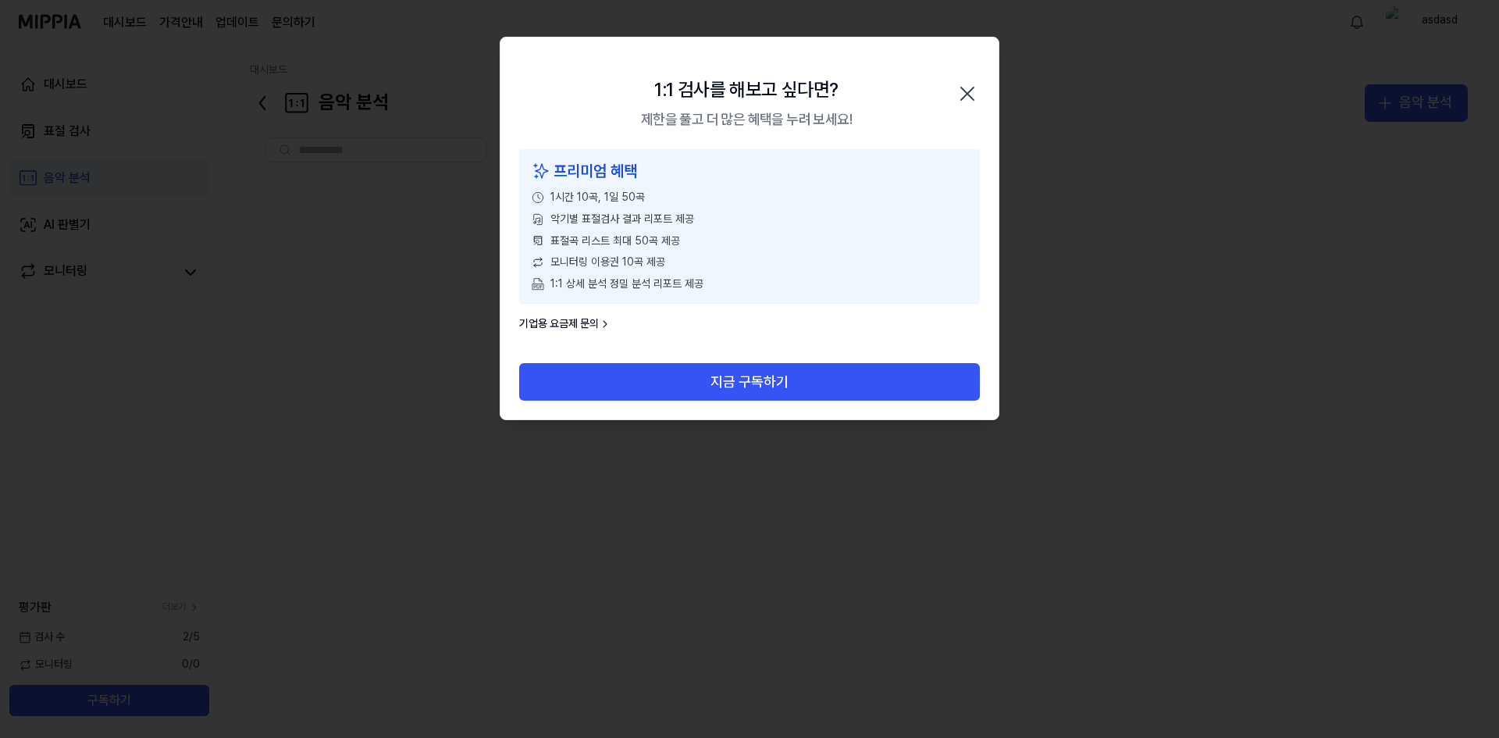
click at [970, 72] on div "1:1 검사를 해보고 싶다면? 제한을 풀고 더 많은 혜택을 누려 보세요! 닫기" at bounding box center [749, 93] width 498 height 112
click at [945, 83] on div "1:1 검사를 해보고 싶다면? 제한을 풀고 더 많은 혜택을 누려 보세요! 닫기" at bounding box center [749, 93] width 498 height 112
click at [966, 84] on icon "button" at bounding box center [967, 93] width 25 height 25
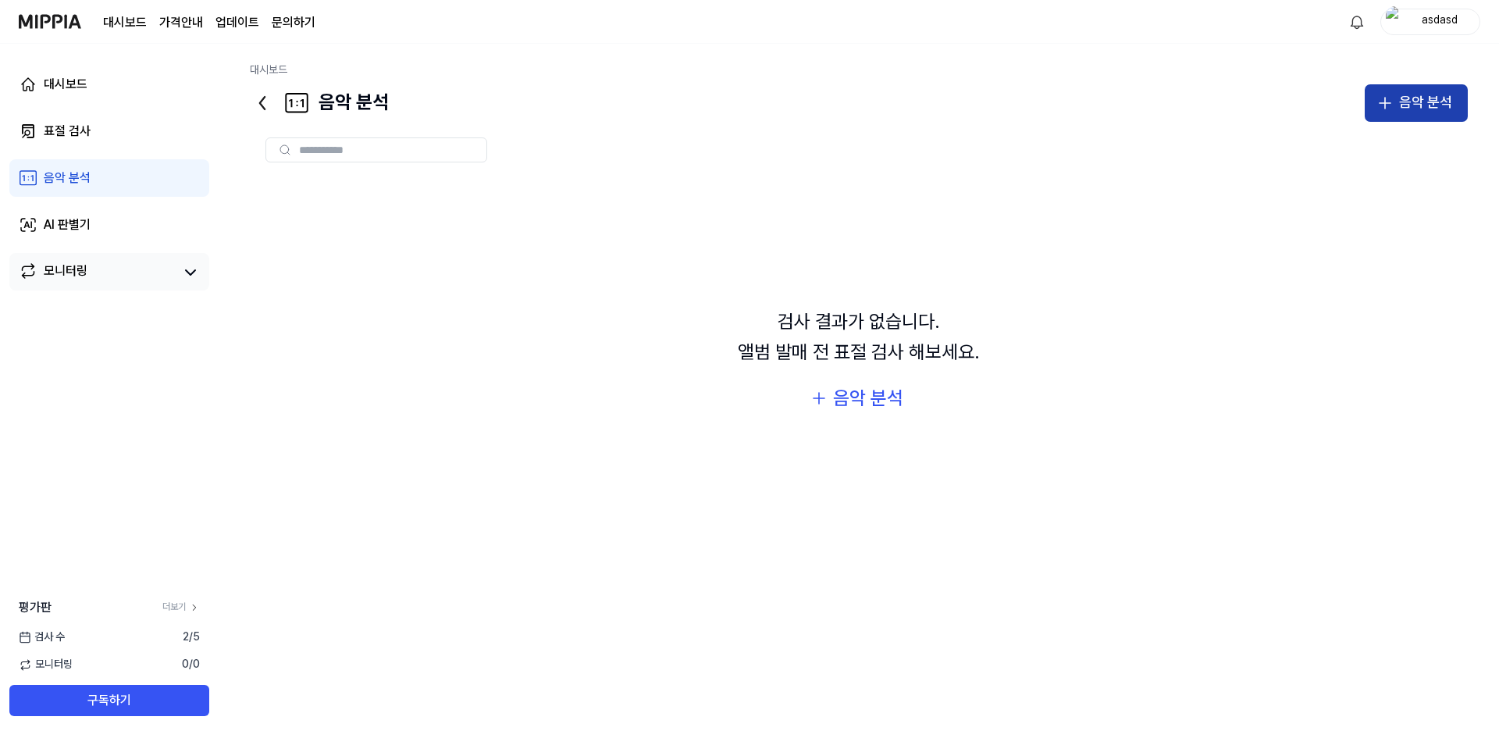
click at [1463, 115] on button "음악 분석" at bounding box center [1416, 102] width 103 height 37
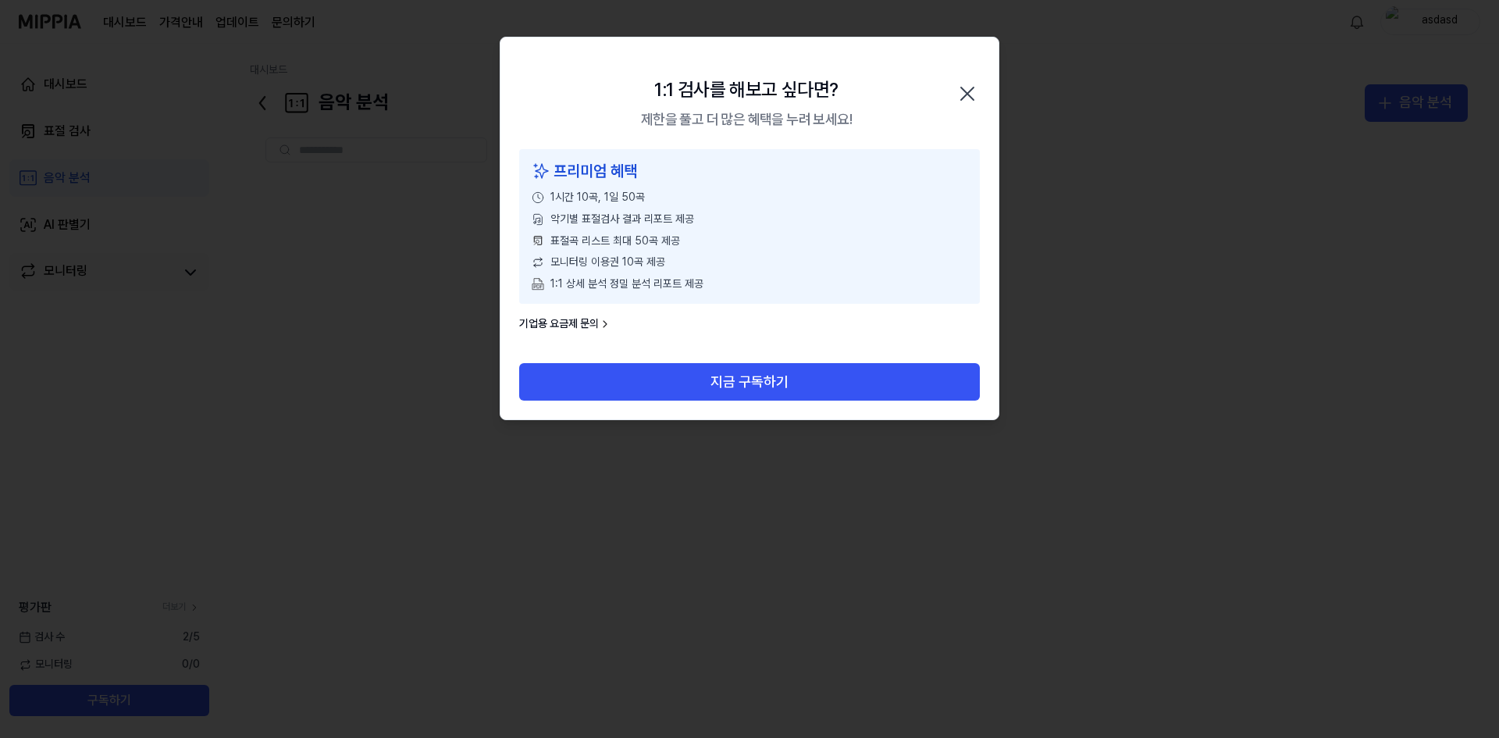
click at [973, 83] on icon "button" at bounding box center [967, 93] width 25 height 25
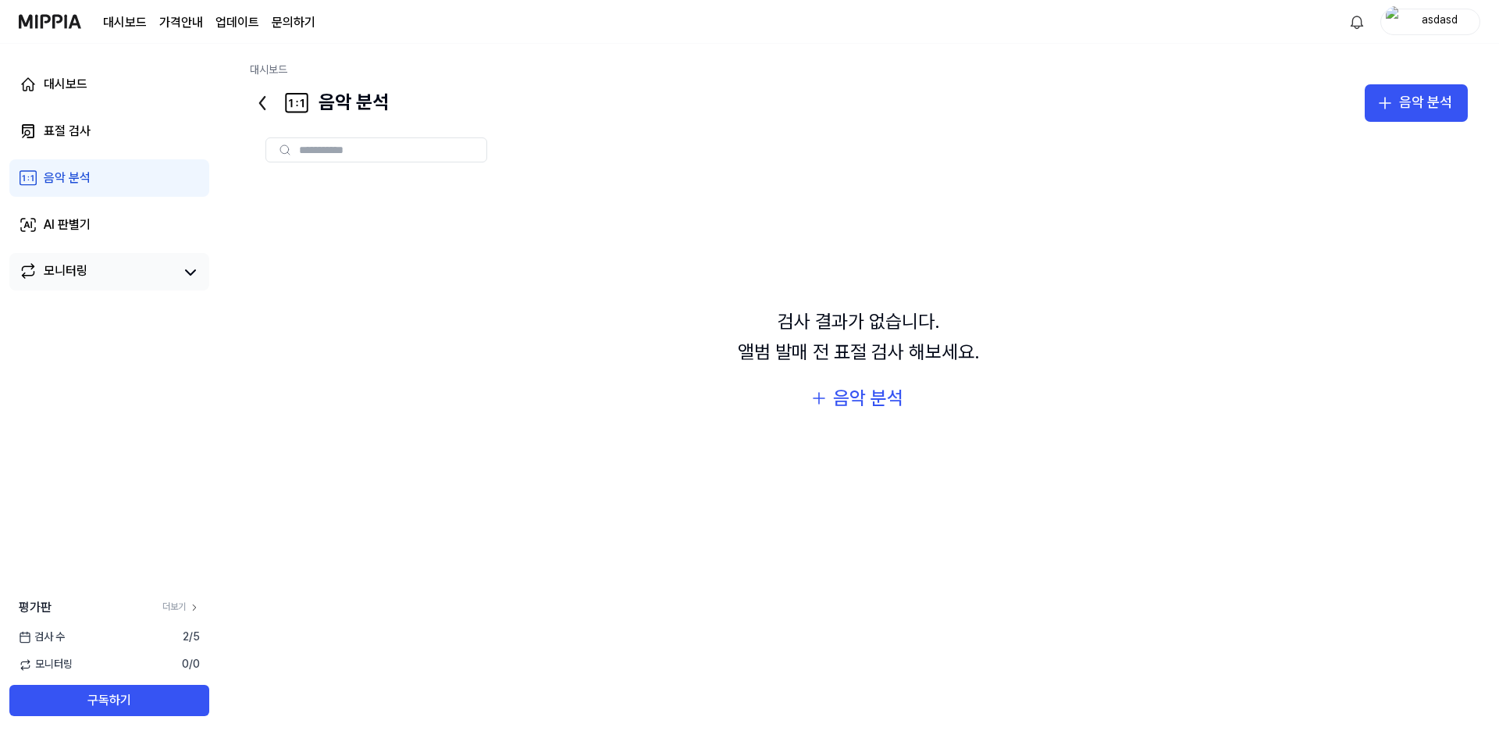
click at [37, 25] on img at bounding box center [50, 21] width 62 height 43
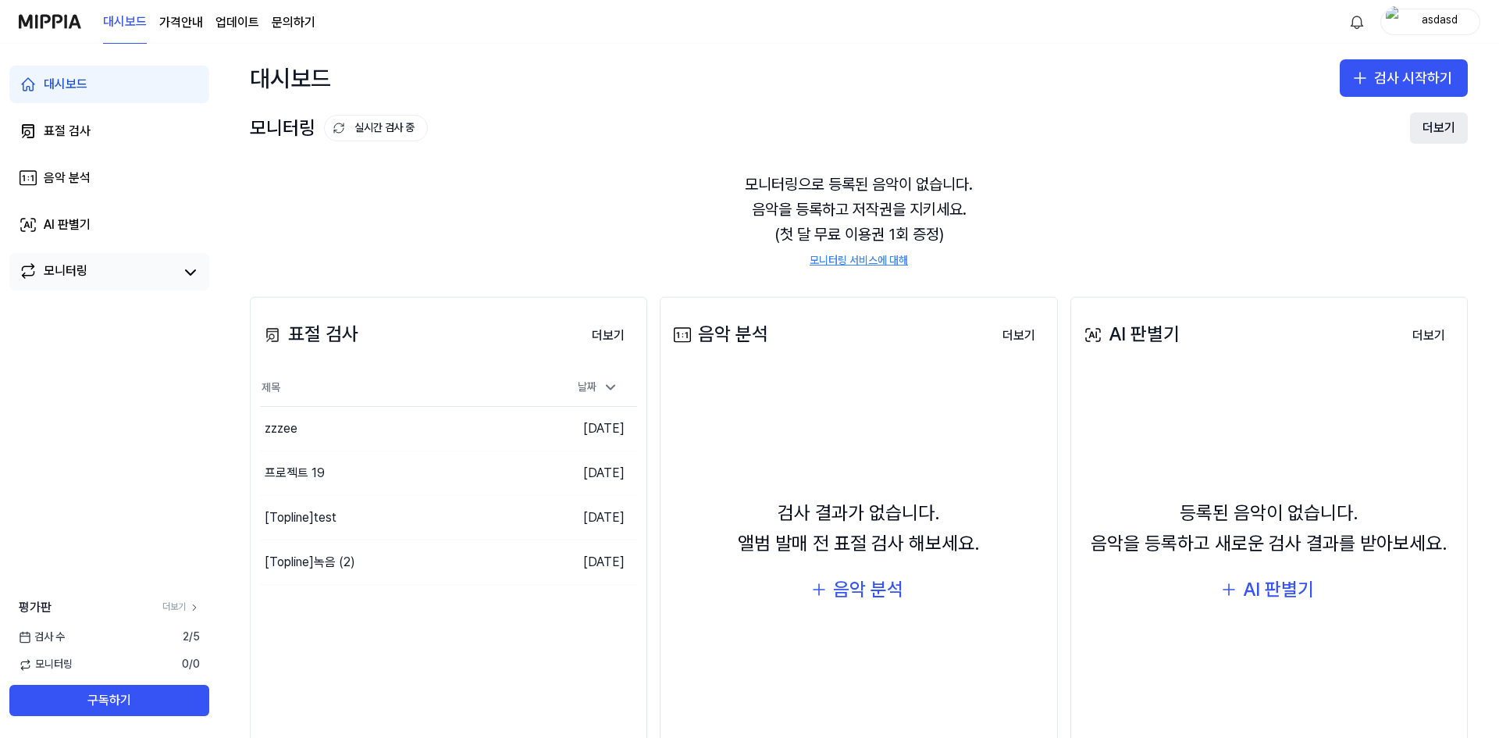
click at [1444, 120] on button "더보기" at bounding box center [1439, 127] width 58 height 31
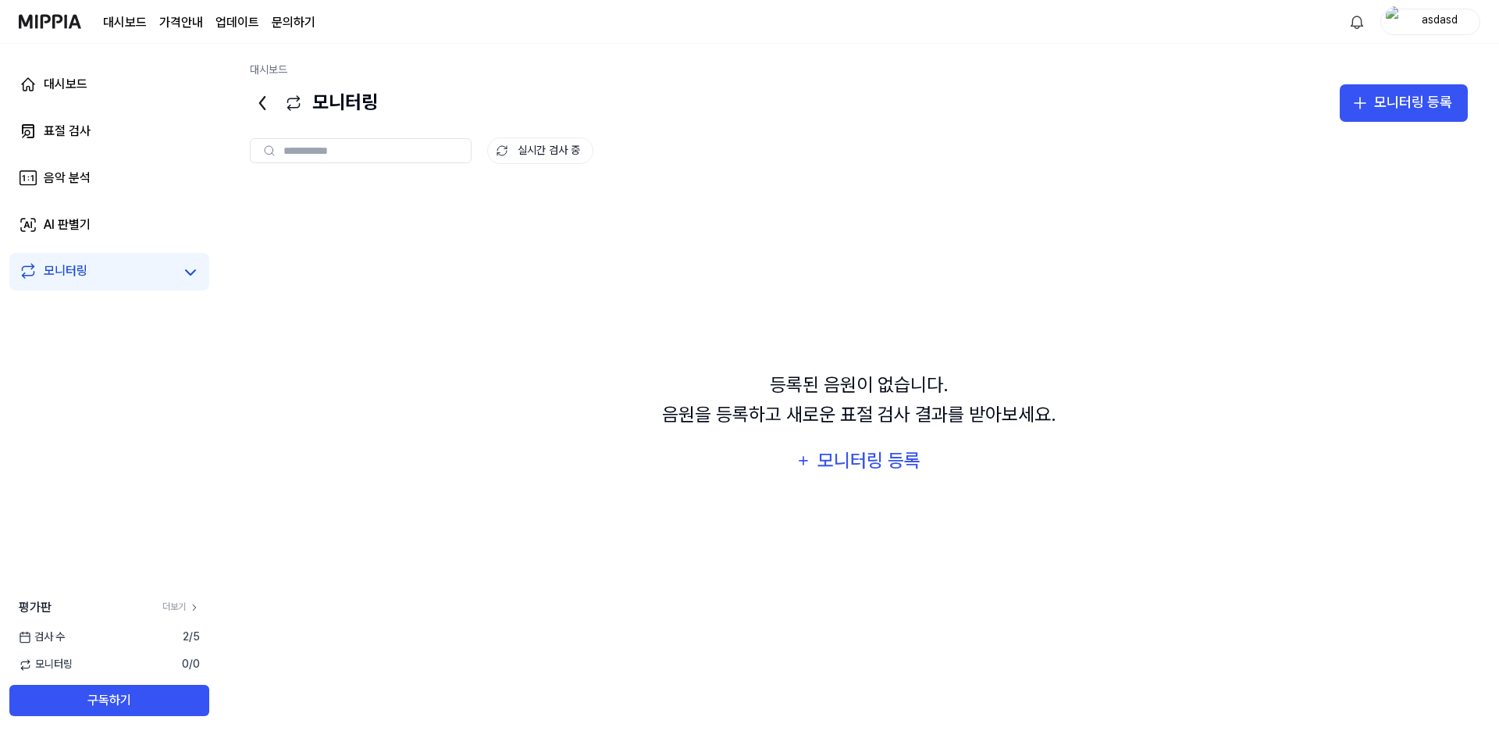
click at [1457, 26] on div "asdasd" at bounding box center [1439, 20] width 61 height 17
click at [1324, 139] on button "로그아웃" at bounding box center [1380, 138] width 180 height 16
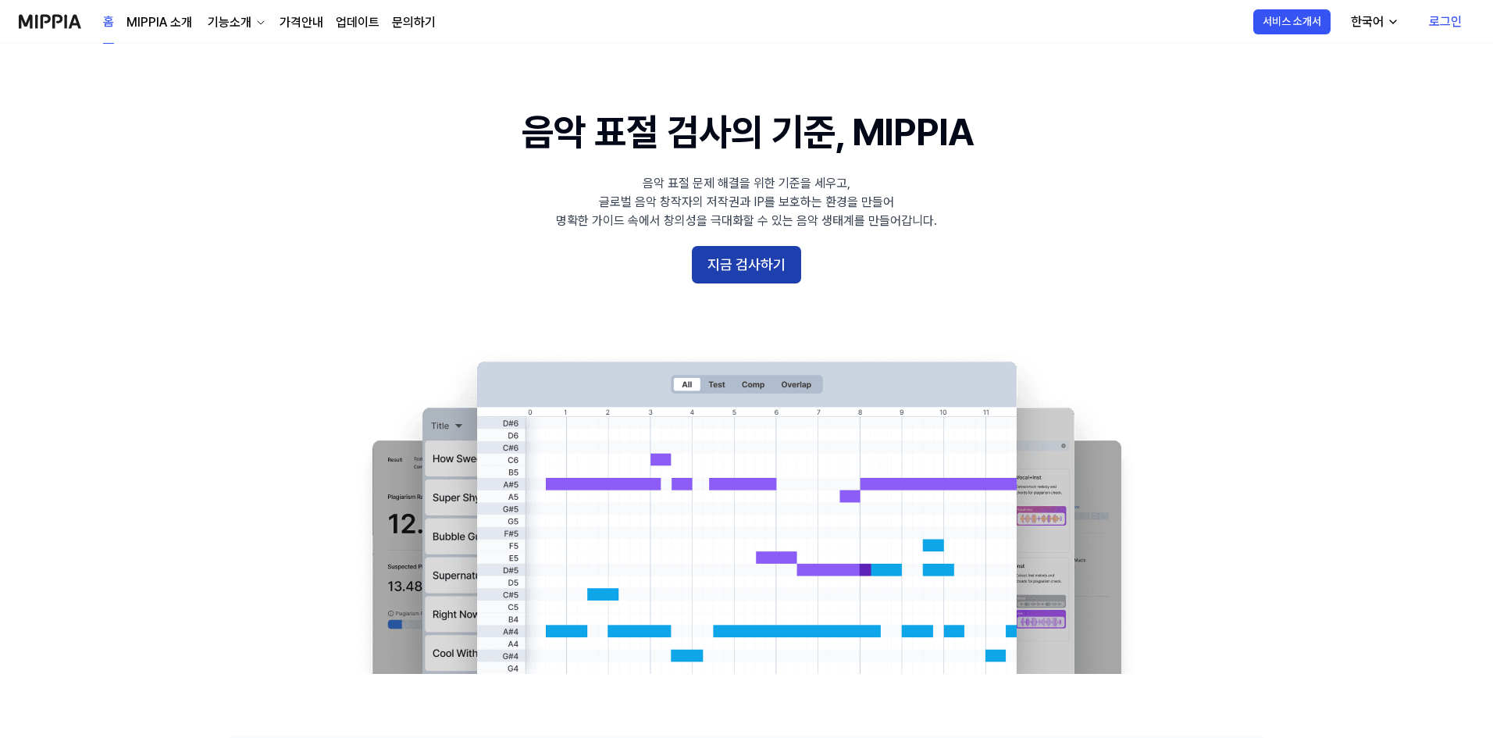
click at [765, 266] on button "지금 검사하기" at bounding box center [746, 264] width 109 height 37
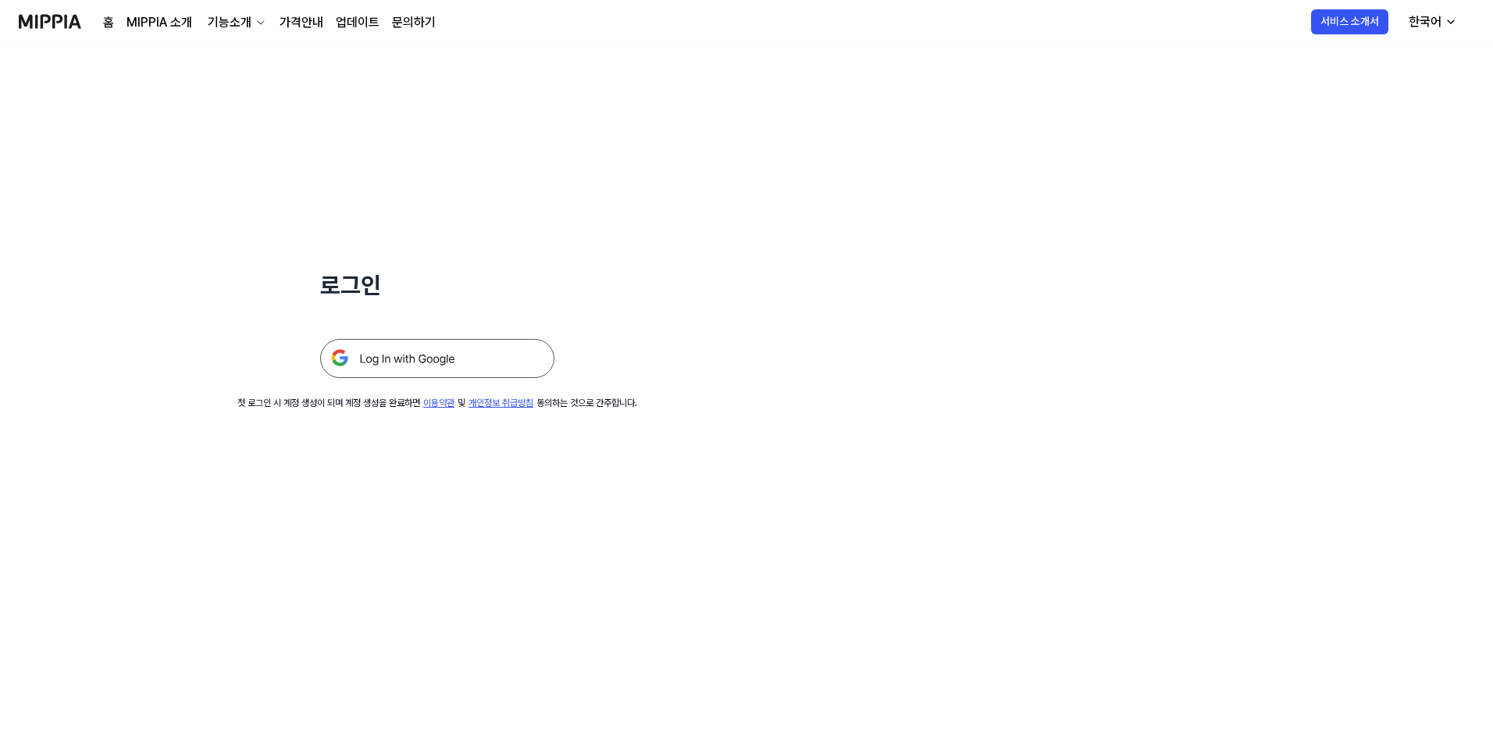
click at [471, 347] on img at bounding box center [437, 358] width 234 height 39
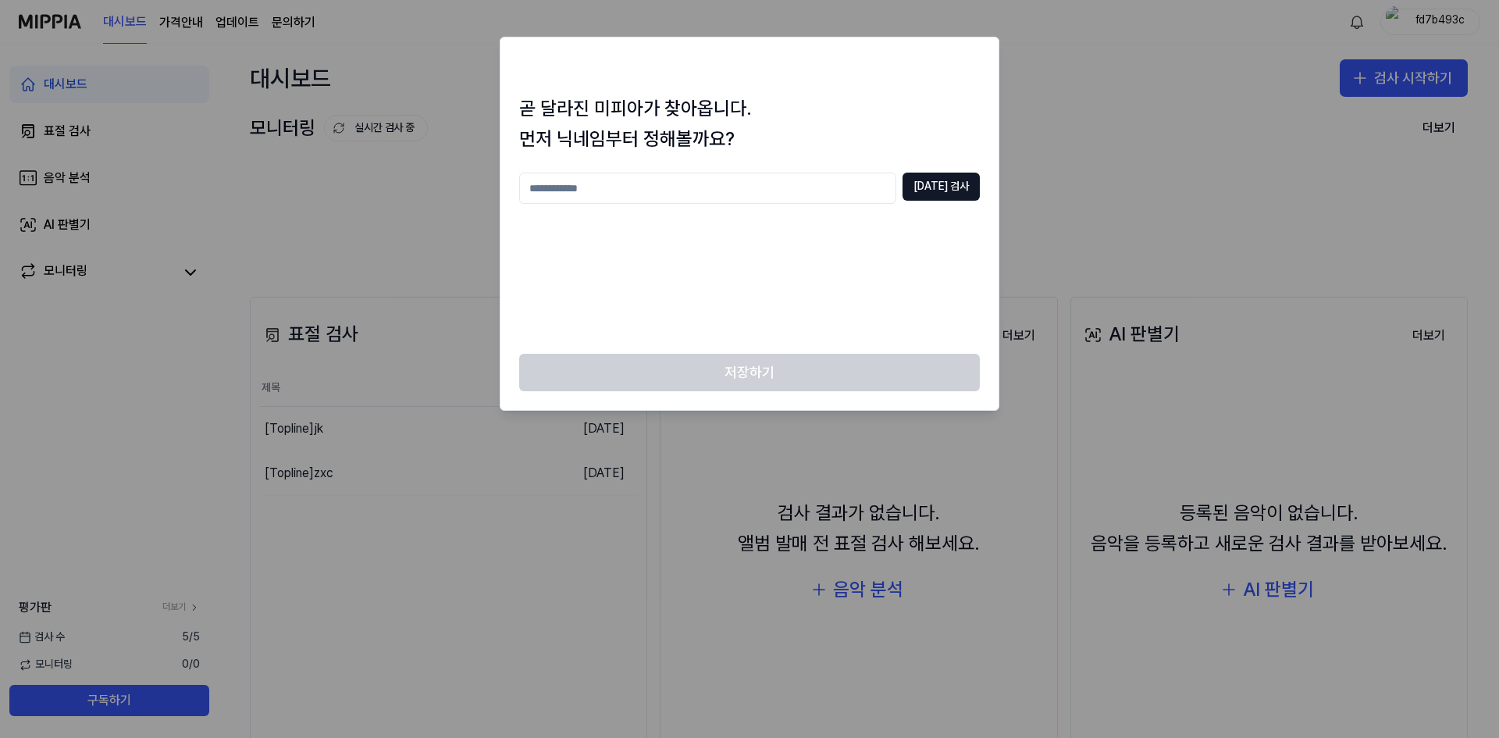
click at [689, 183] on input "text" at bounding box center [707, 188] width 377 height 31
type input "**"
click at [972, 176] on button "[DATE] 검사" at bounding box center [940, 187] width 77 height 28
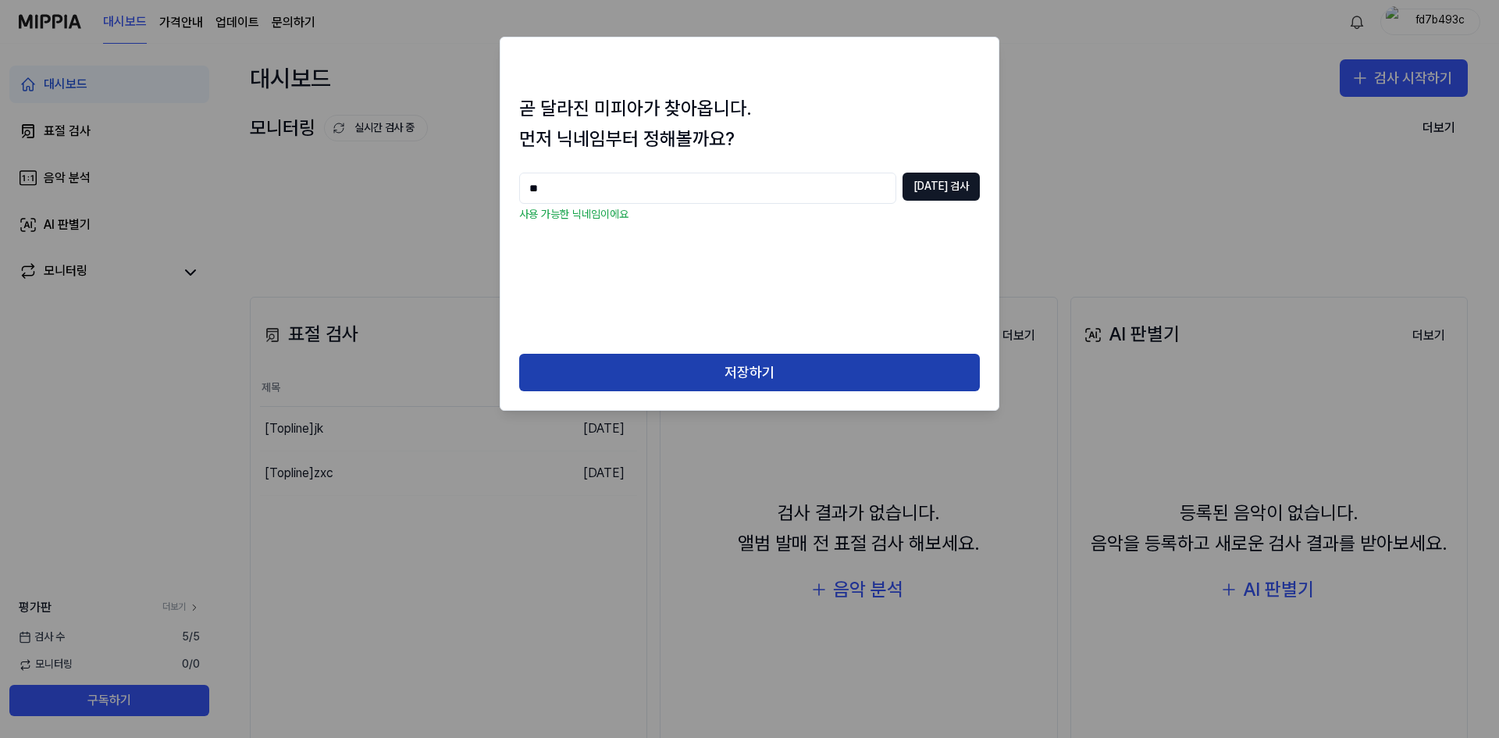
click at [708, 378] on button "저장하기" at bounding box center [749, 372] width 461 height 37
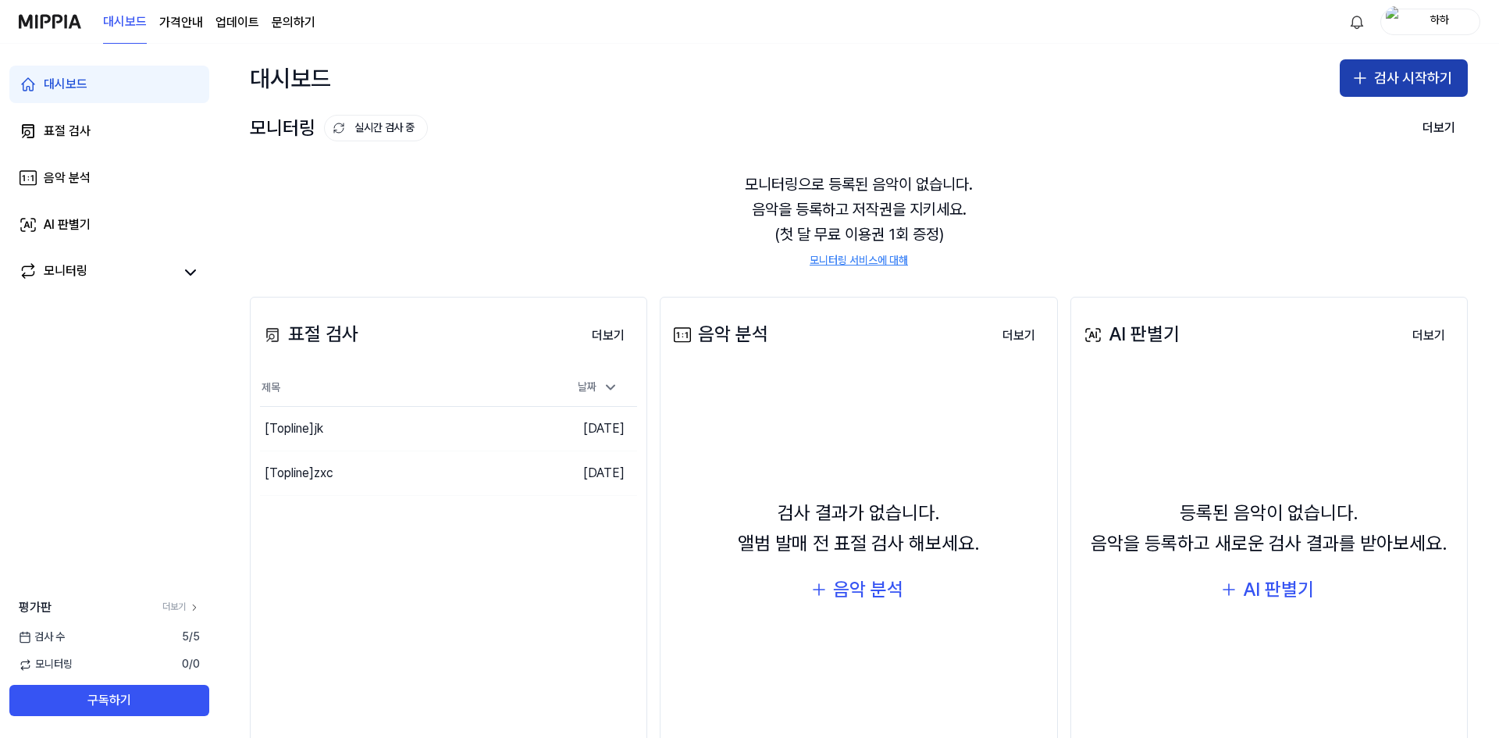
click at [1390, 84] on button "검사 시작하기" at bounding box center [1404, 77] width 128 height 37
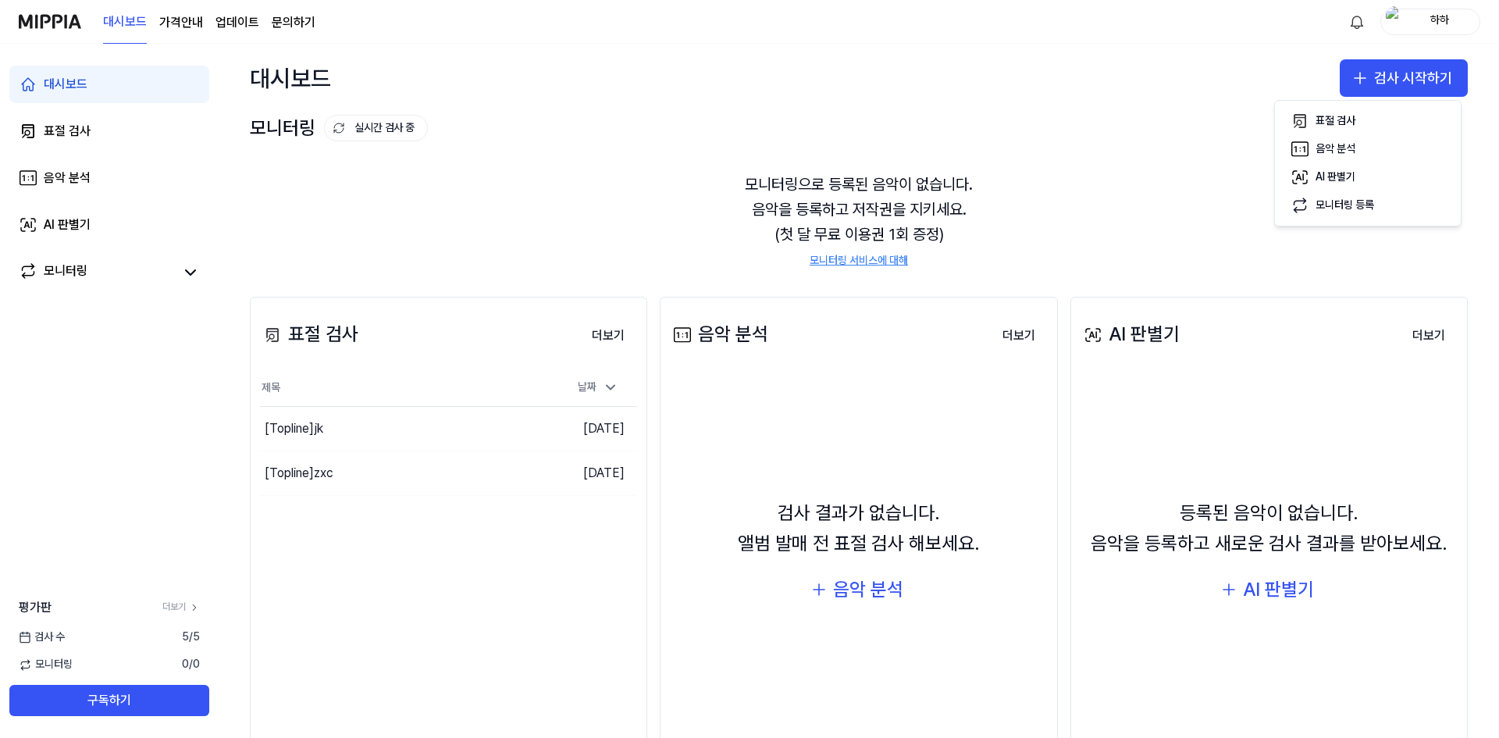
click at [964, 440] on div "검사 결과가 없습니다. 앨범 발매 전 표절 검사 해보세요. 음악 분석" at bounding box center [858, 554] width 377 height 344
click at [838, 596] on div "음악 분석" at bounding box center [868, 590] width 70 height 30
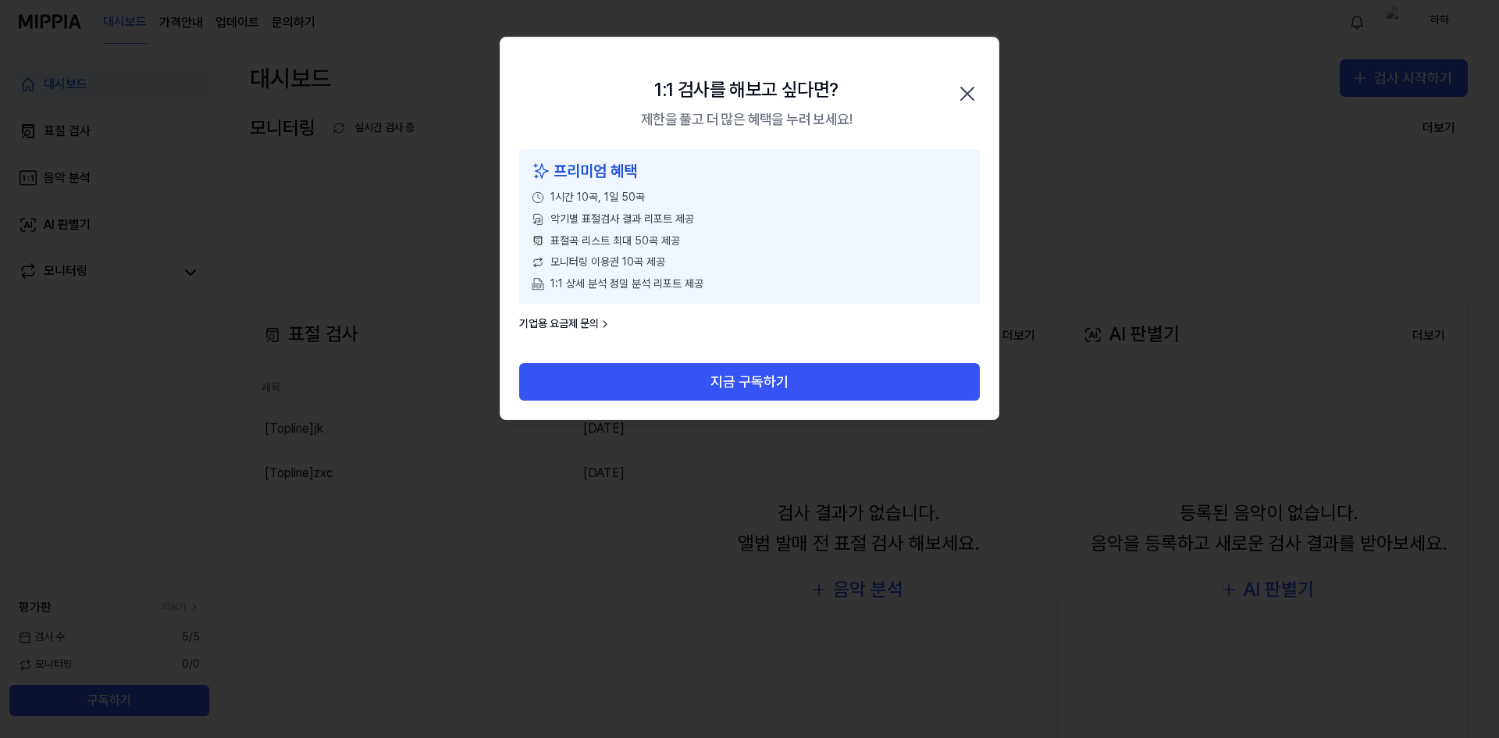
click at [967, 95] on icon "button" at bounding box center [967, 93] width 25 height 25
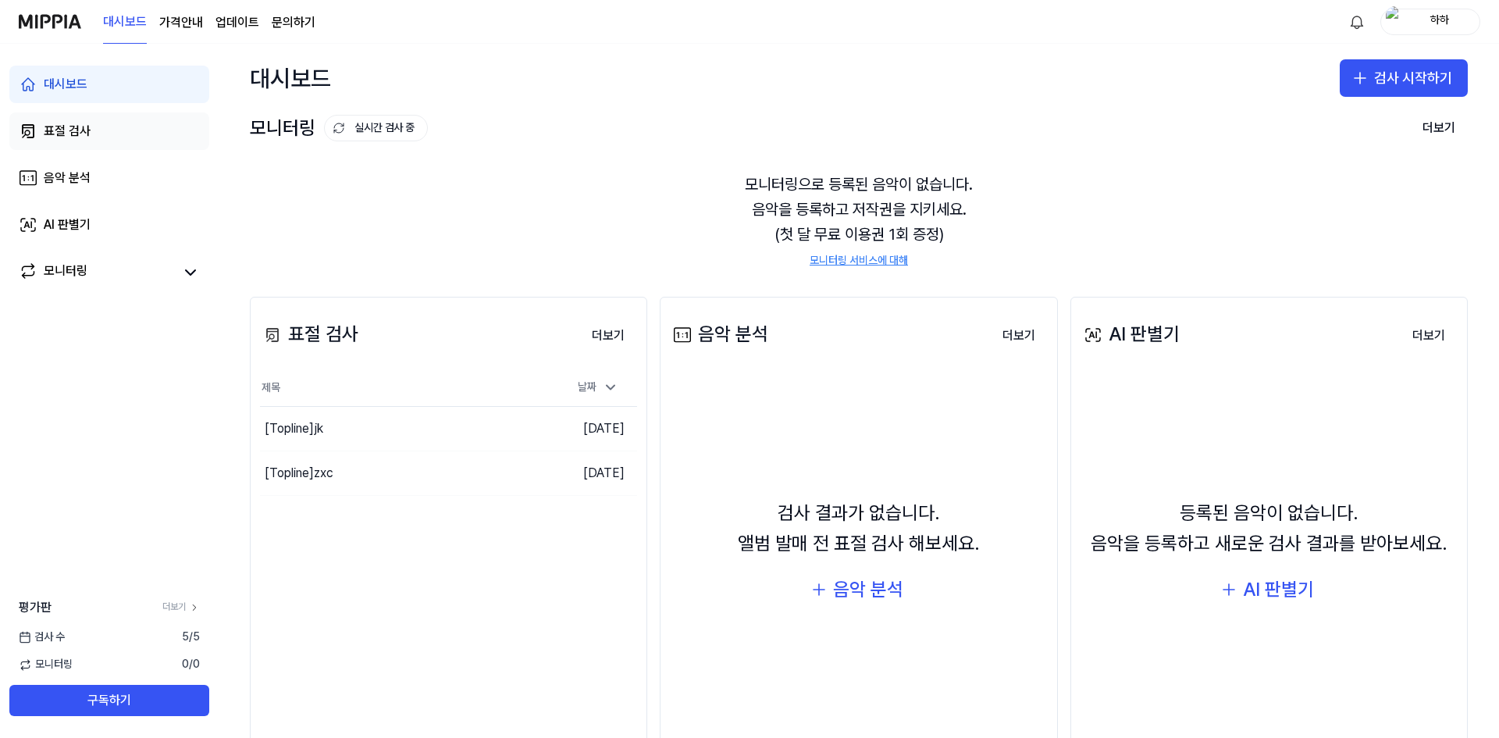
click at [87, 135] on div "표절 검사" at bounding box center [67, 131] width 47 height 19
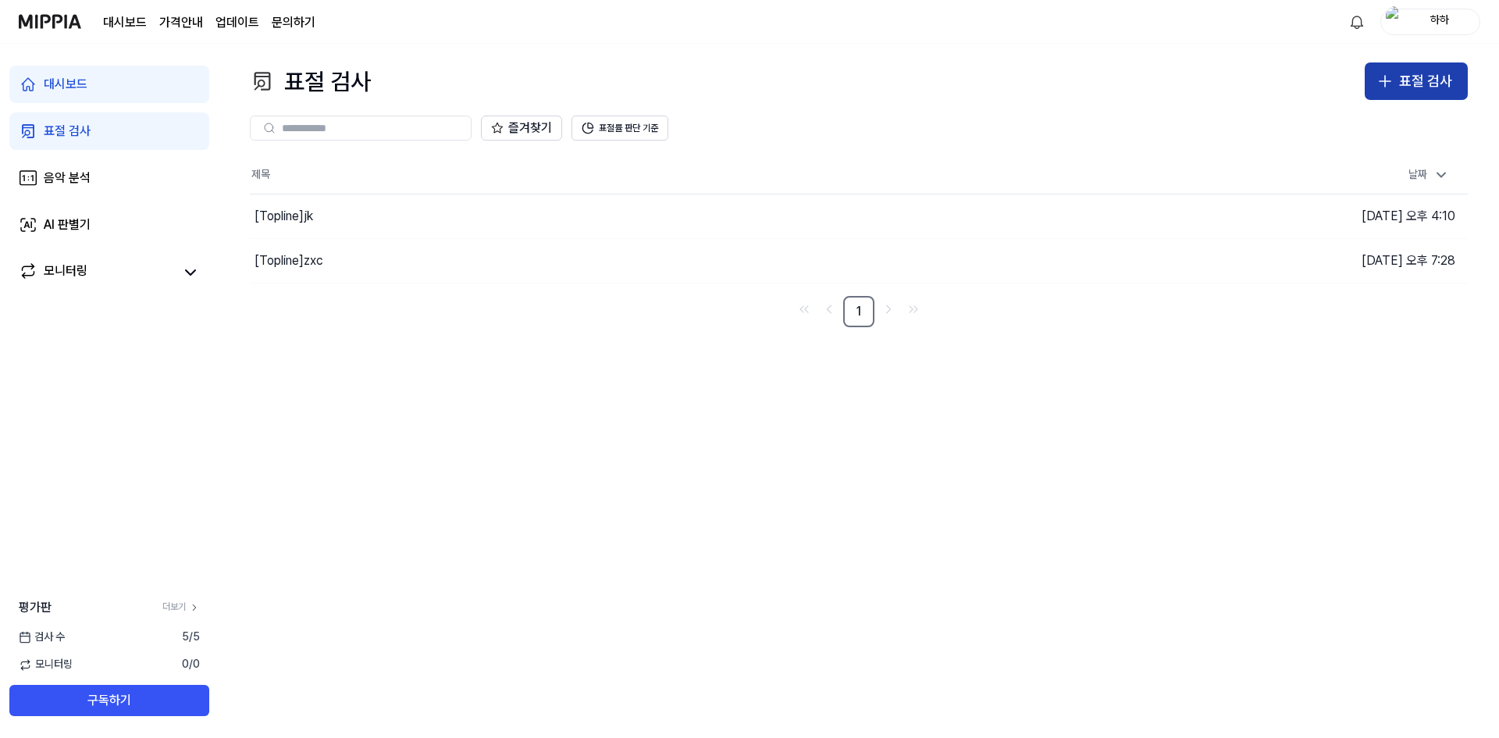
click at [1398, 86] on button "표절 검사" at bounding box center [1416, 80] width 103 height 37
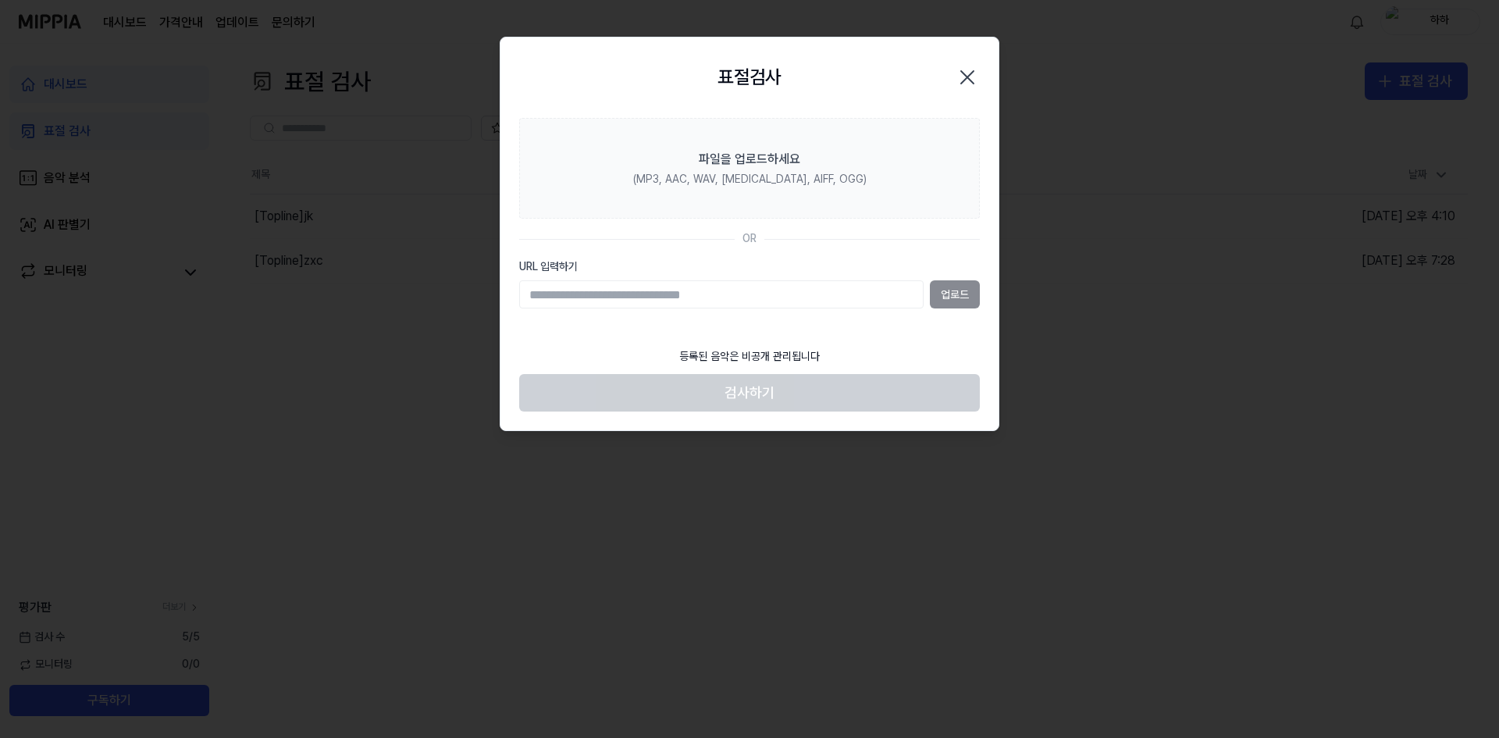
click at [968, 73] on icon "button" at bounding box center [967, 77] width 25 height 25
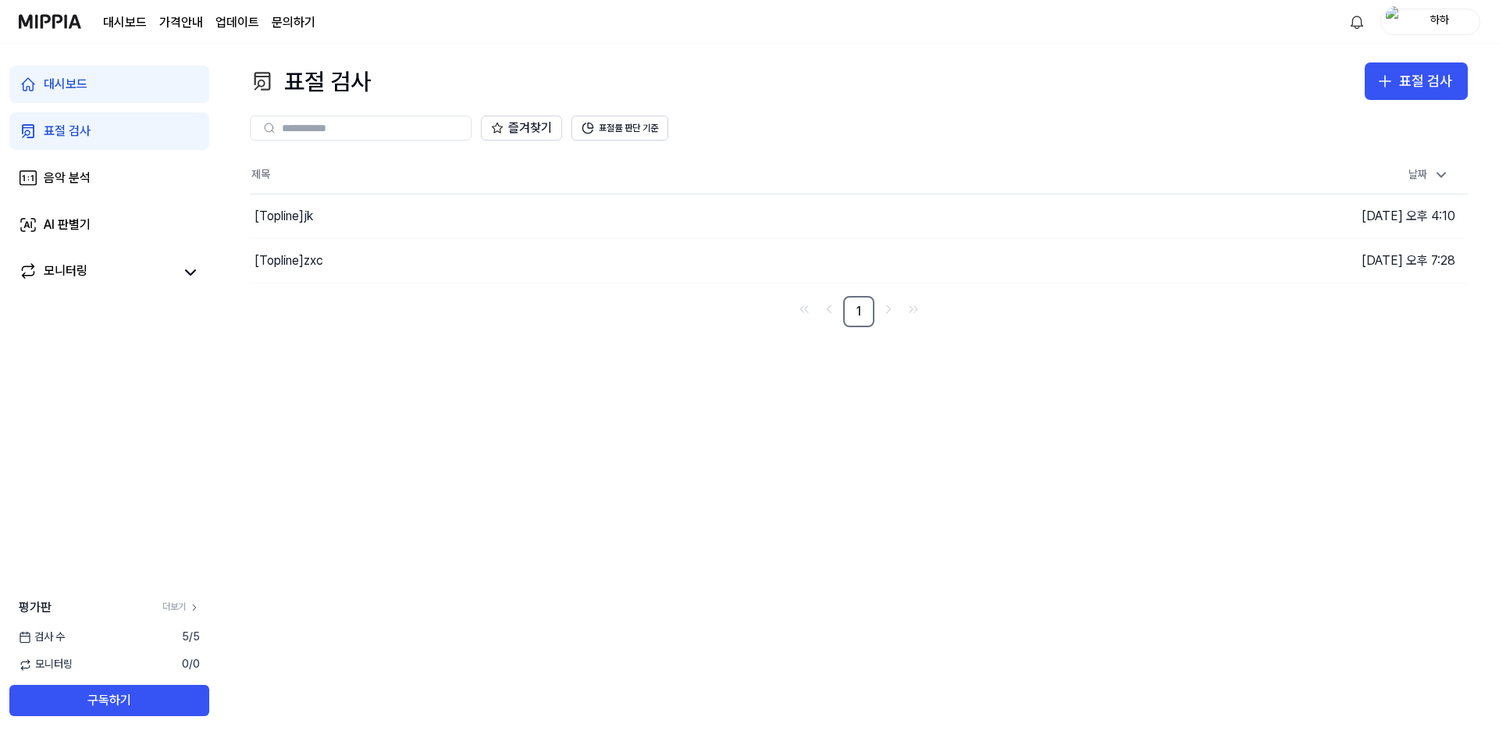
click at [72, 77] on div "대시보드" at bounding box center [66, 84] width 44 height 19
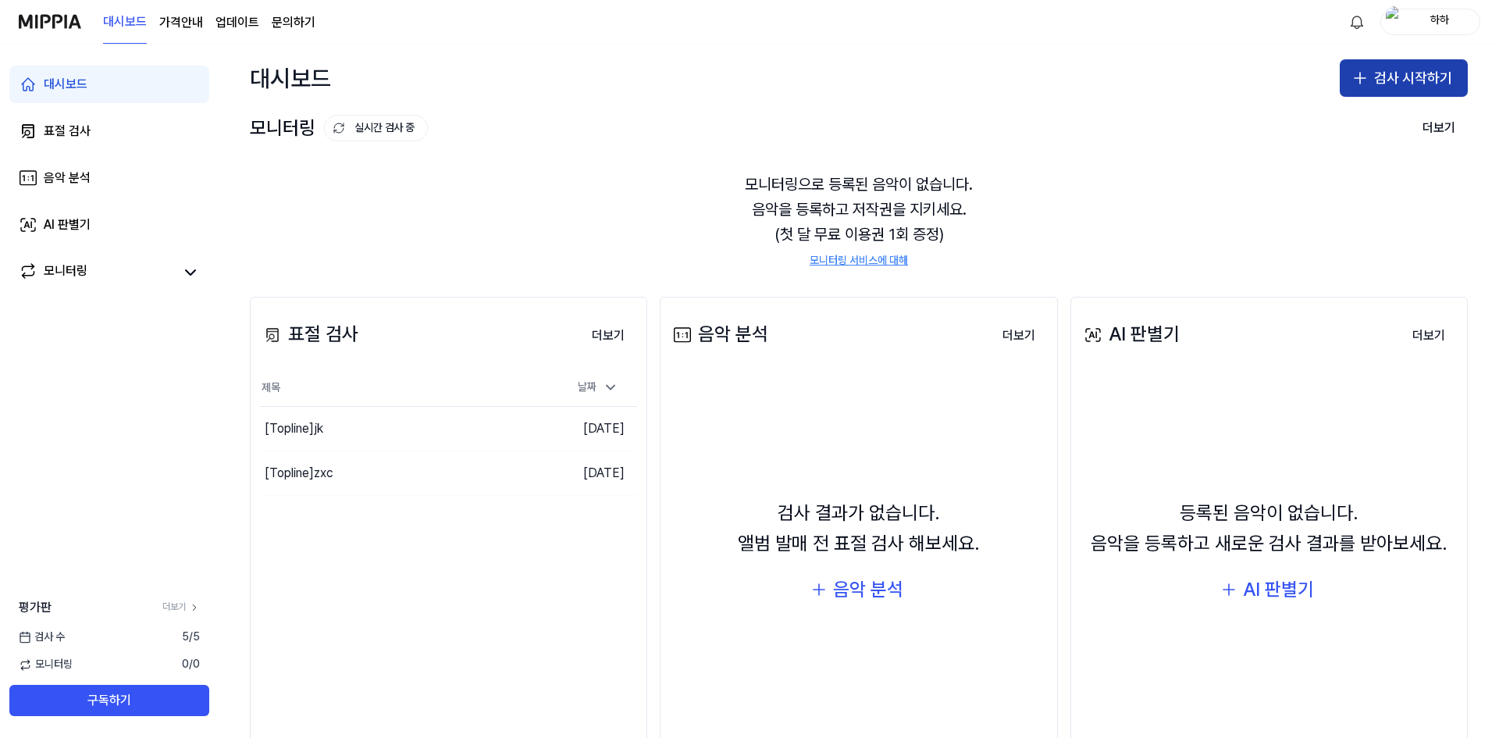
click at [1363, 82] on icon "button" at bounding box center [1360, 78] width 19 height 19
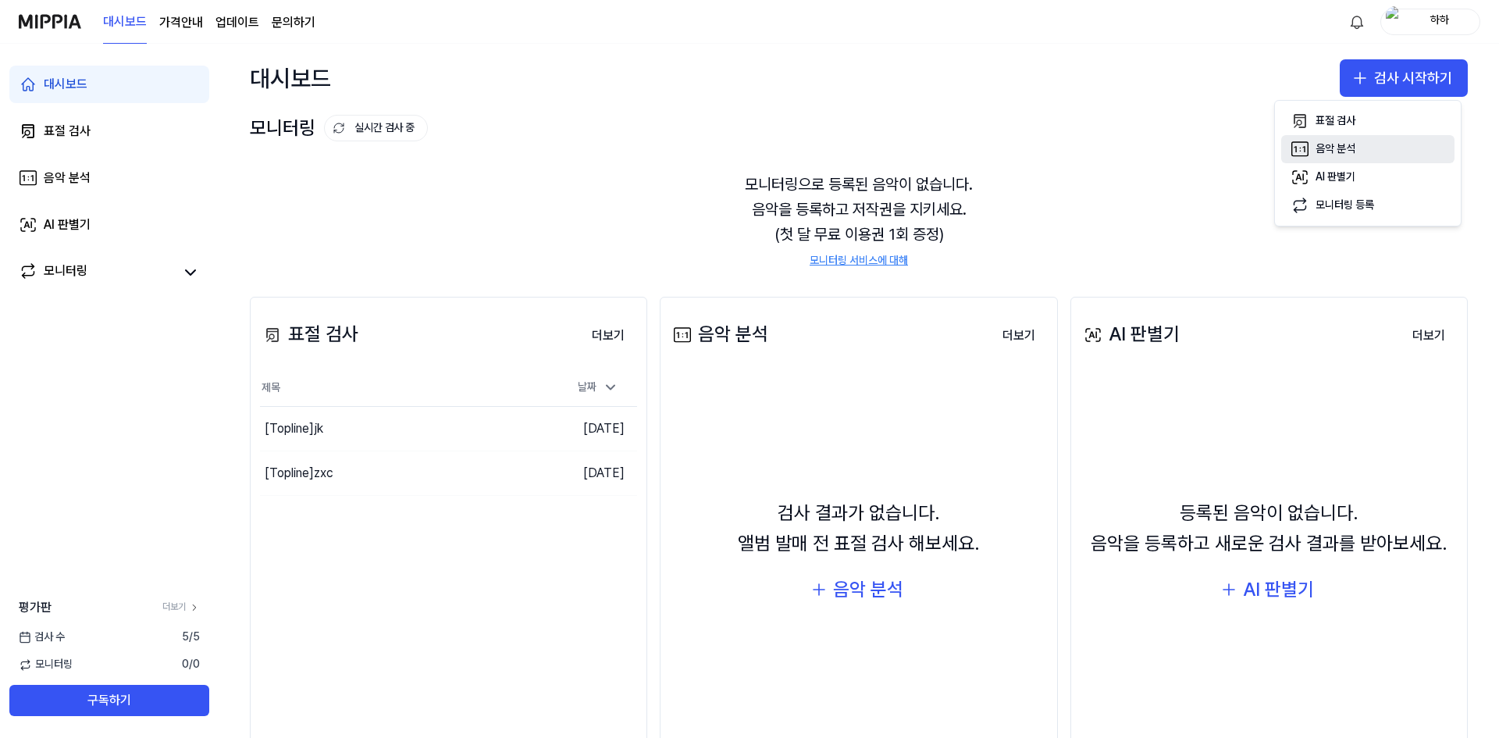
click at [1354, 146] on div "음악 분석" at bounding box center [1335, 149] width 40 height 16
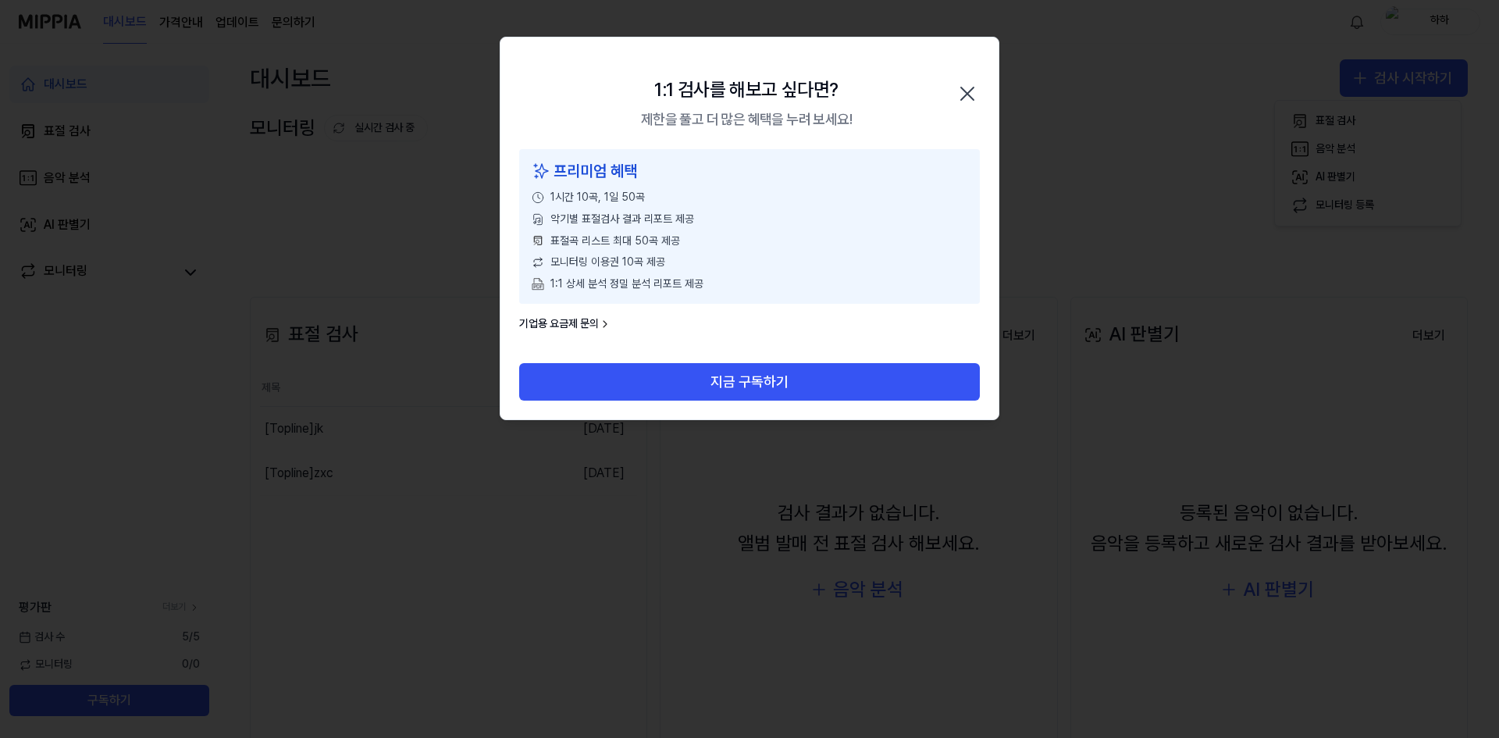
click at [971, 91] on icon "button" at bounding box center [967, 93] width 12 height 12
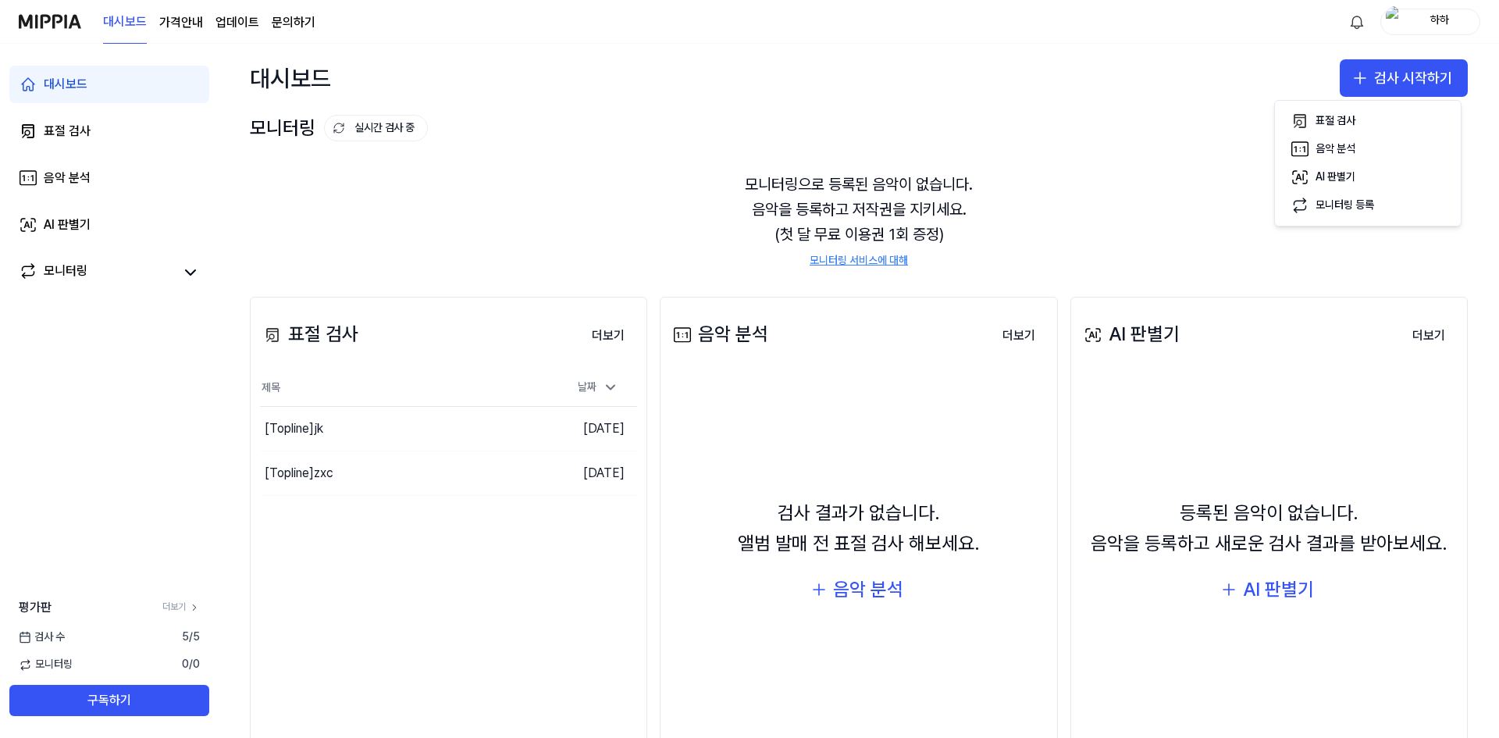
drag, startPoint x: 996, startPoint y: 122, endPoint x: 1006, endPoint y: 123, distance: 10.2
click at [1002, 123] on div "모니터링 실시간 검사 중 더보기" at bounding box center [859, 128] width 1218 height 25
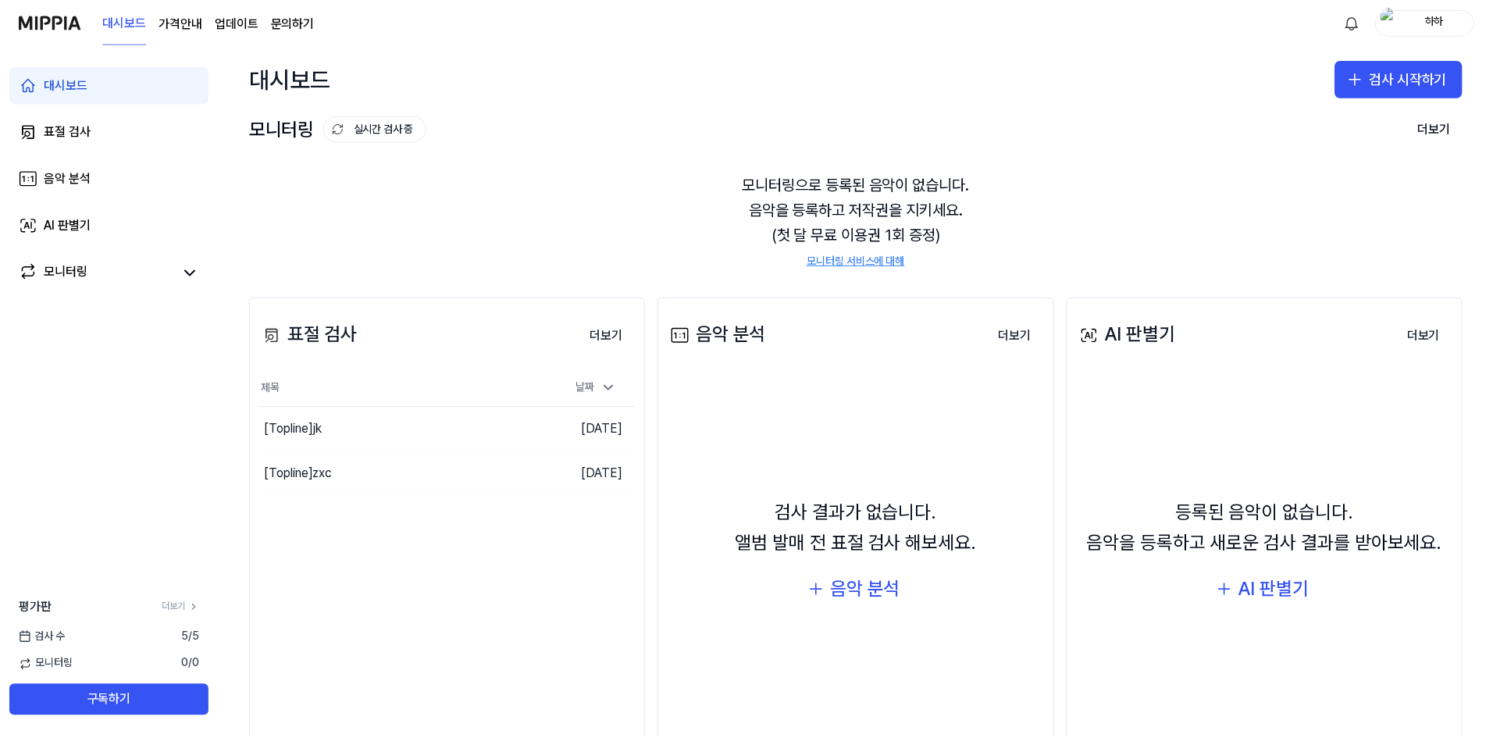
scroll to position [82, 0]
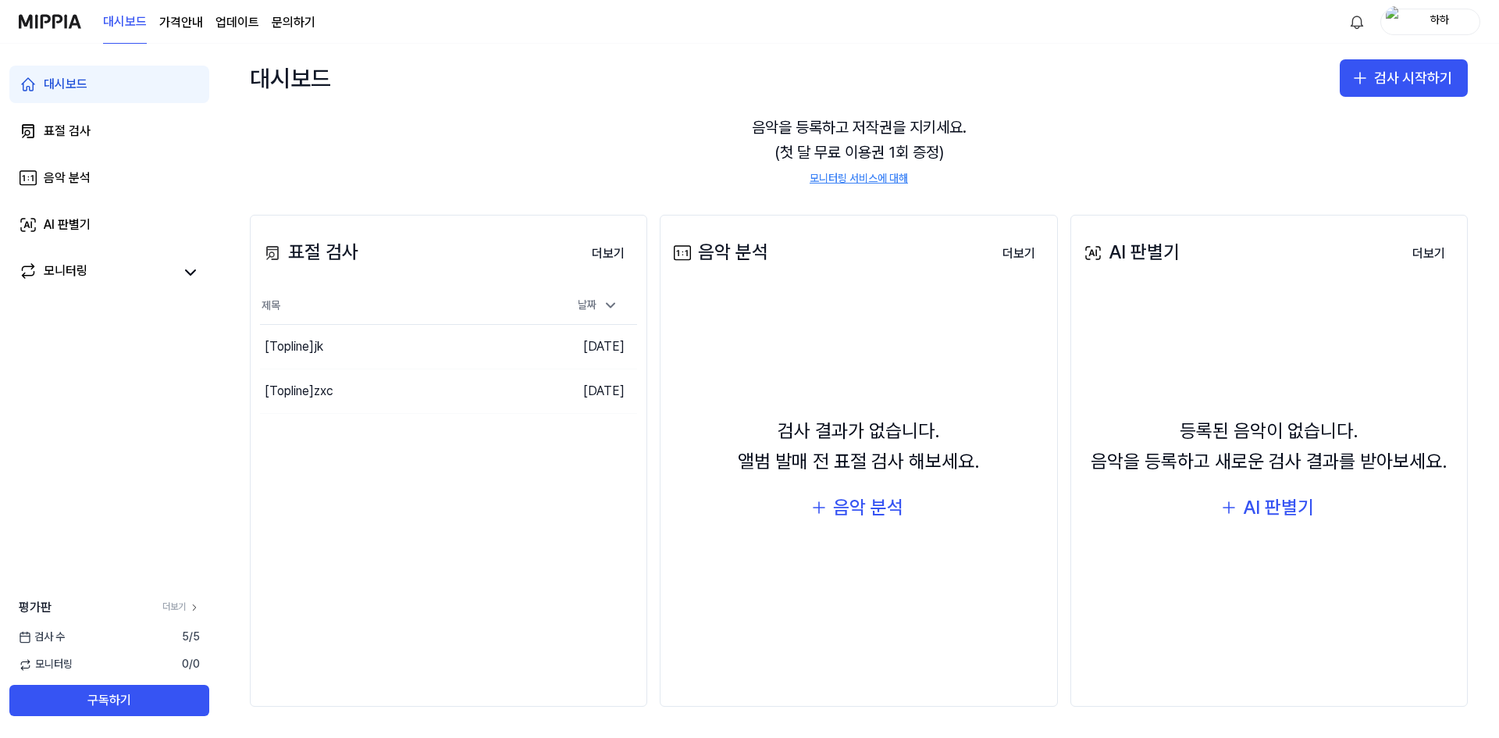
click at [165, 579] on div "평가판 더보기 검사 수 5 / 5 모니터링 0 / 0 구독하기" at bounding box center [109, 657] width 219 height 162
click at [153, 268] on link "모니터링" at bounding box center [97, 273] width 156 height 22
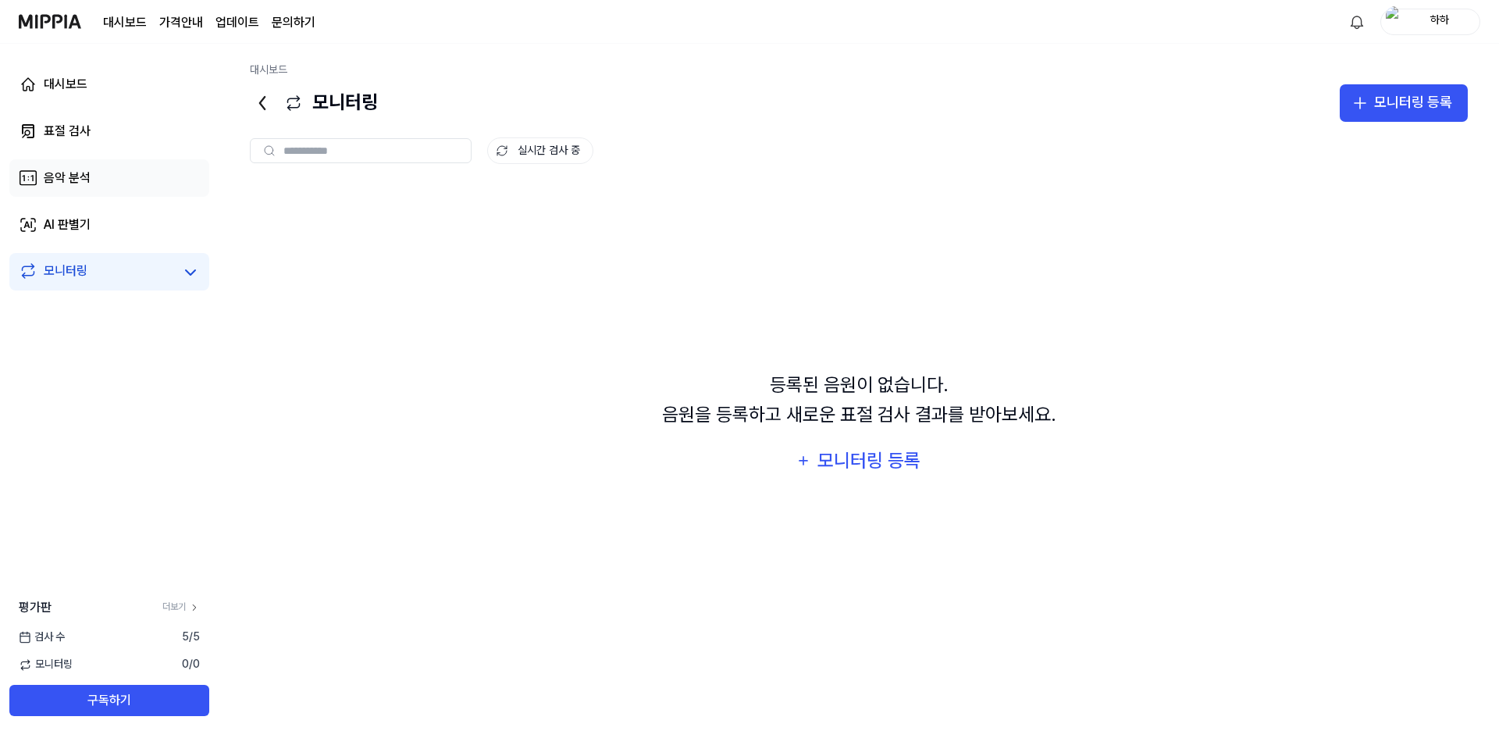
click at [164, 194] on link "음악 분석" at bounding box center [109, 177] width 200 height 37
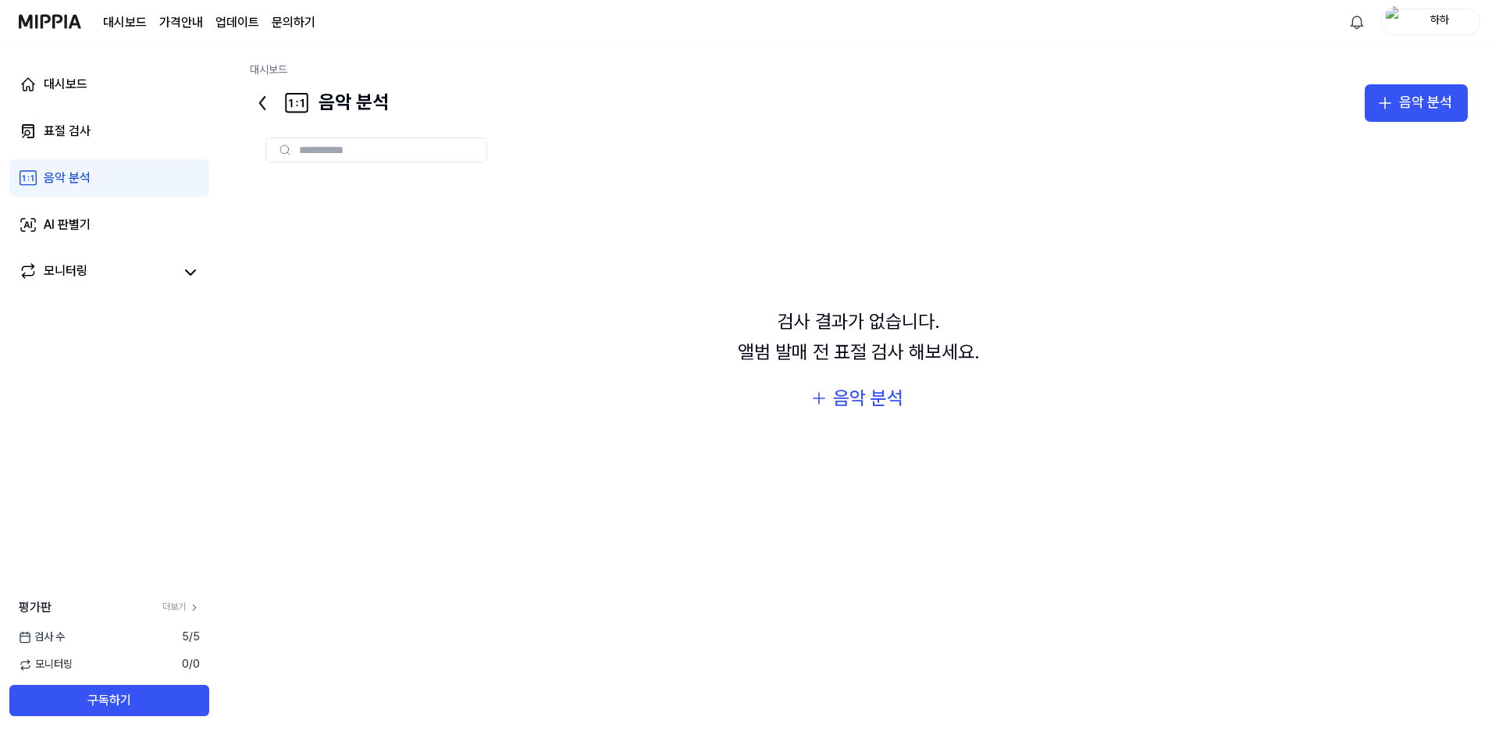
click at [164, 155] on div "대시보드 표절 검사 음악 분석 AI 판별기 모니터링" at bounding box center [109, 178] width 219 height 269
click at [164, 129] on link "표절 검사" at bounding box center [109, 130] width 200 height 37
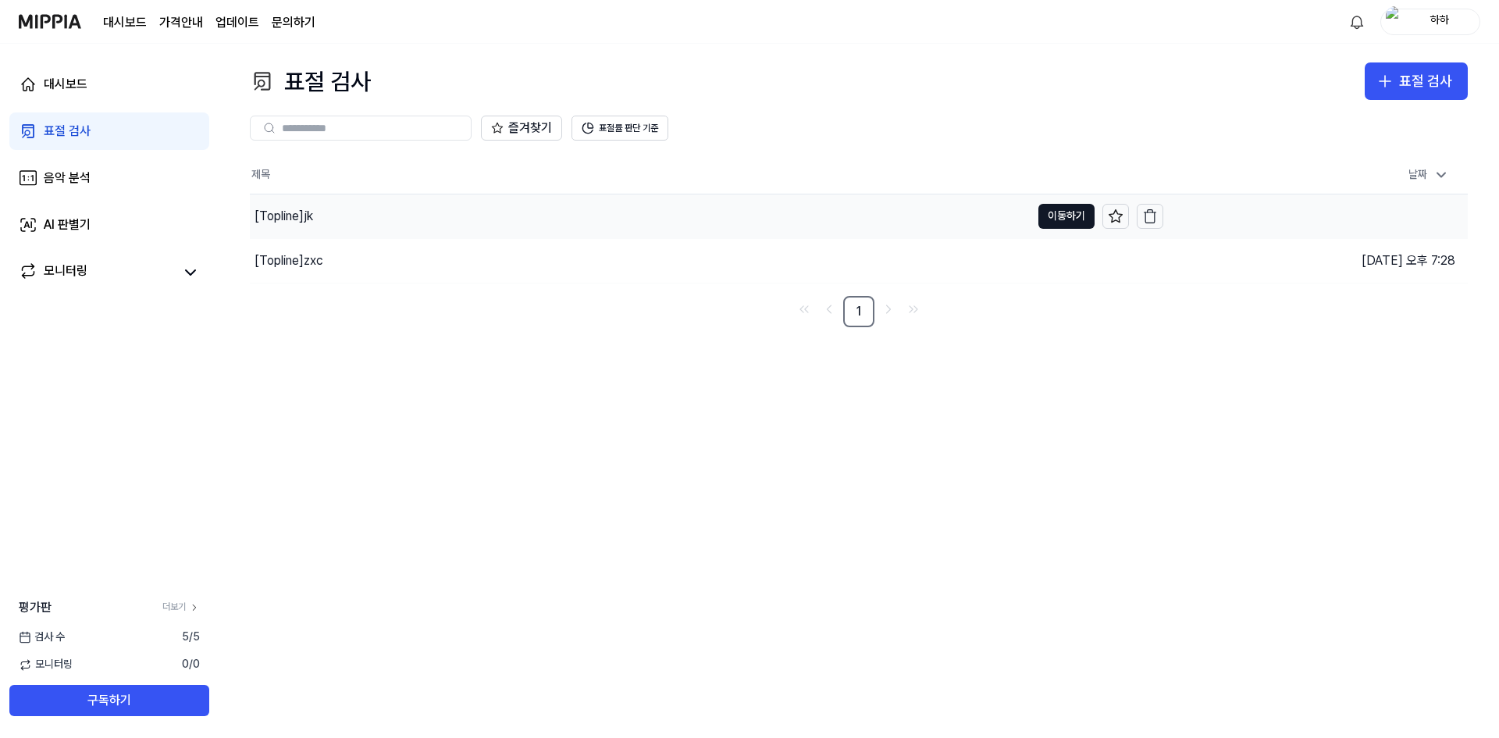
click at [372, 226] on div "[Topline] jk" at bounding box center [640, 216] width 781 height 44
click at [532, 255] on div "[Topline] zxc" at bounding box center [640, 261] width 781 height 44
click at [1049, 258] on button "이동하기" at bounding box center [1066, 260] width 56 height 25
